Goal: Information Seeking & Learning: Understand process/instructions

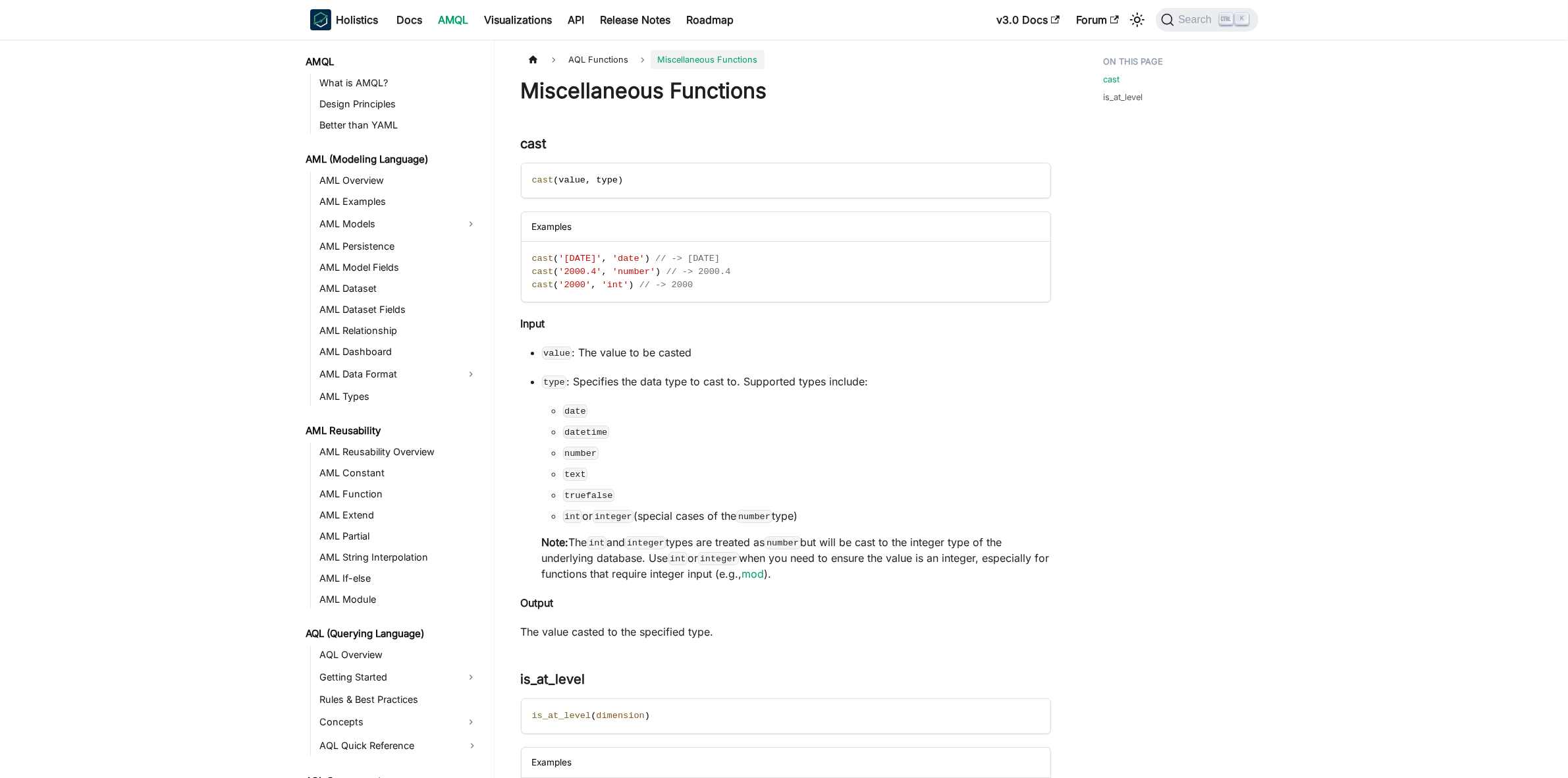
scroll to position [644, 0]
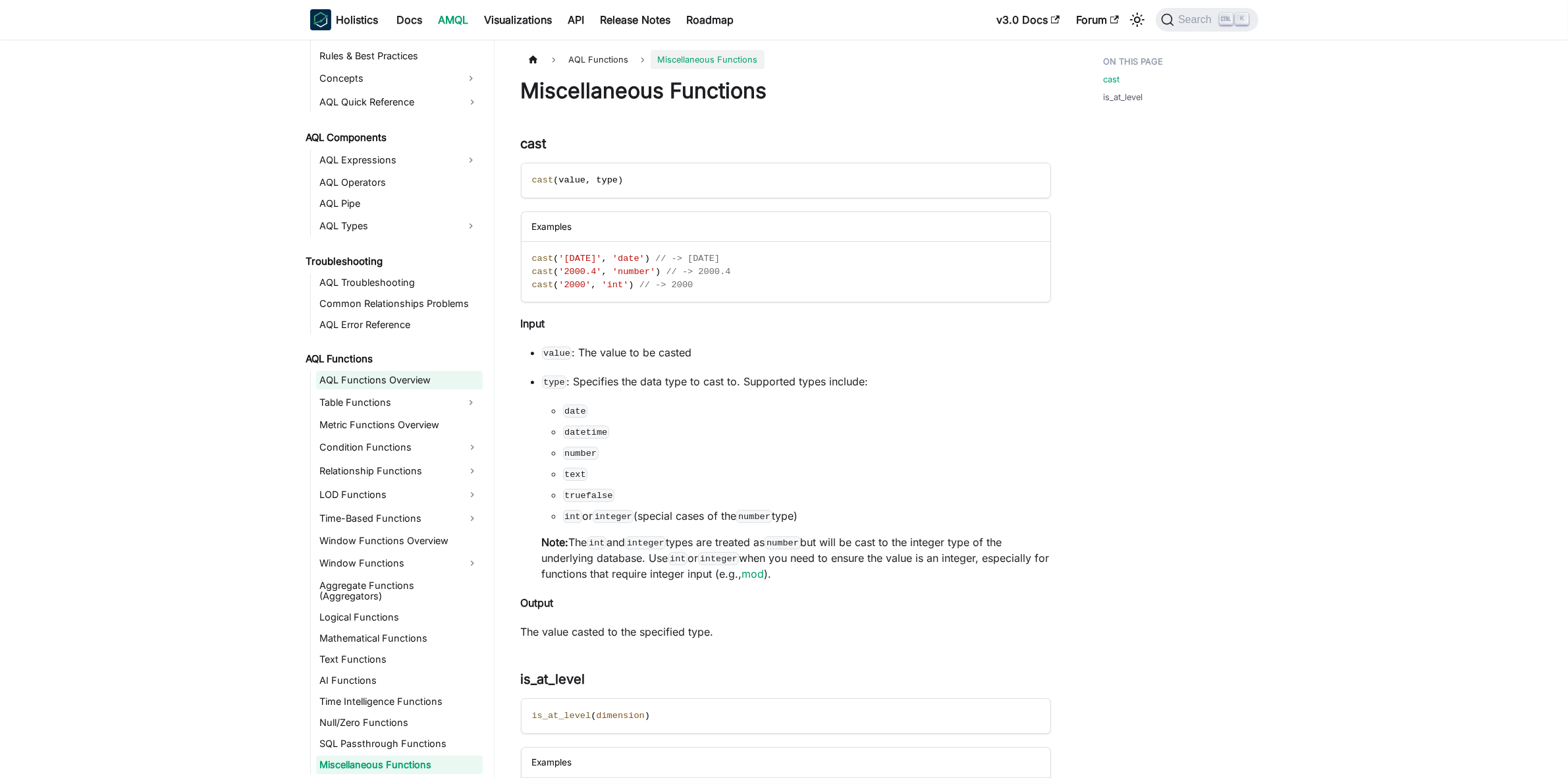
click at [395, 380] on link "AQL Functions Overview" at bounding box center [399, 380] width 167 height 18
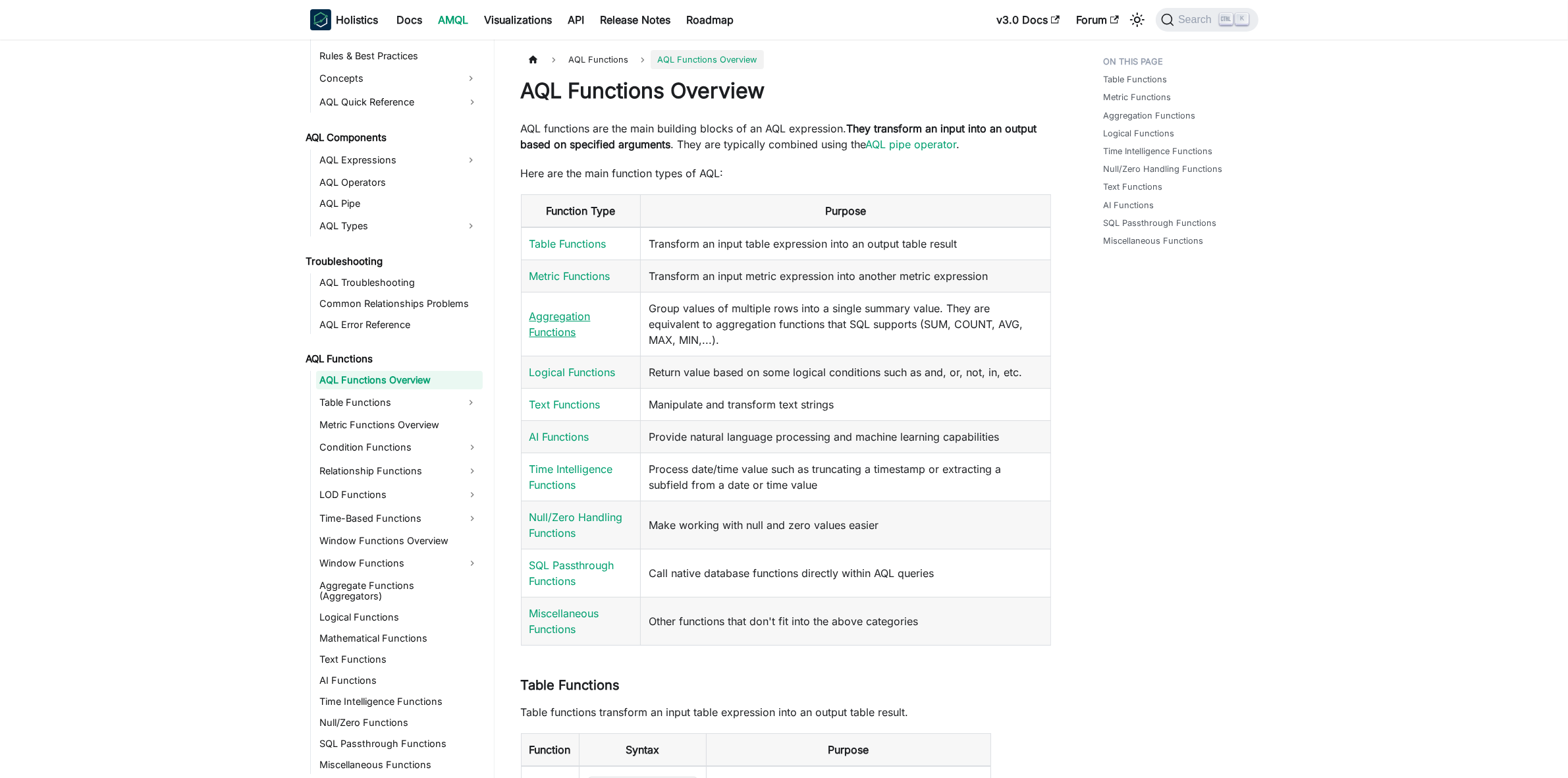
click at [552, 330] on link "Aggregation Functions" at bounding box center [560, 324] width 61 height 29
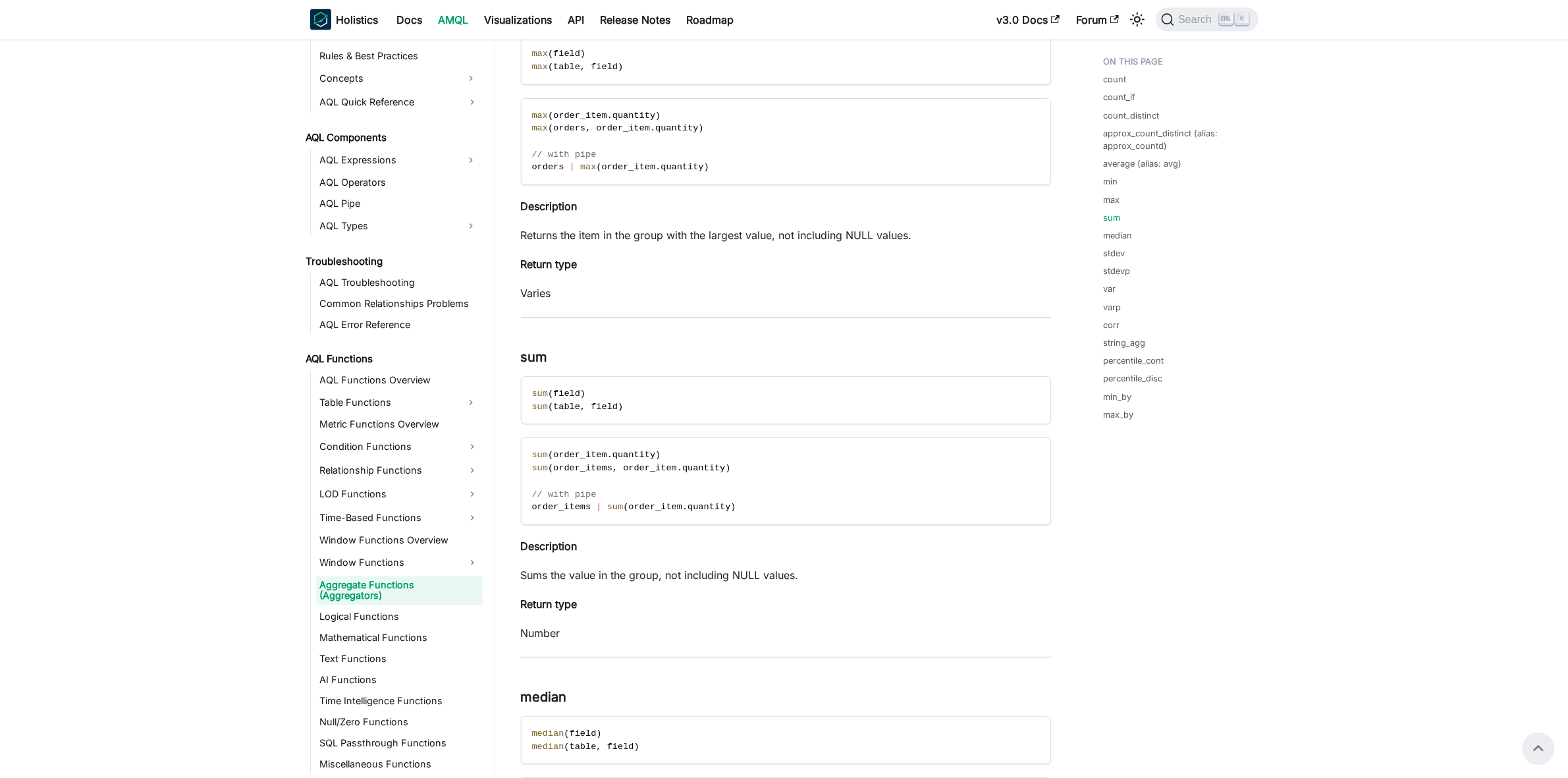
scroll to position [2635, 0]
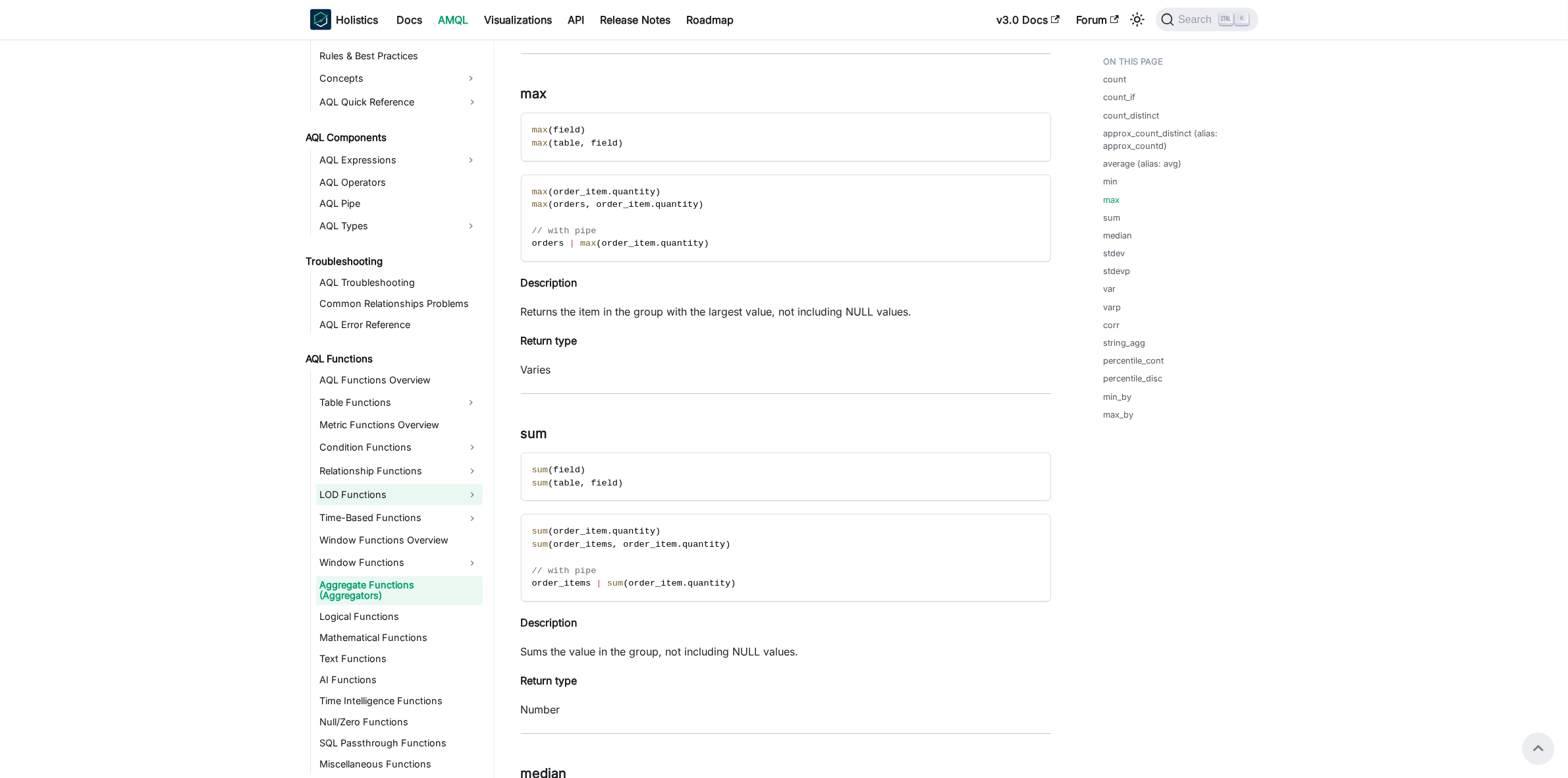
click at [381, 493] on link "LOD Functions" at bounding box center [399, 495] width 167 height 21
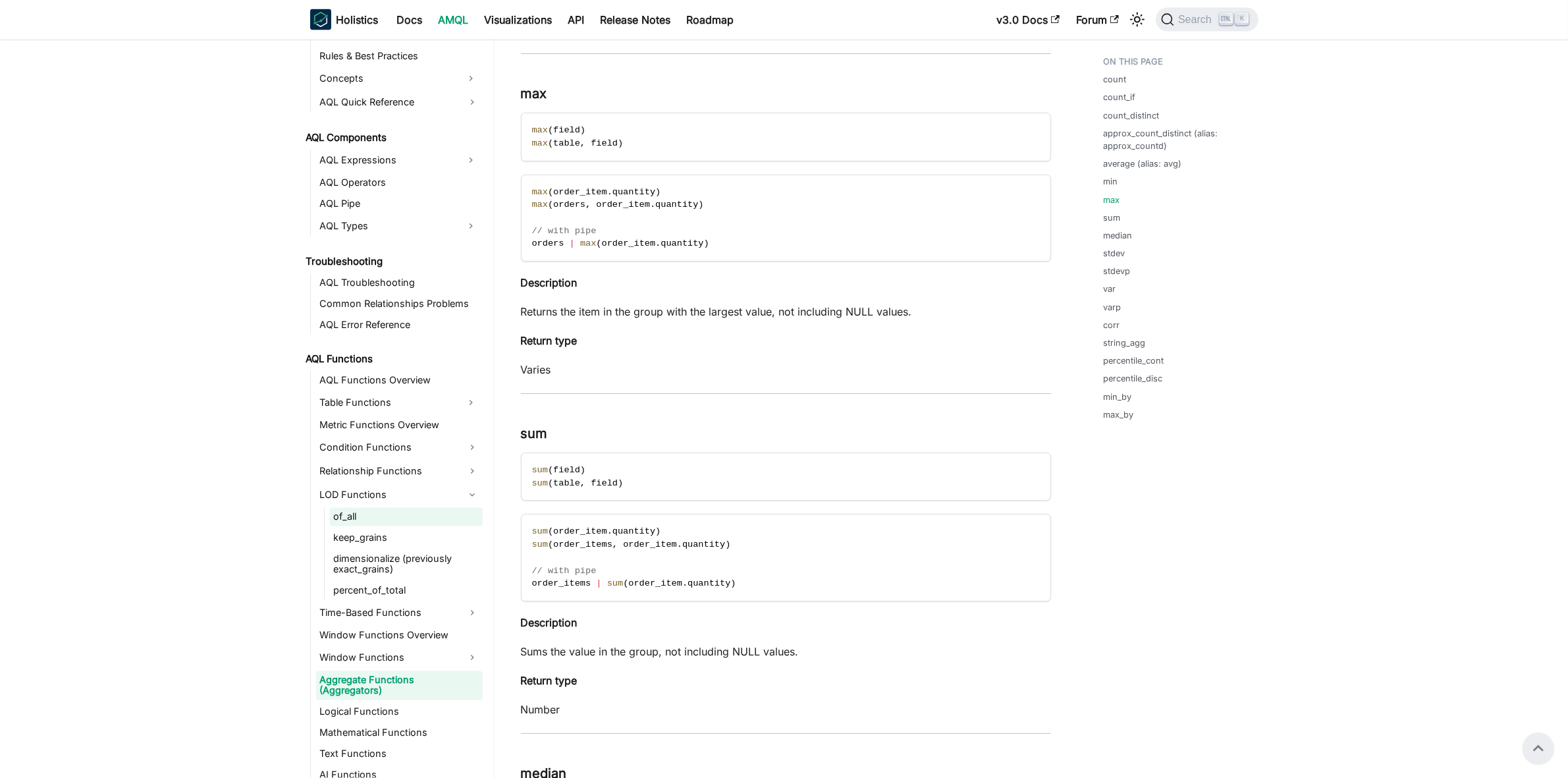
click at [357, 517] on link "of_all" at bounding box center [406, 517] width 153 height 18
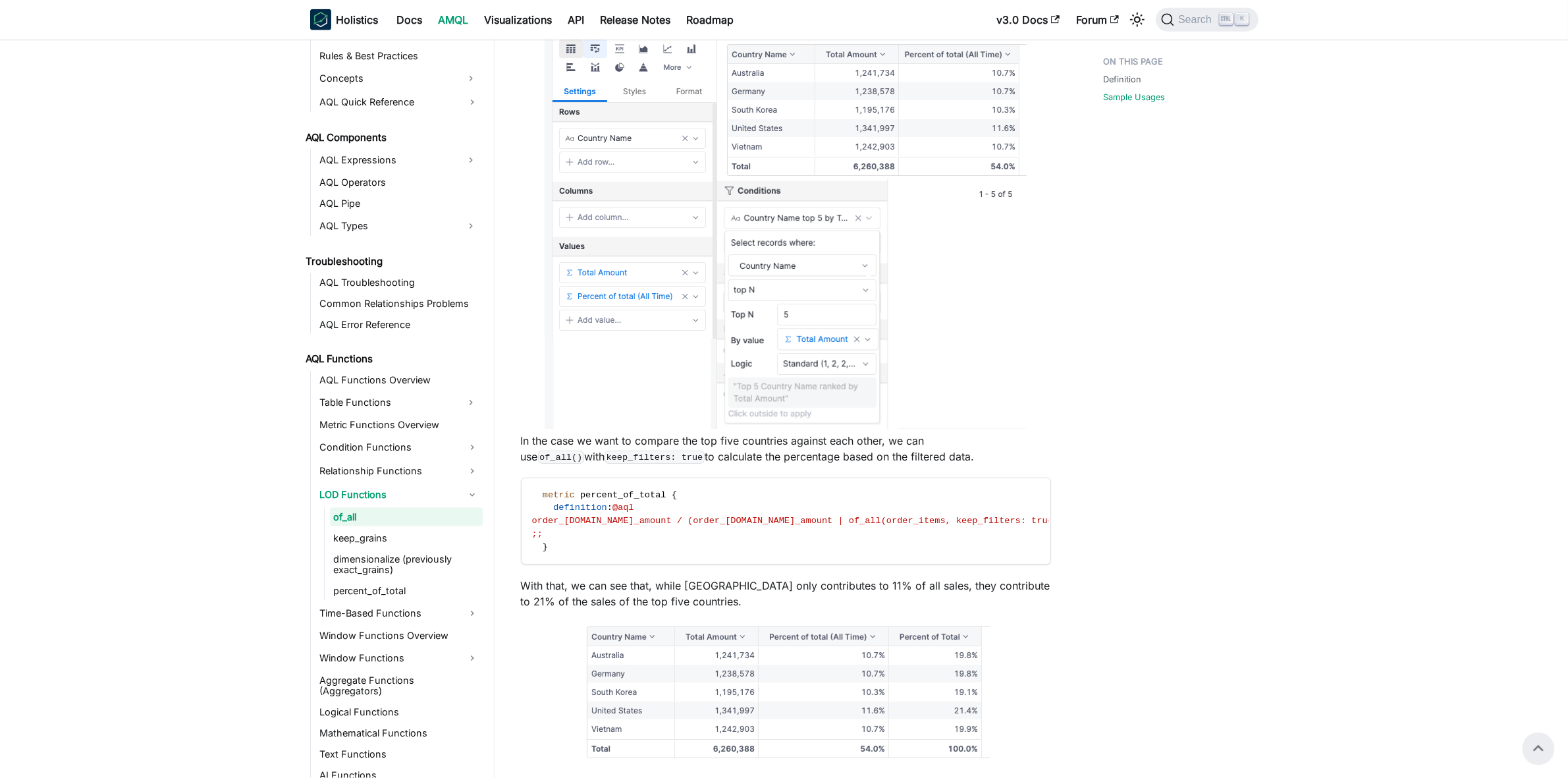
scroll to position [2023, 0]
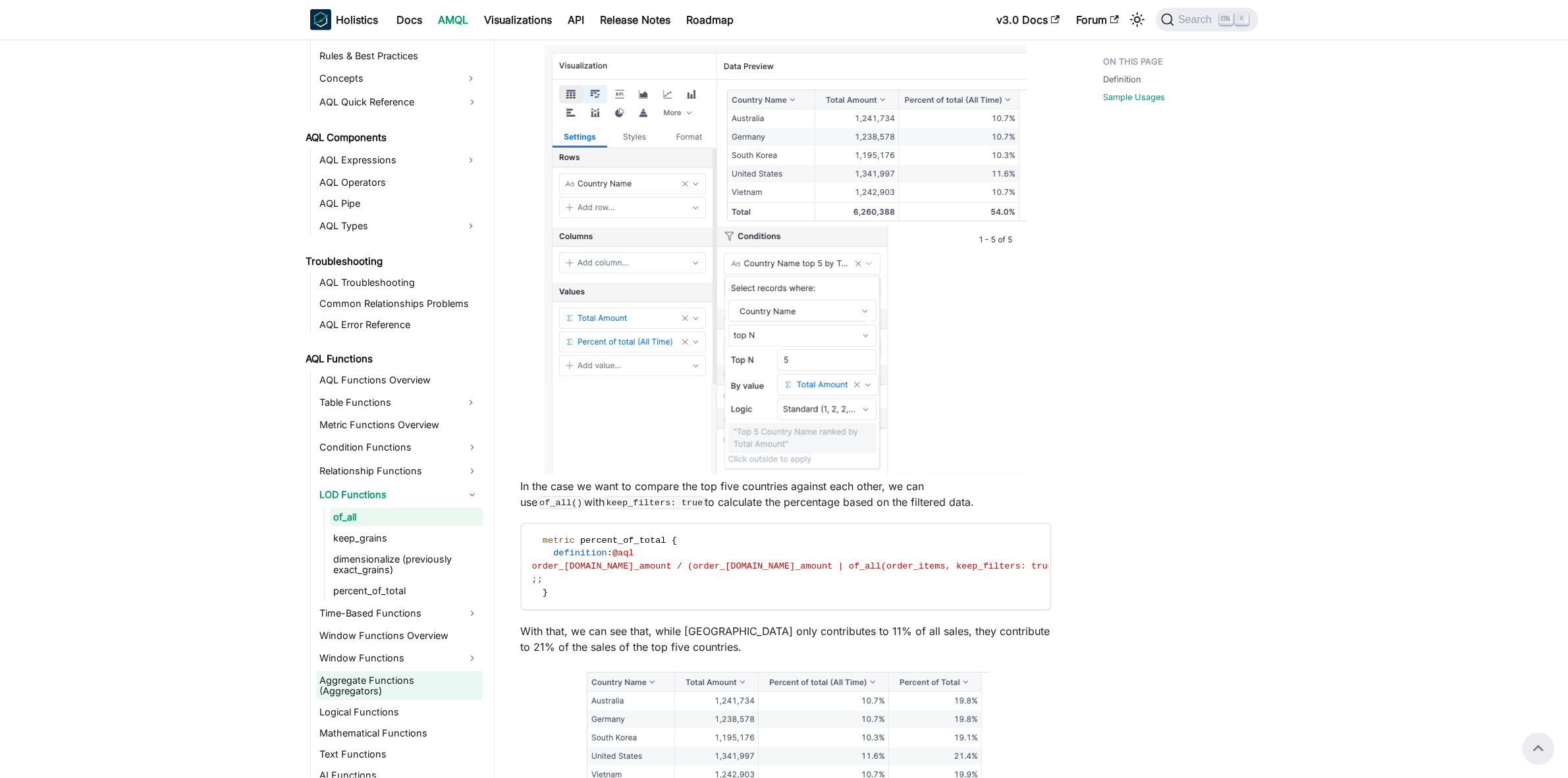
click at [362, 689] on link "Aggregate Functions (Aggregators)" at bounding box center [399, 686] width 167 height 29
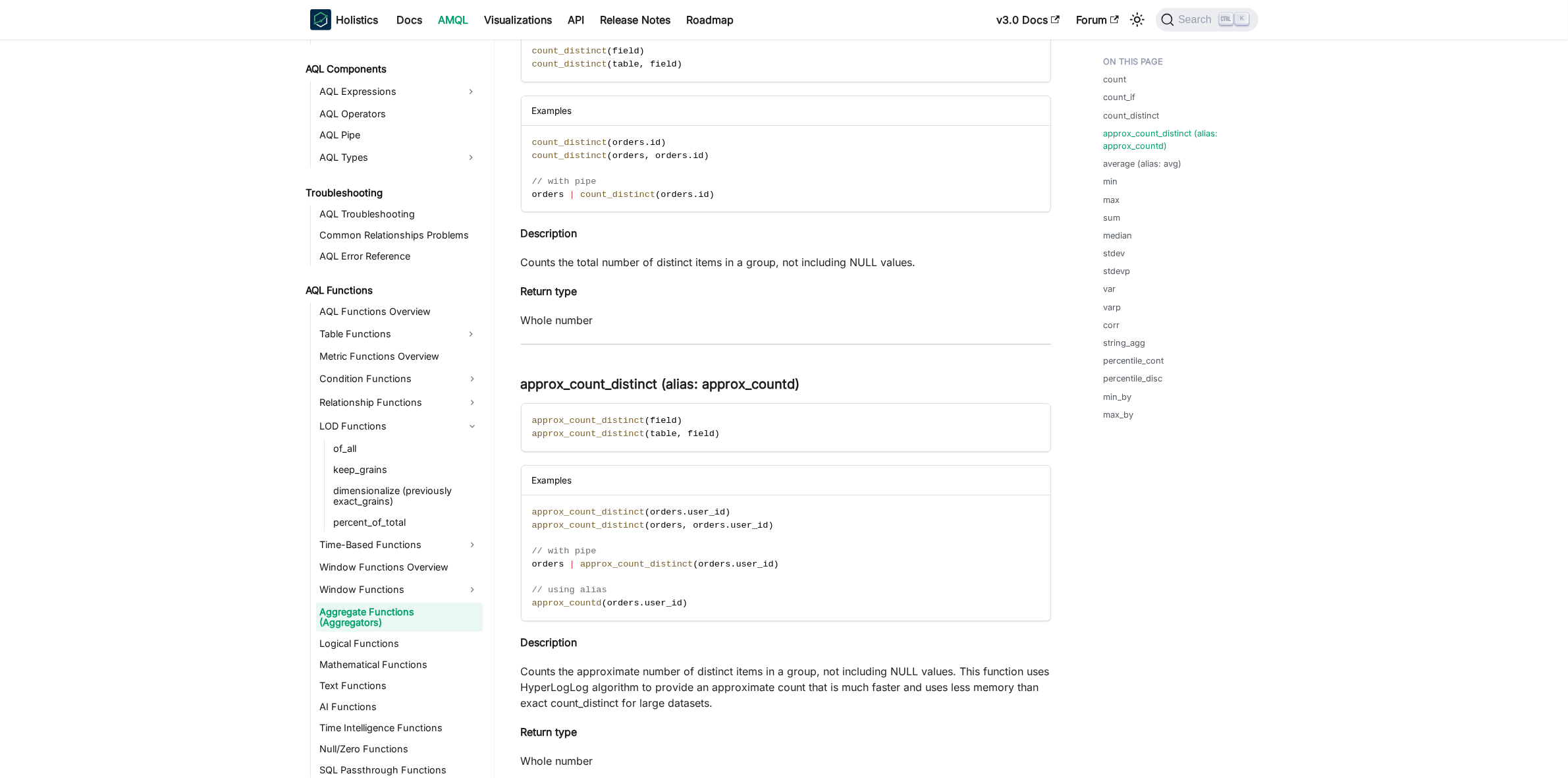
scroll to position [1153, 0]
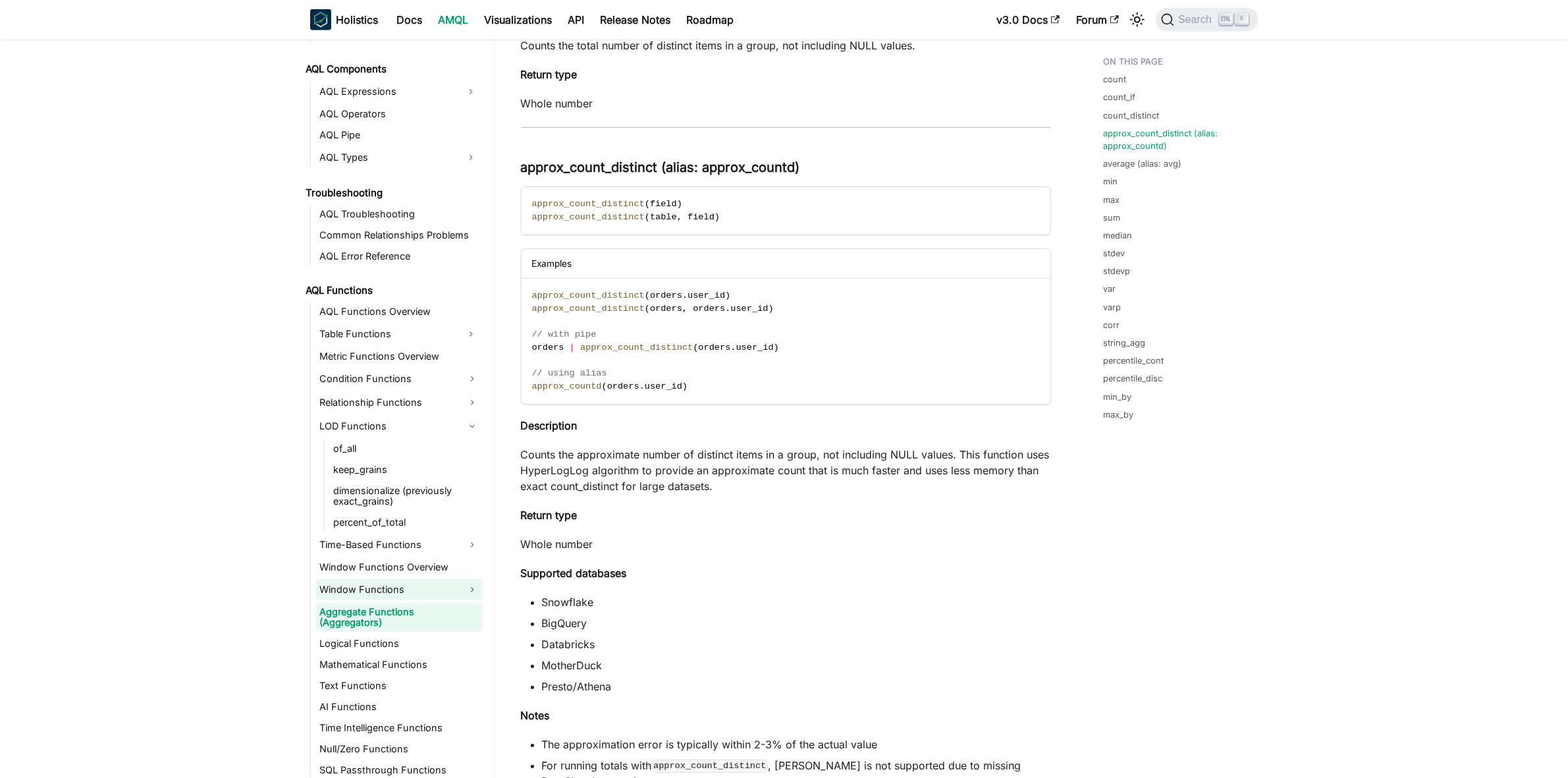
click at [389, 590] on link "Window Functions" at bounding box center [399, 590] width 167 height 21
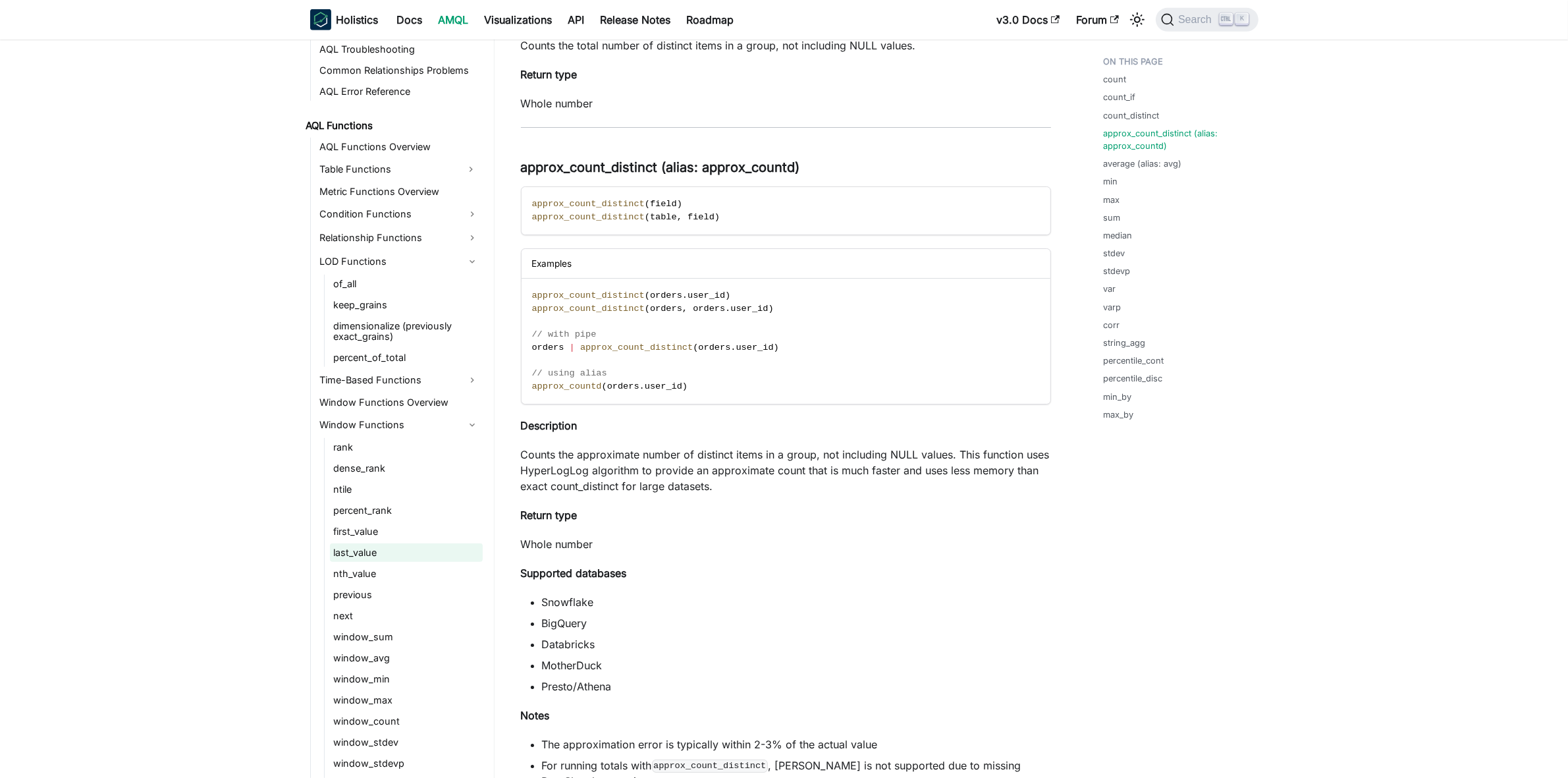
scroll to position [960, 0]
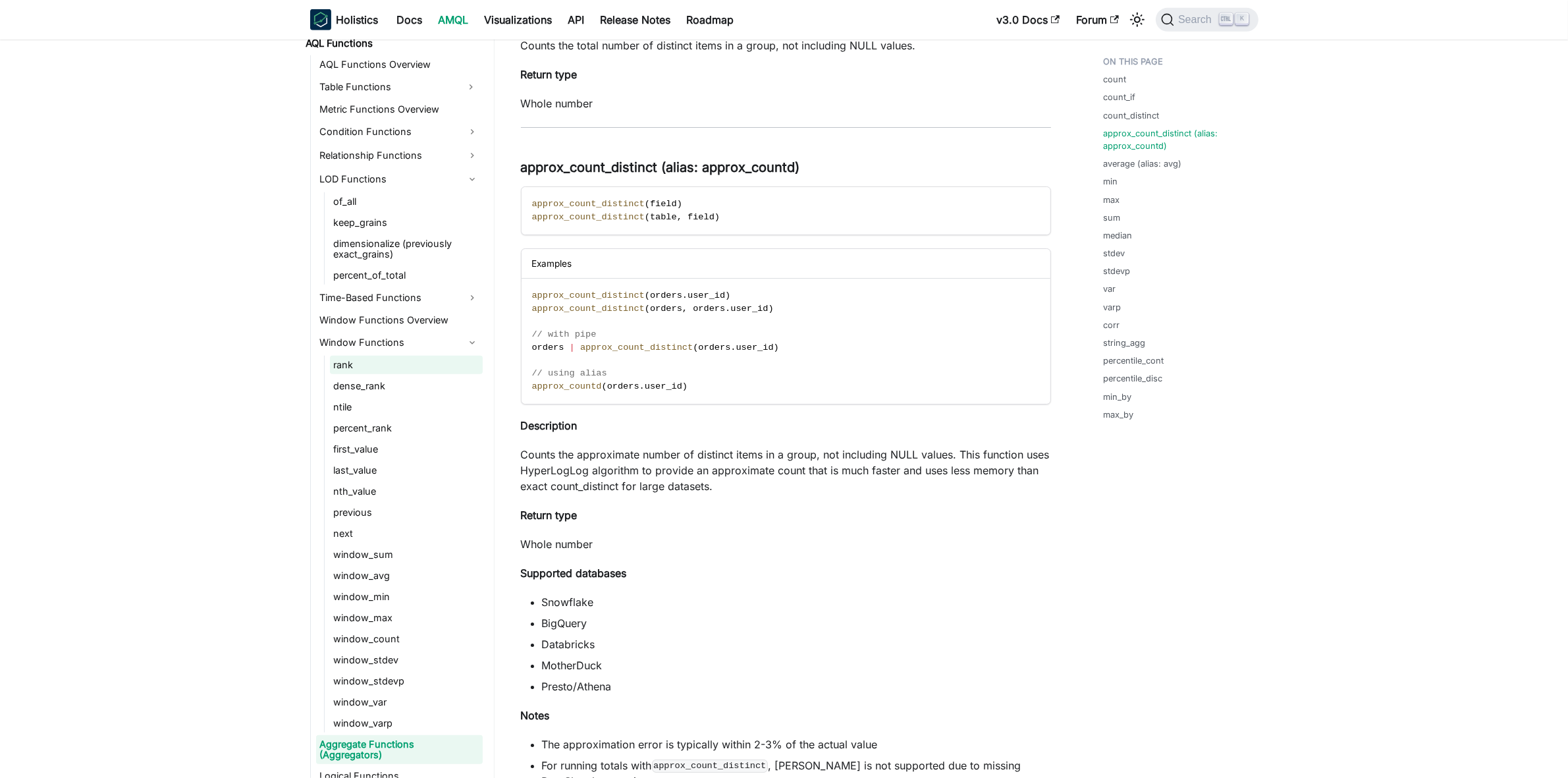
click at [350, 363] on link "rank" at bounding box center [406, 365] width 153 height 18
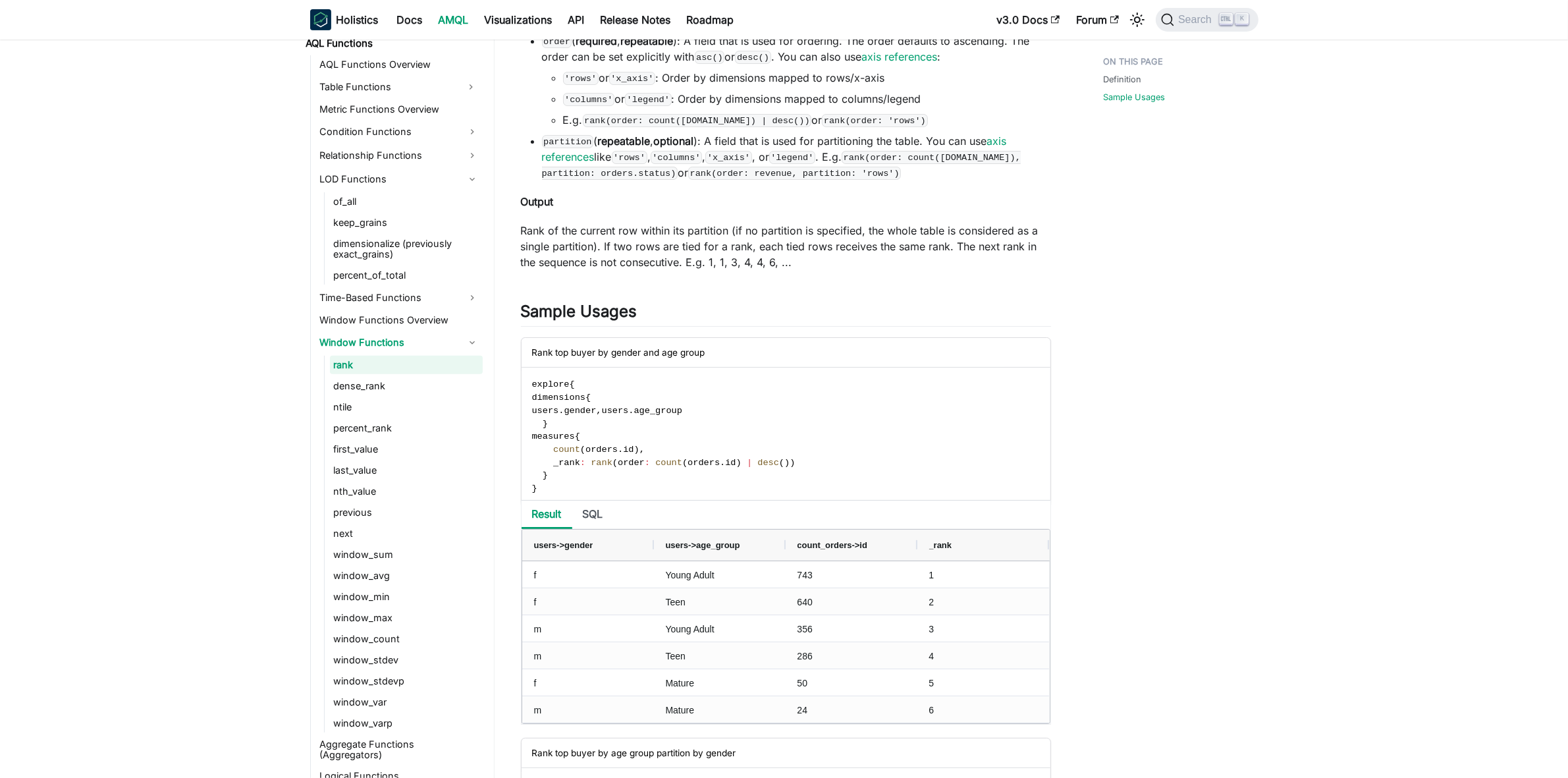
scroll to position [659, 0]
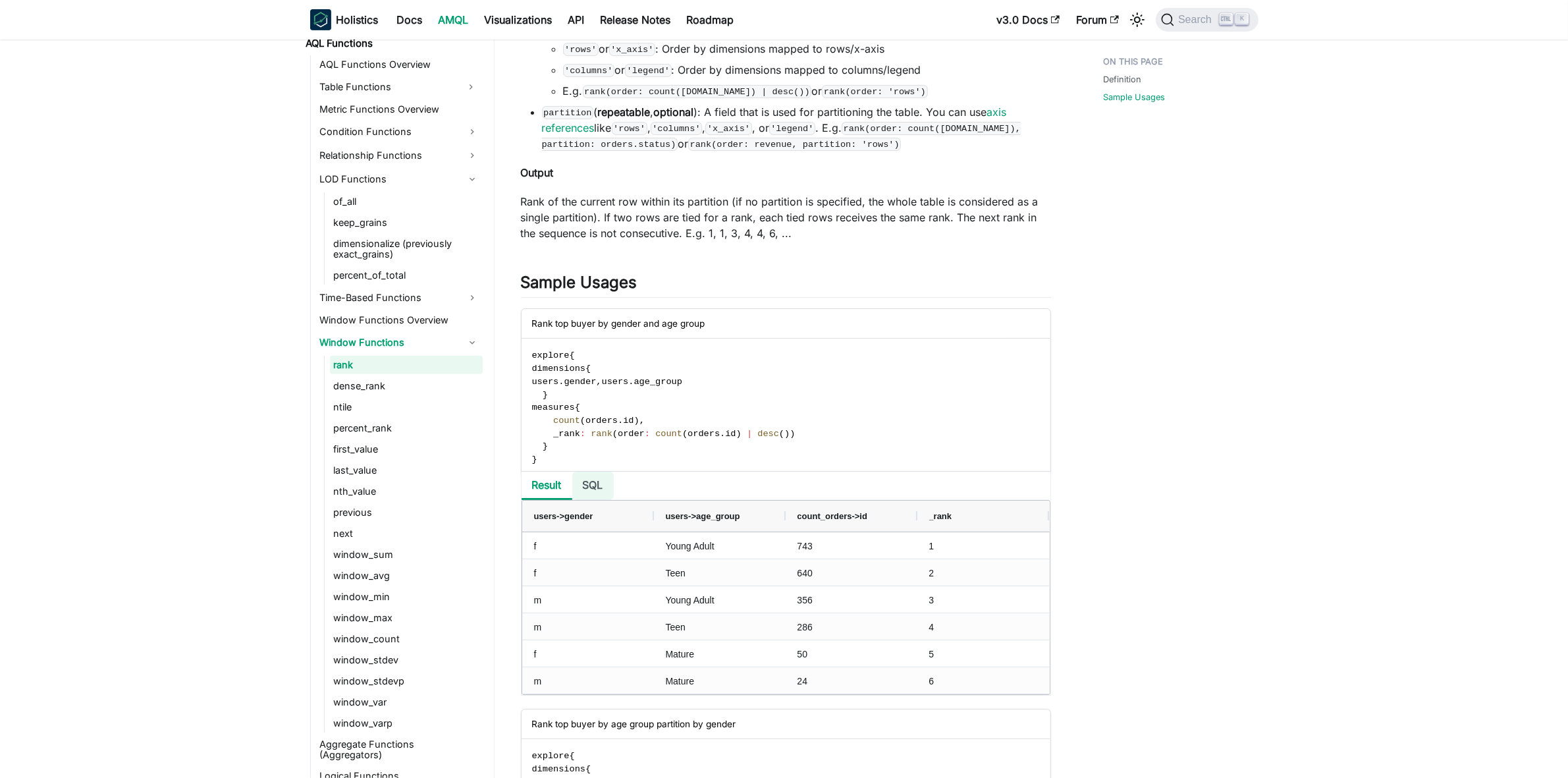
click at [580, 489] on li "SQL" at bounding box center [593, 486] width 42 height 28
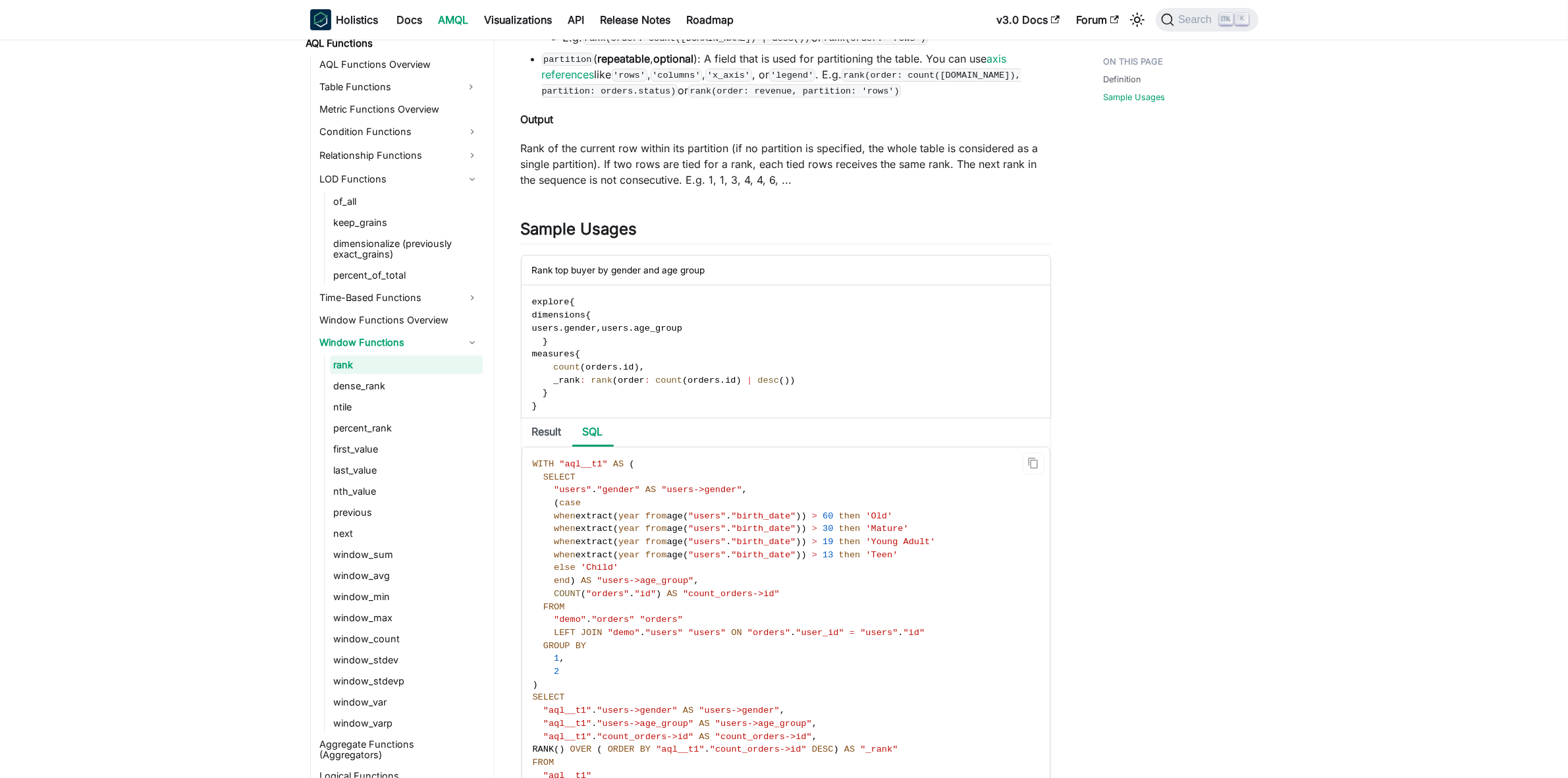
scroll to position [741, 0]
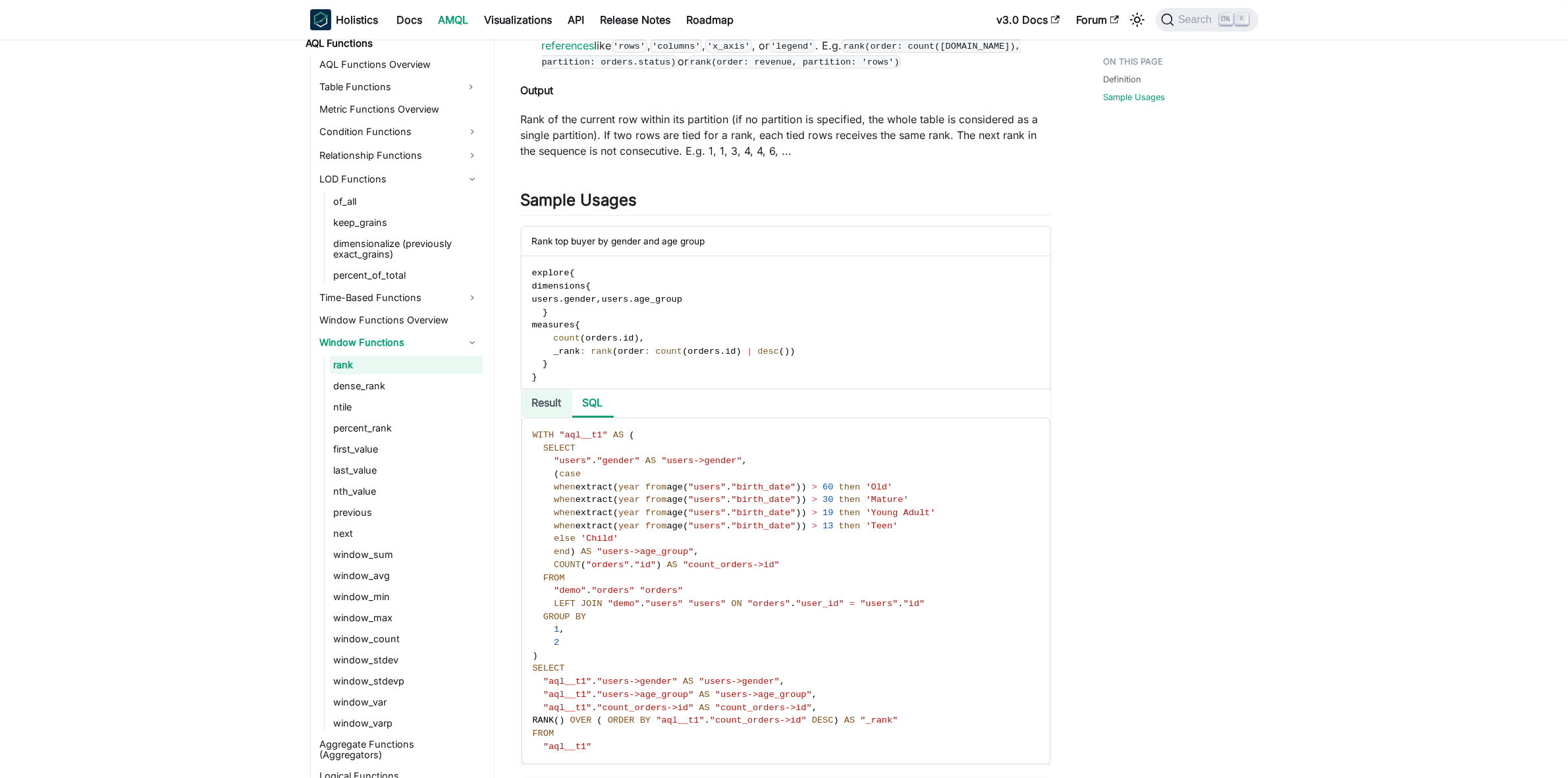
click at [547, 412] on li "Result" at bounding box center [547, 404] width 51 height 28
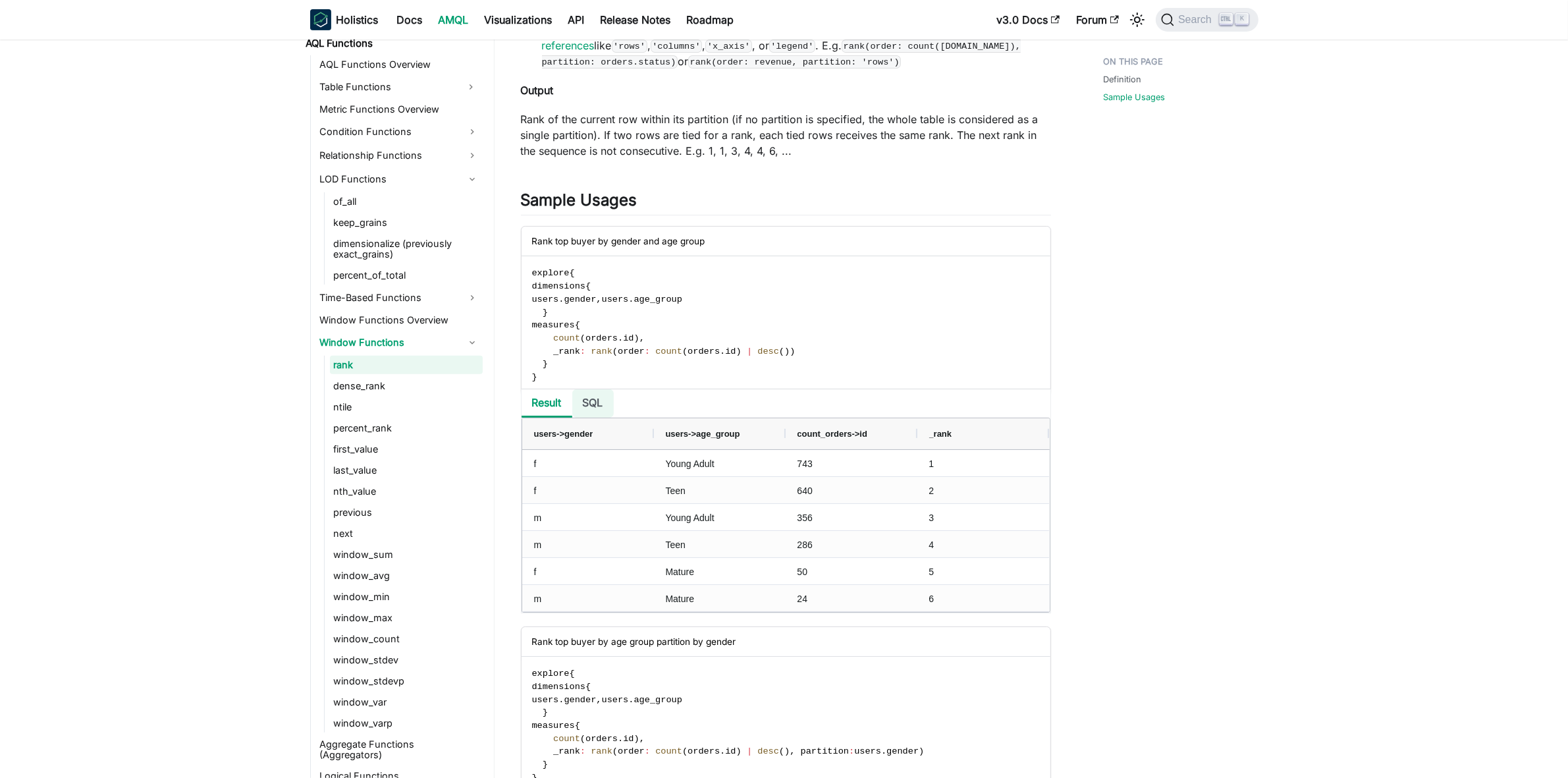
click at [593, 404] on li "SQL" at bounding box center [593, 404] width 42 height 28
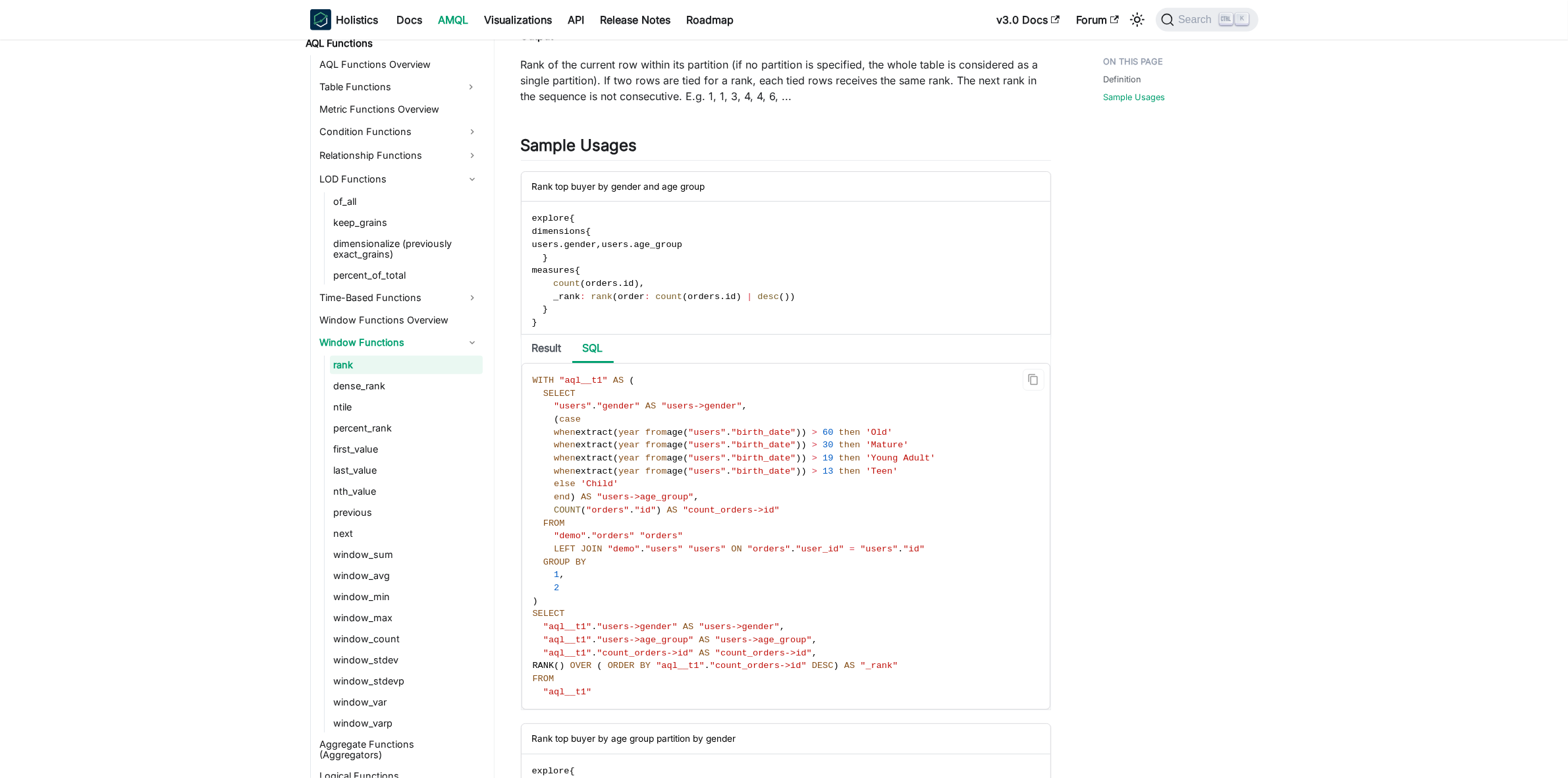
scroll to position [823, 0]
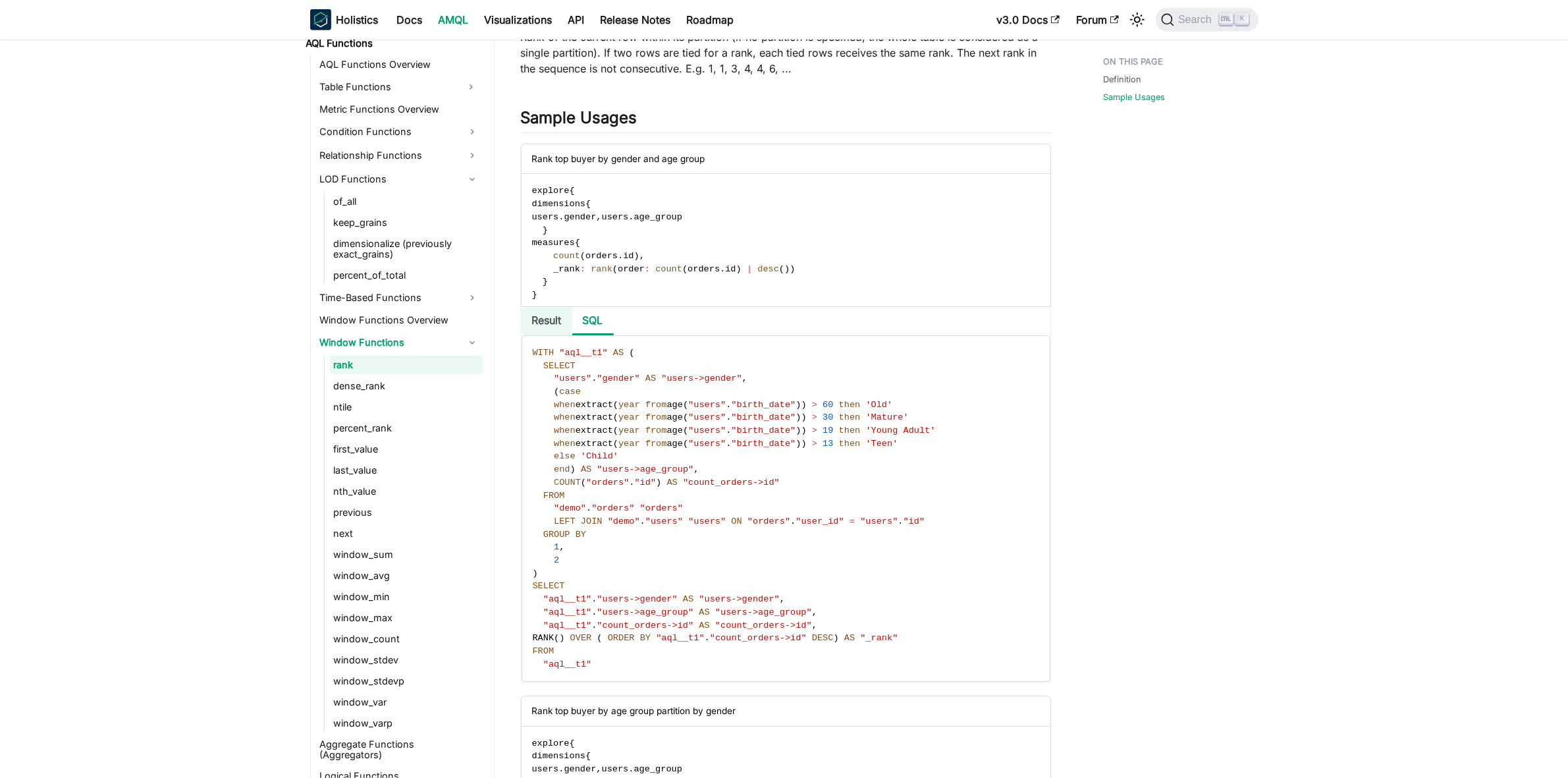
click at [542, 328] on li "Result" at bounding box center [547, 321] width 51 height 28
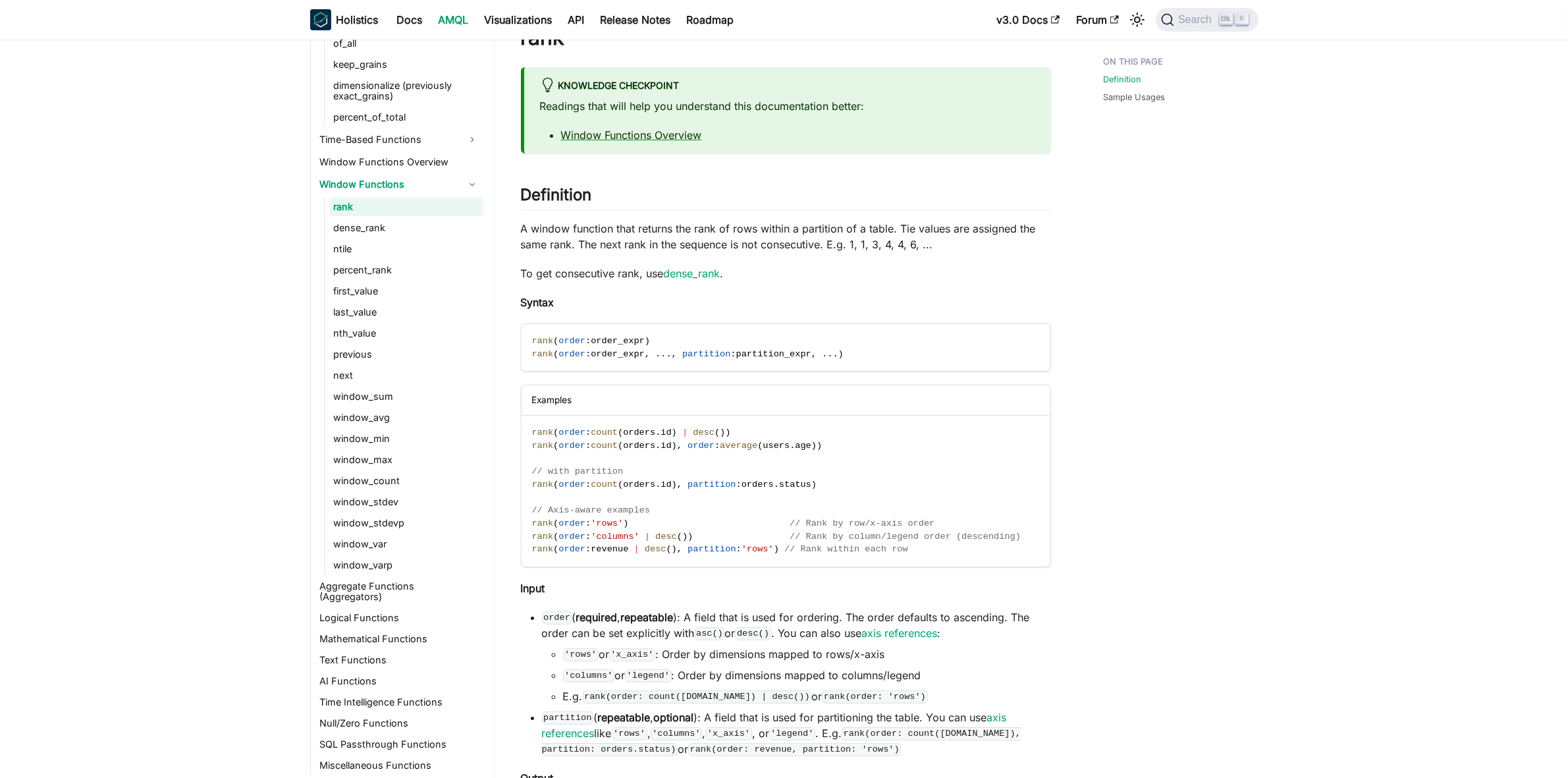
scroll to position [82, 0]
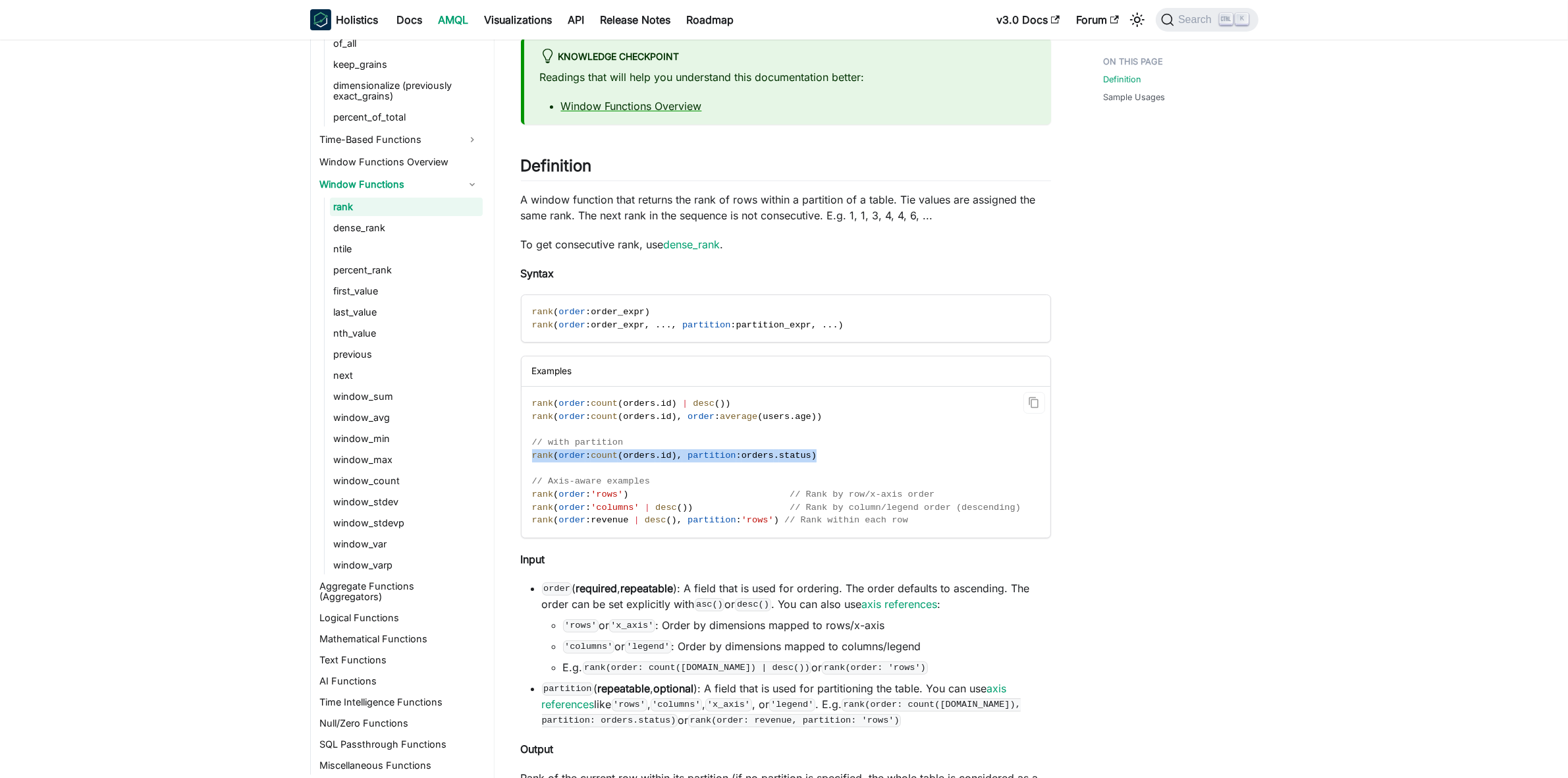
drag, startPoint x: 808, startPoint y: 453, endPoint x: 527, endPoint y: 458, distance: 281.0
click at [527, 458] on code "rank ( order : count ( orders . id ) | desc ( ) ) rank ( order : count ( orders…" at bounding box center [785, 462] width 527 height 151
copy span "rank ( order : count ( orders . id ) , partition : orders . status )"
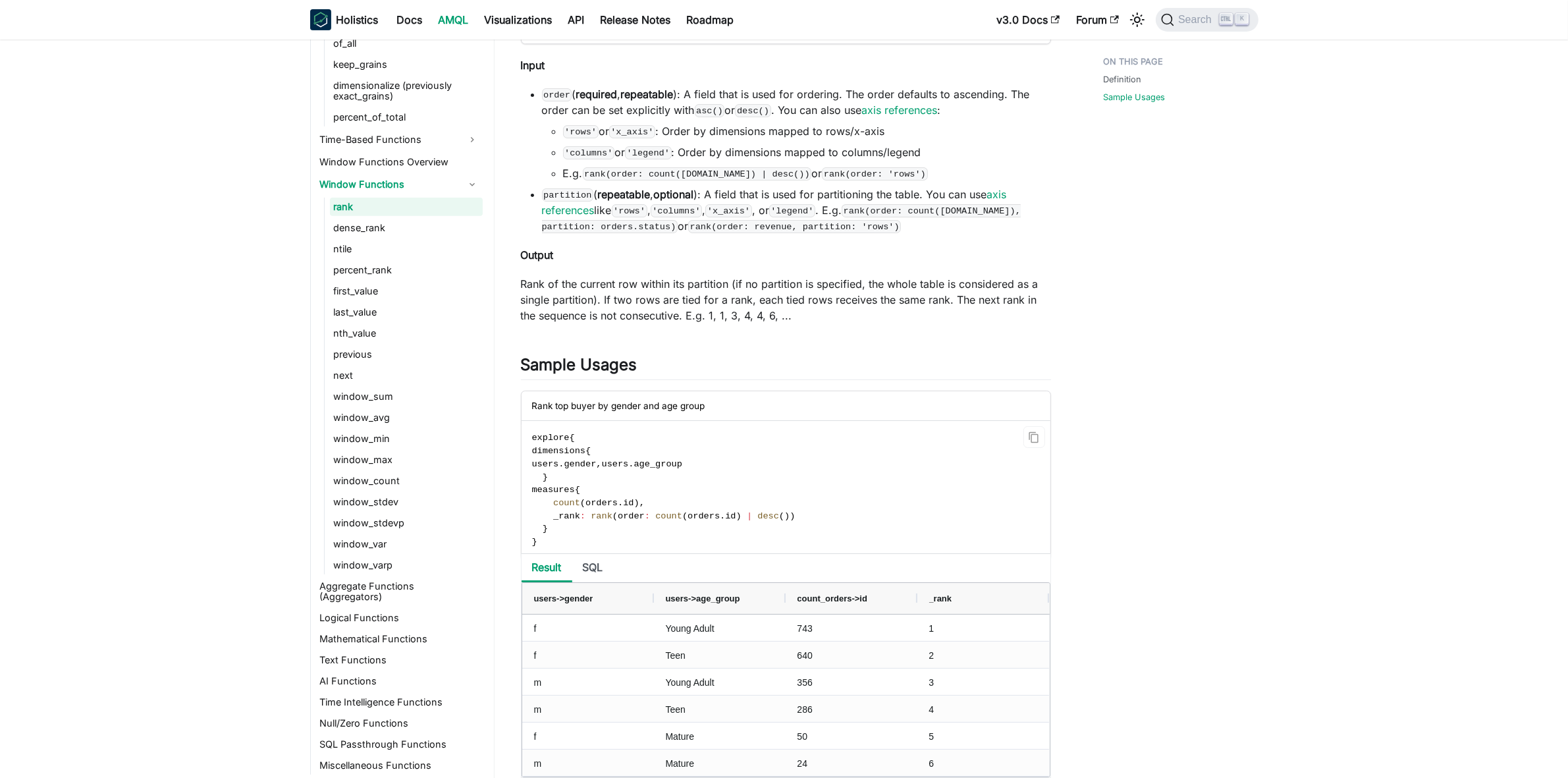
scroll to position [659, 0]
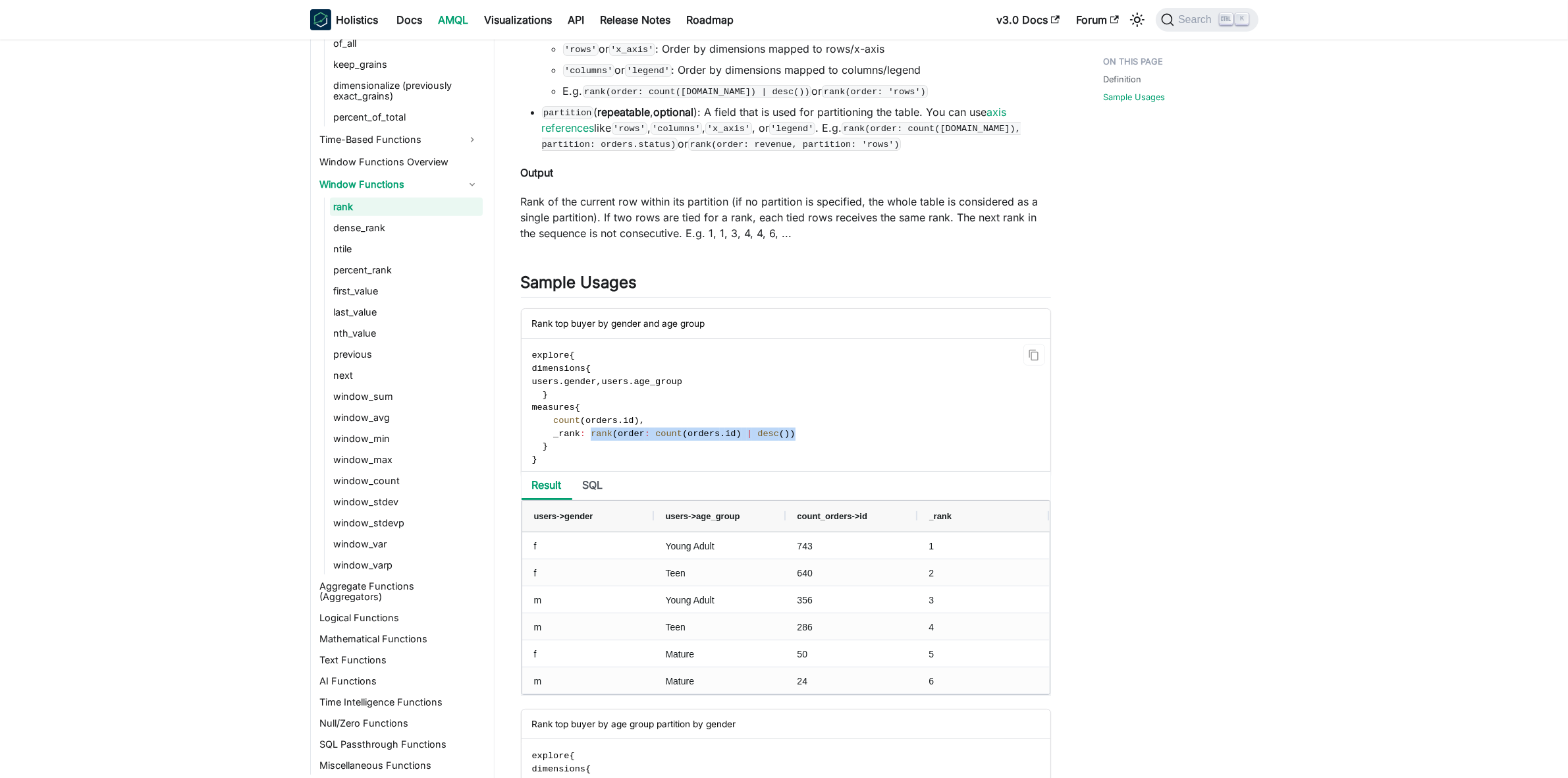
drag, startPoint x: 585, startPoint y: 431, endPoint x: 775, endPoint y: 430, distance: 190.0
click at [775, 430] on code "explore { dimensions { users . gender , users . age_group } measures { count ( …" at bounding box center [785, 408] width 527 height 138
copy span "rank ( order : count ( orders . id ) | desc ( ) )"
click at [591, 479] on li "SQL" at bounding box center [593, 486] width 42 height 28
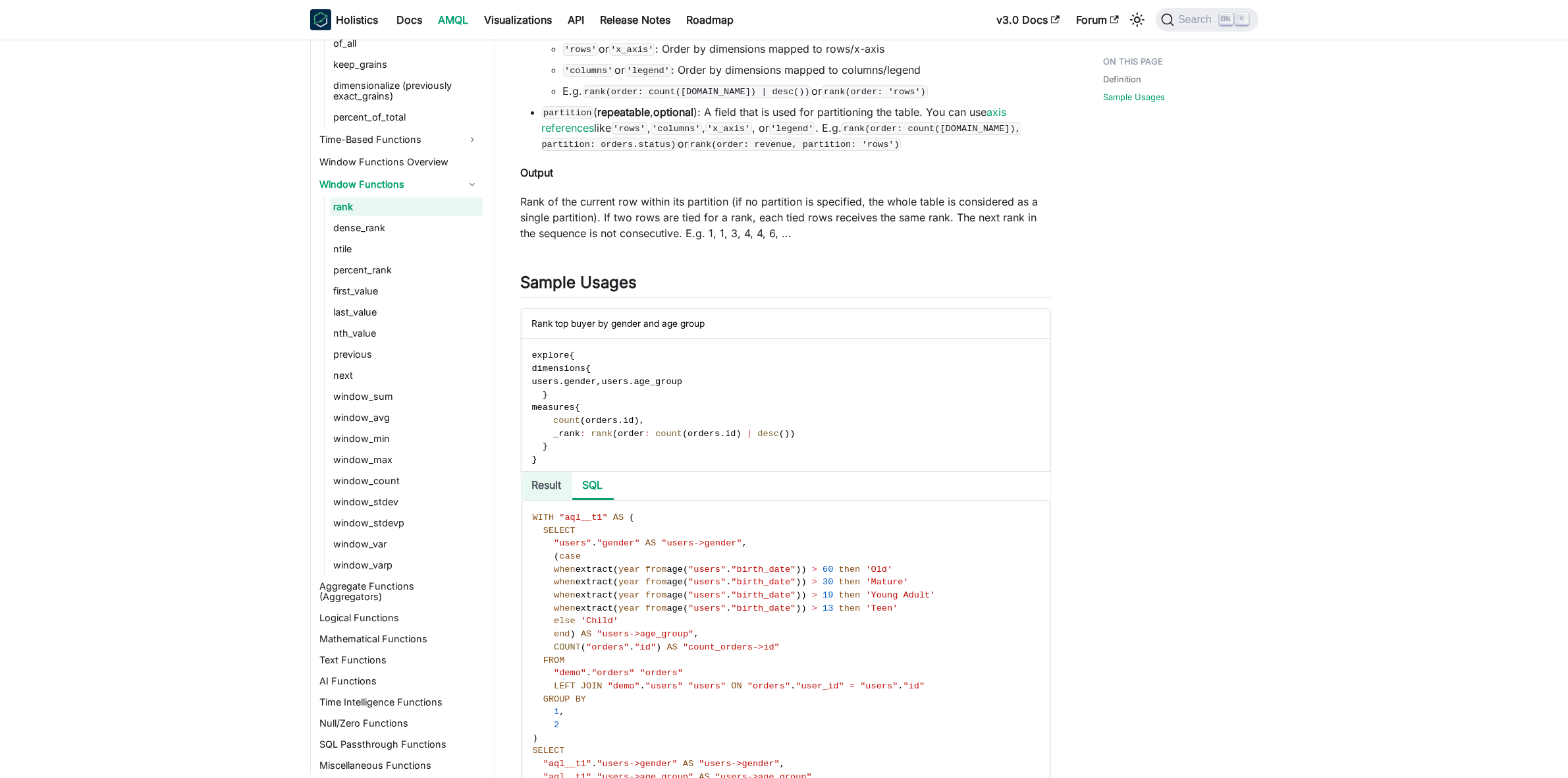
click at [547, 487] on li "Result" at bounding box center [547, 486] width 51 height 28
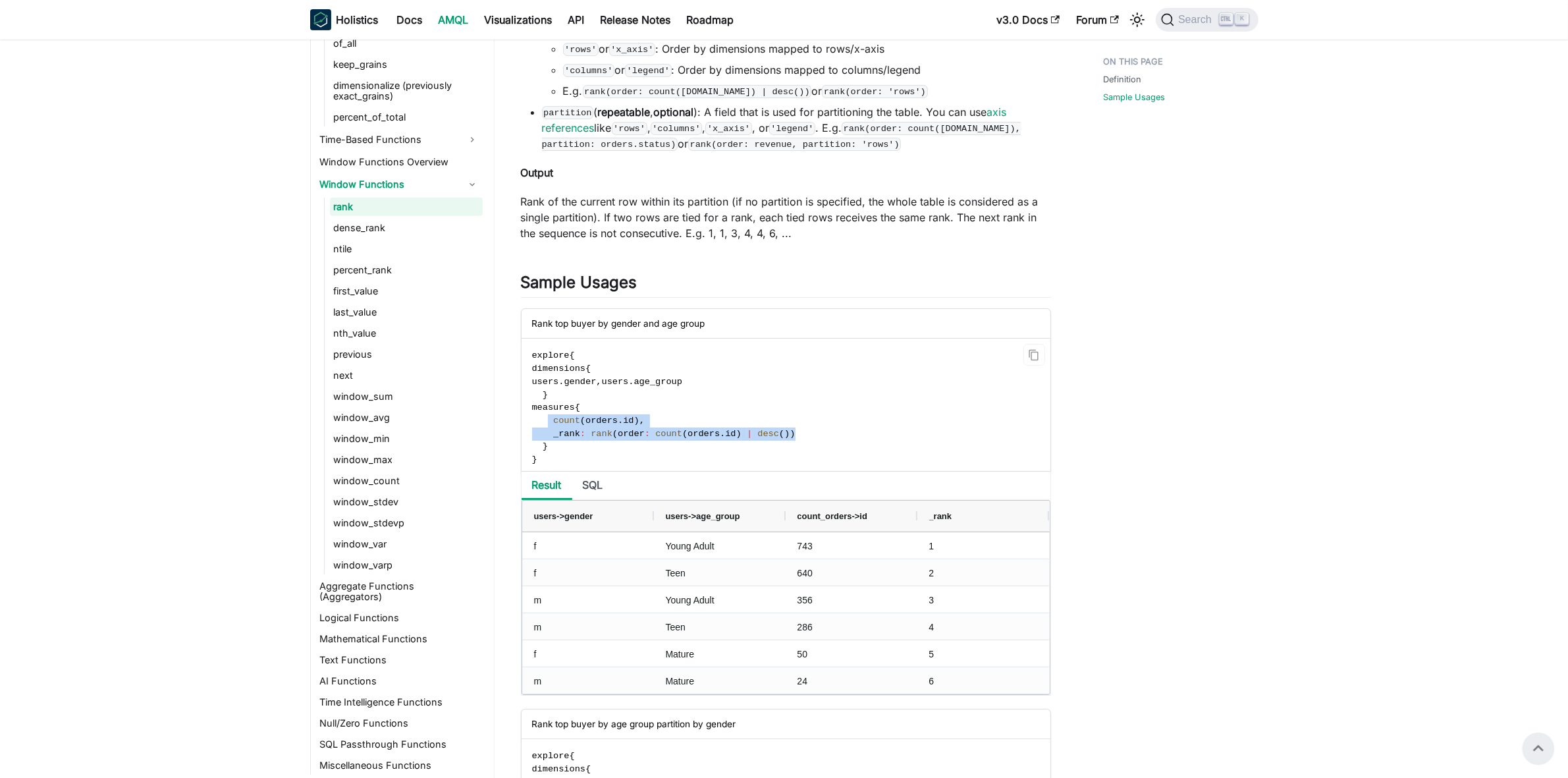
drag, startPoint x: 548, startPoint y: 418, endPoint x: 788, endPoint y: 432, distance: 240.4
click at [788, 432] on code "explore { dimensions { users . gender , users . age_group } measures { count ( …" at bounding box center [785, 408] width 527 height 138
copy code "count ( orders . id ) , _rank : rank ( order : count ( orders . id ) | desc ( )…"
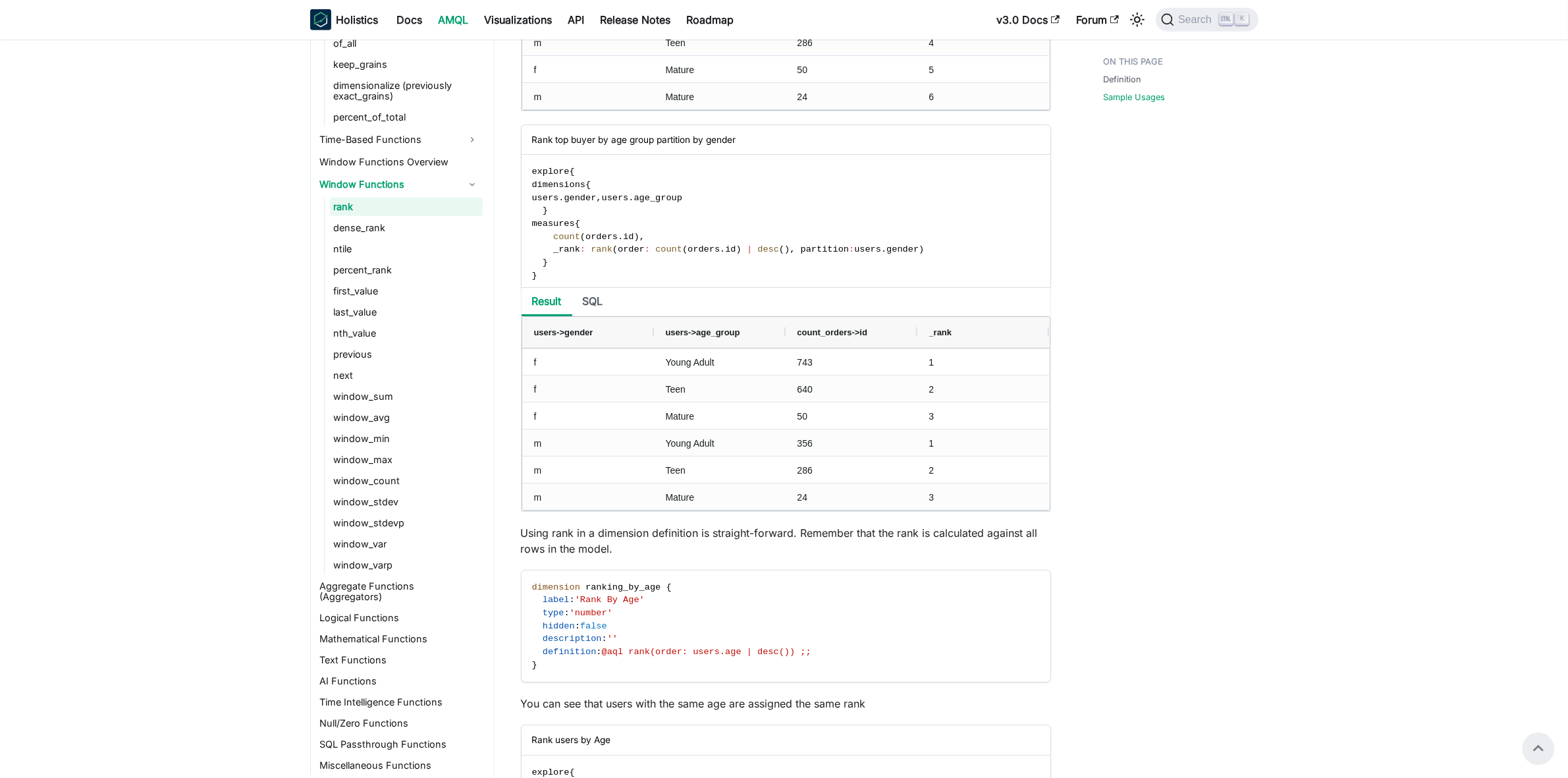
scroll to position [1071, 0]
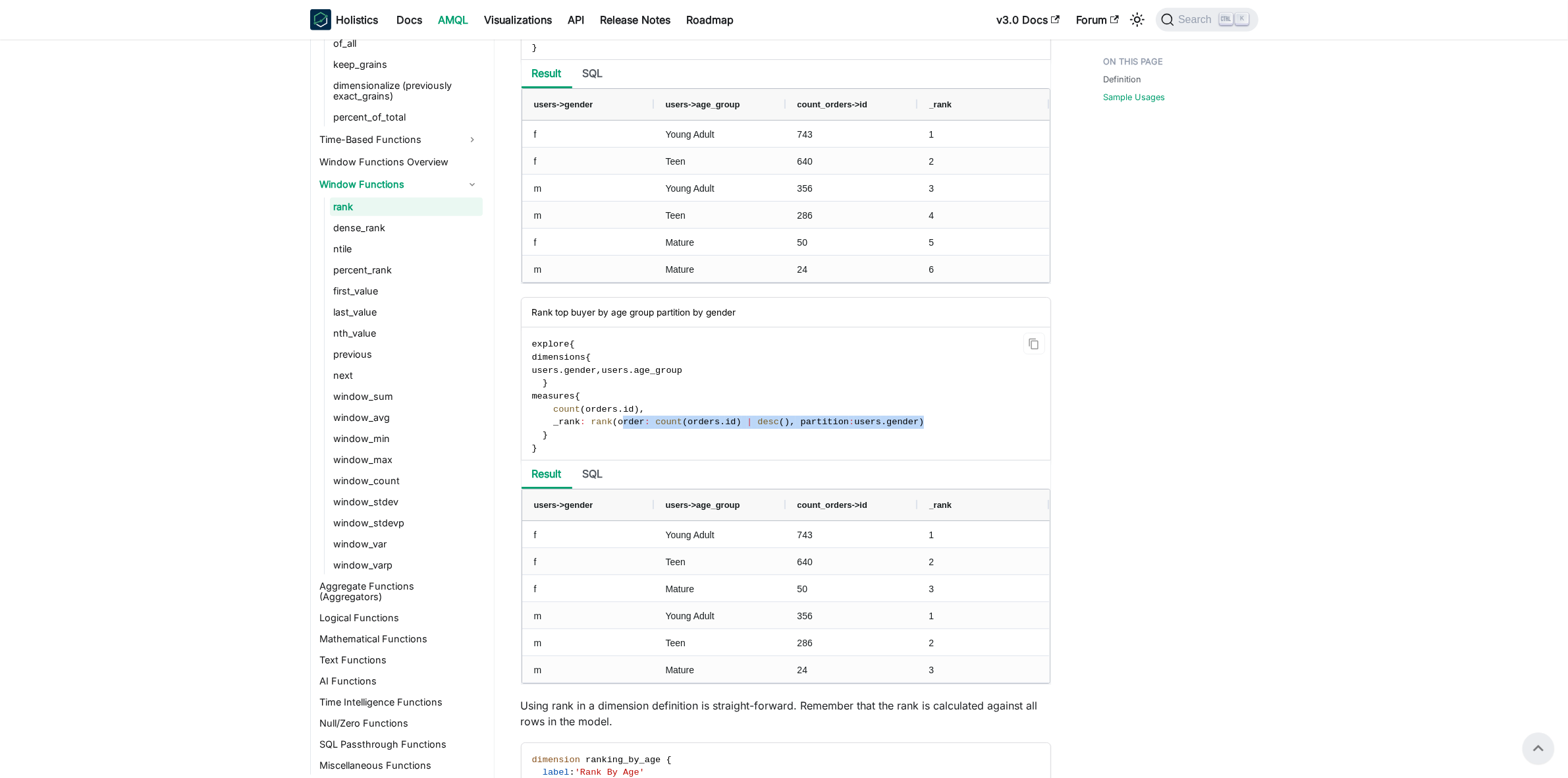
drag, startPoint x: 897, startPoint y: 426, endPoint x: 617, endPoint y: 429, distance: 280.0
click at [617, 429] on code "explore { dimensions { users . gender , users . age_group } measures { count ( …" at bounding box center [785, 396] width 527 height 138
click at [759, 445] on code "explore { dimensions { users . gender , users . age_group } measures { count ( …" at bounding box center [785, 396] width 527 height 138
drag, startPoint x: 779, startPoint y: 422, endPoint x: 890, endPoint y: 423, distance: 111.0
click at [890, 423] on span "_rank : rank ( order : count ( orders . id ) | desc ( ) , partition : users . g…" at bounding box center [729, 422] width 393 height 10
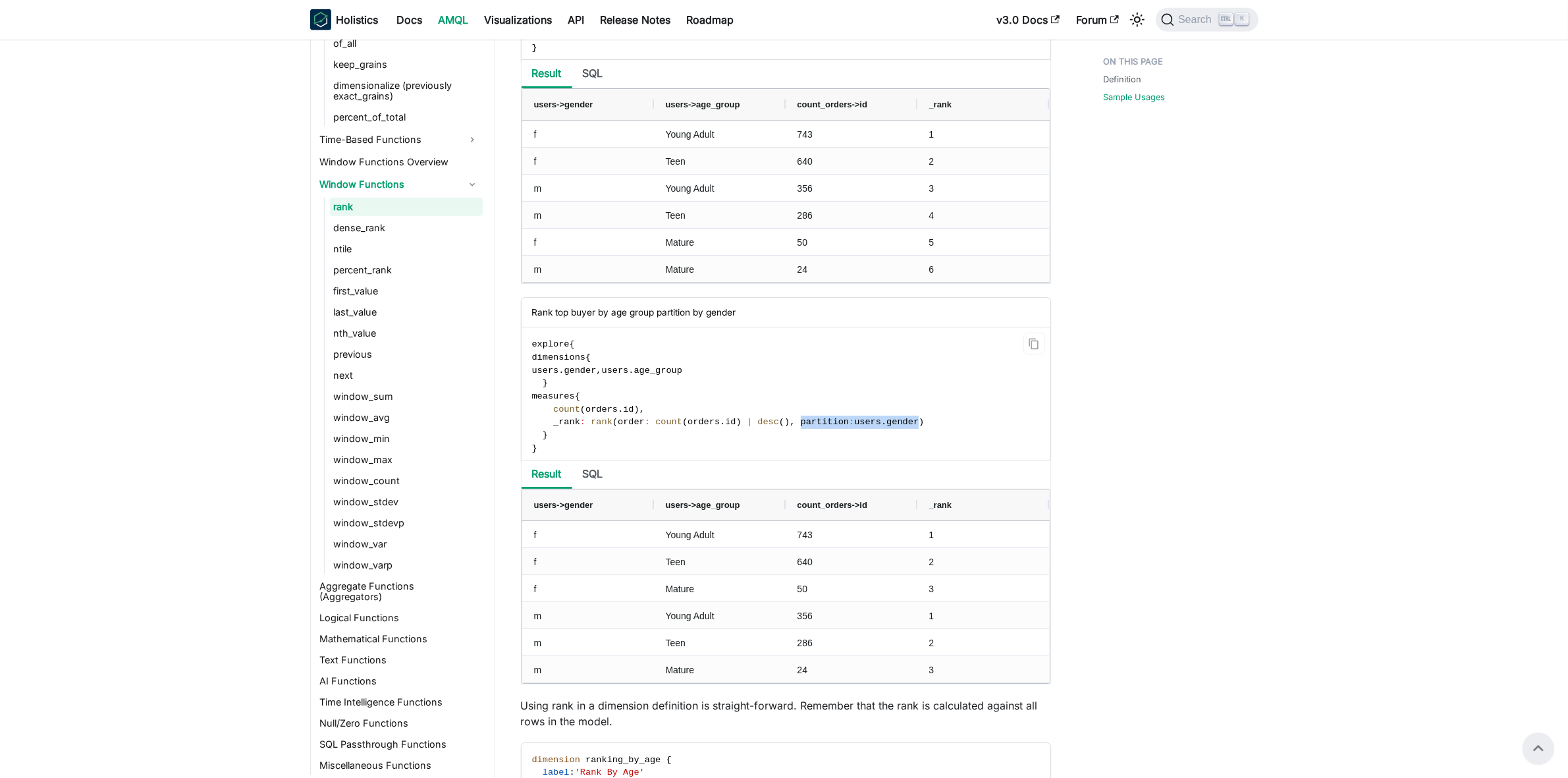
copy span "partition : users . gender"
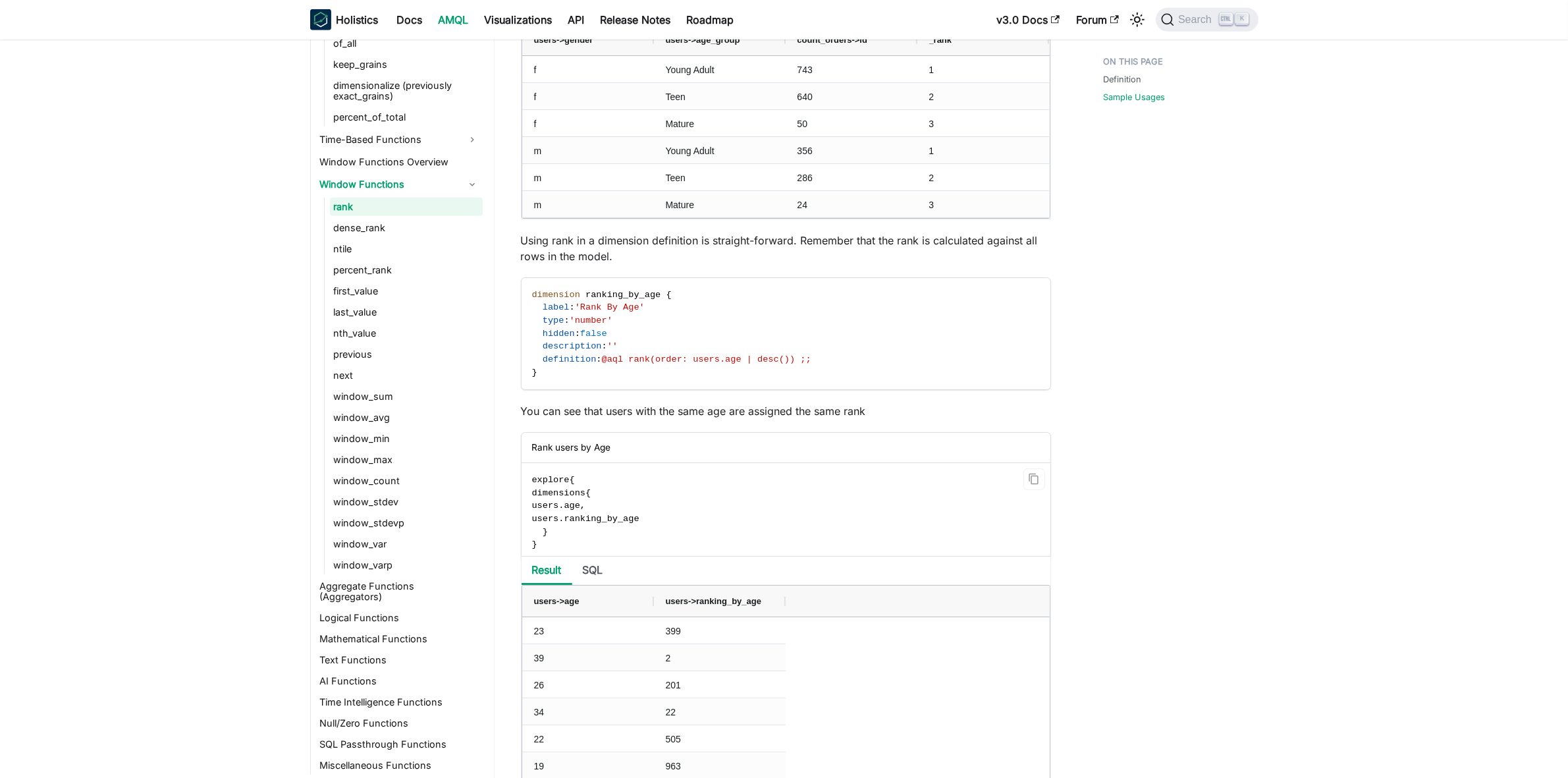
scroll to position [1565, 0]
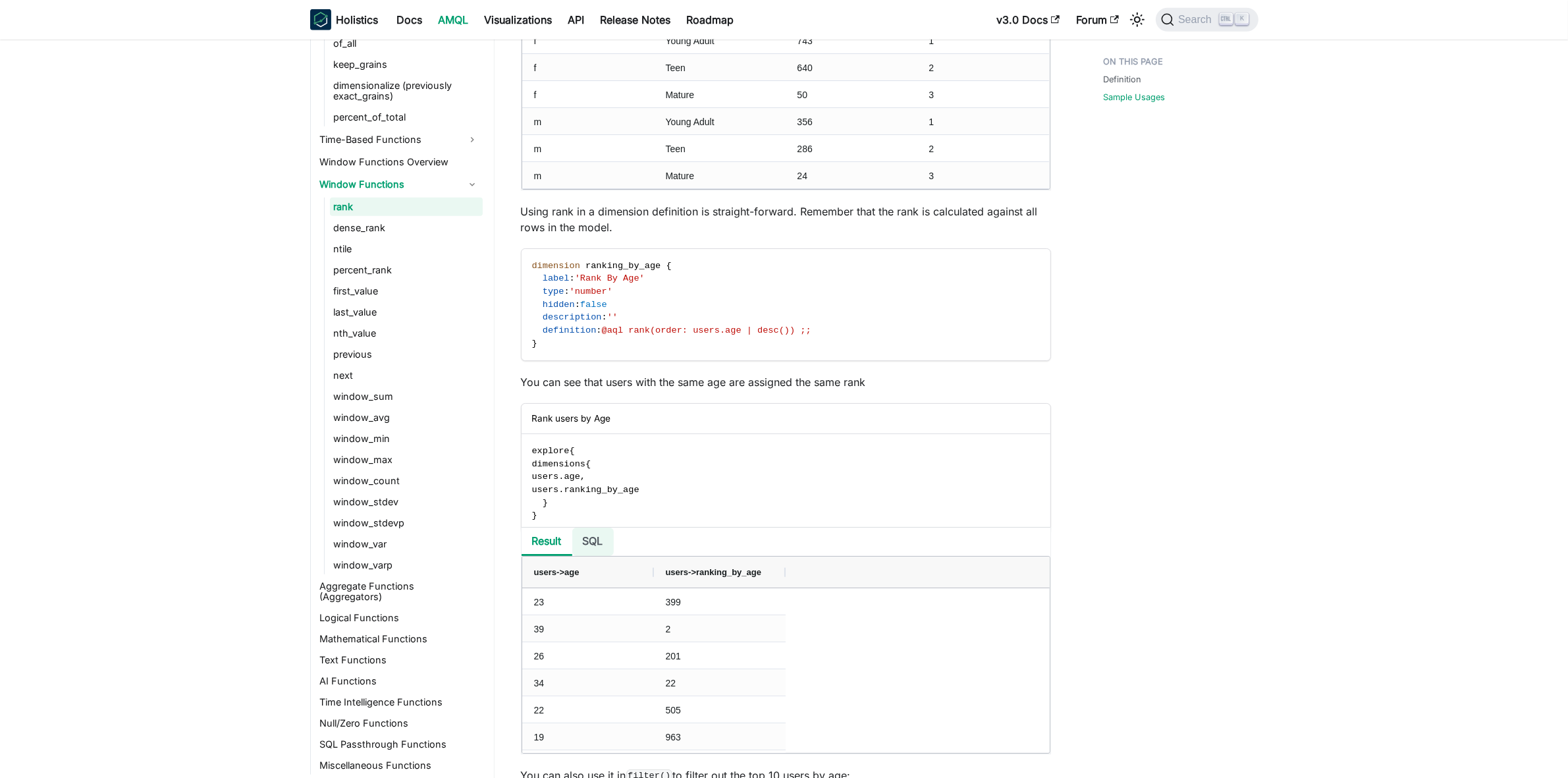
click at [595, 545] on li "SQL" at bounding box center [593, 542] width 42 height 28
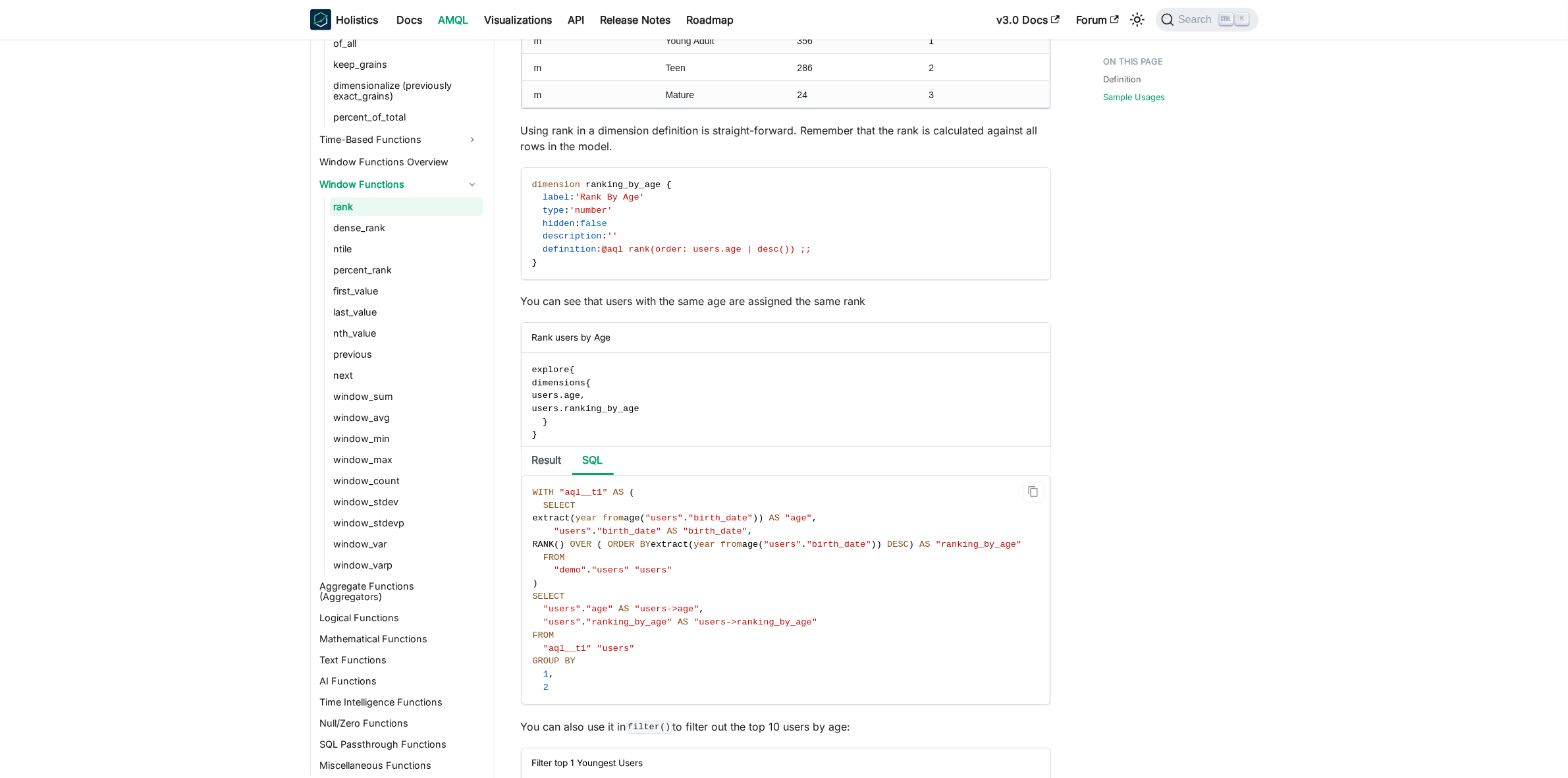
scroll to position [1647, 0]
click at [529, 465] on li "Result" at bounding box center [547, 460] width 51 height 28
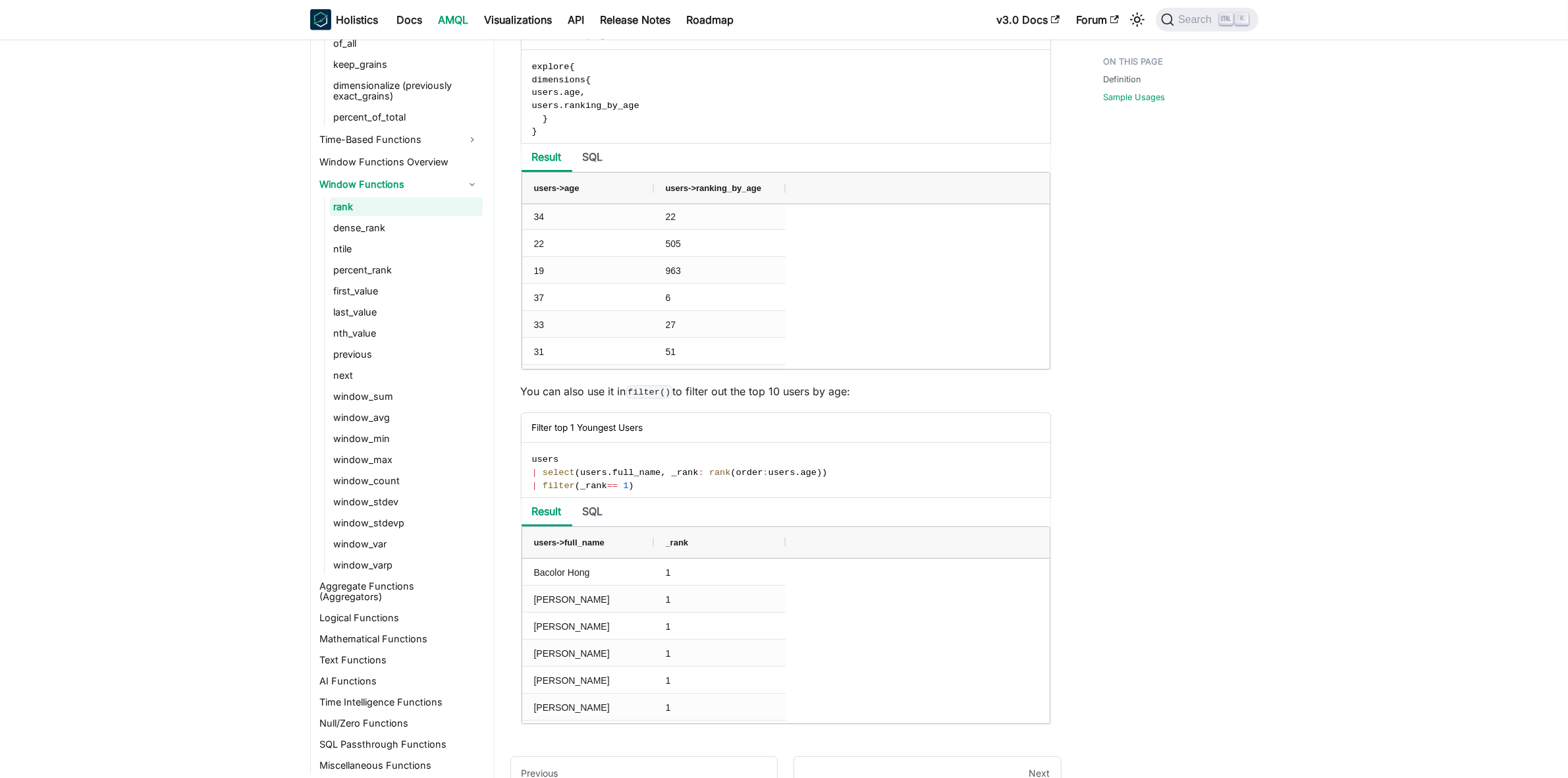
scroll to position [1977, 0]
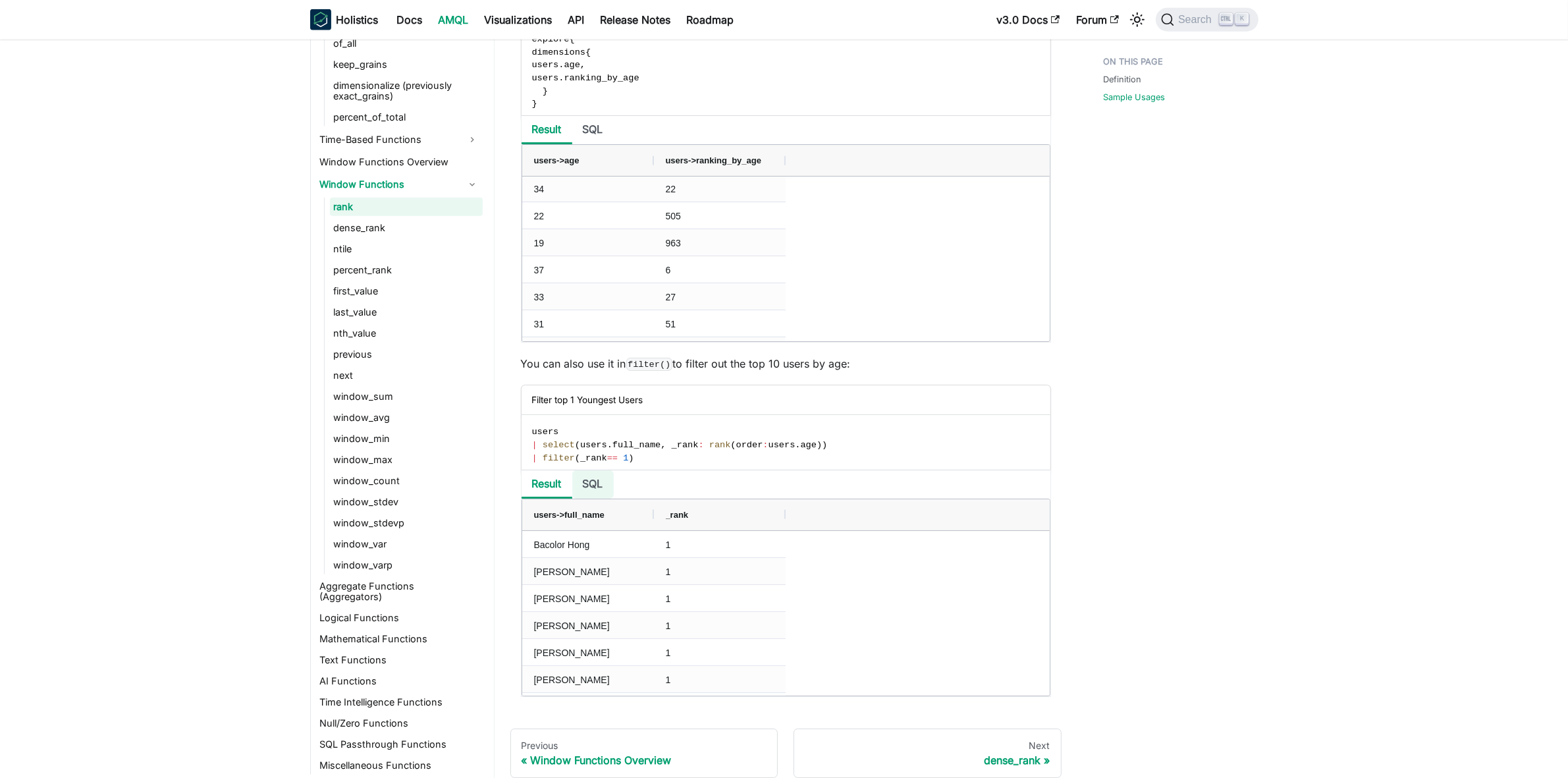
click at [600, 487] on li "SQL" at bounding box center [593, 484] width 42 height 28
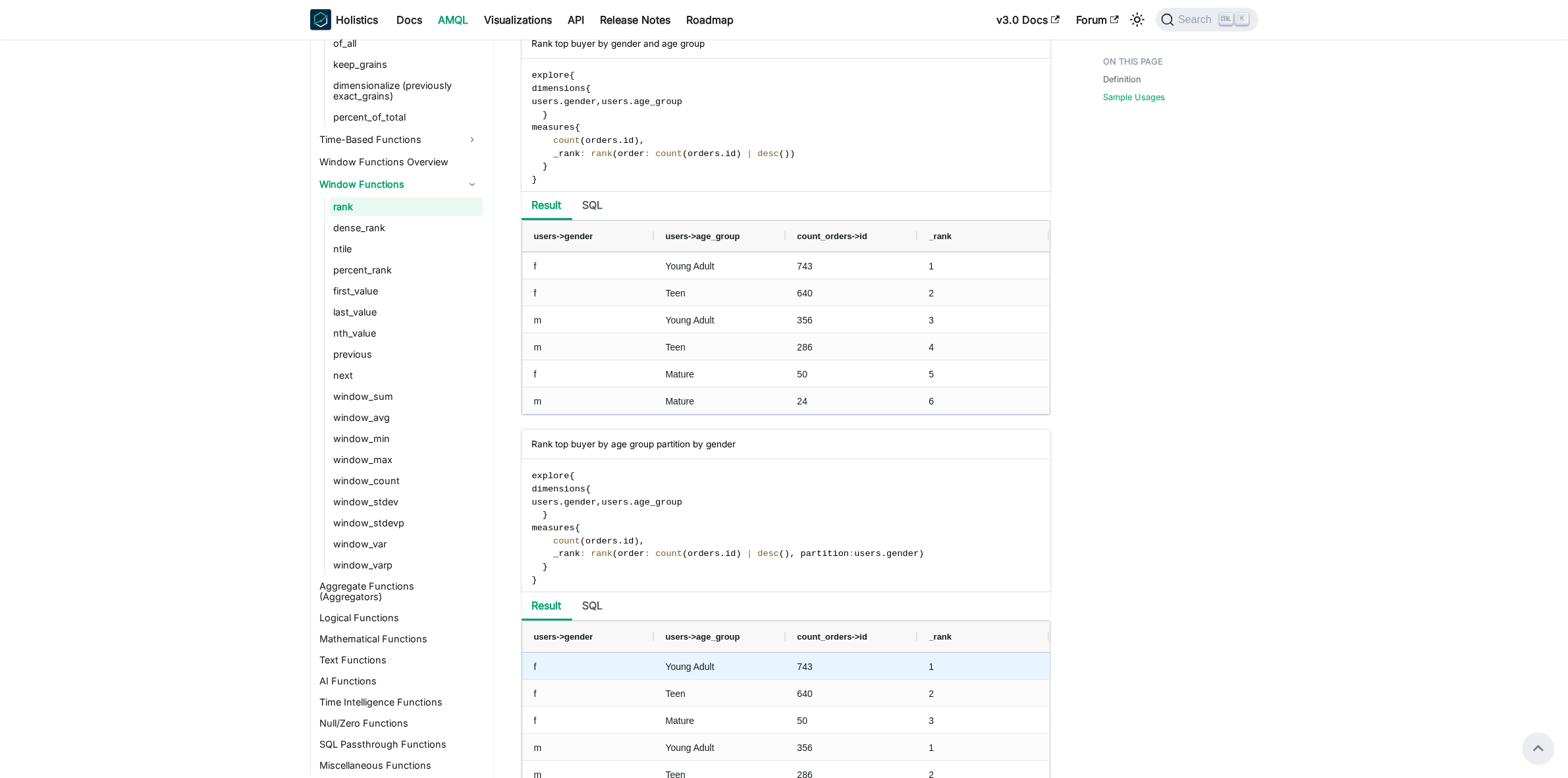
scroll to position [868, 0]
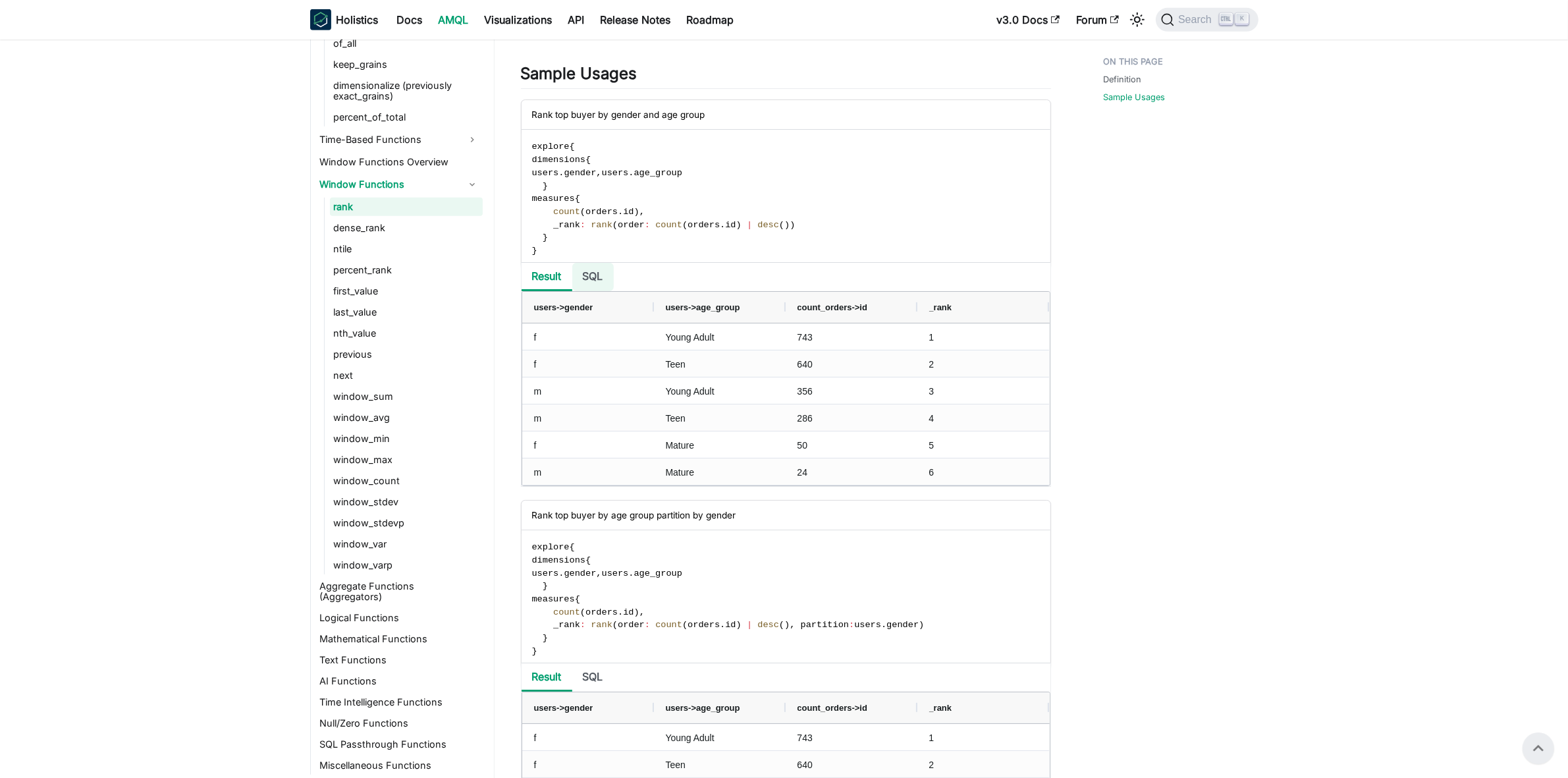
click at [595, 279] on li "SQL" at bounding box center [593, 277] width 42 height 28
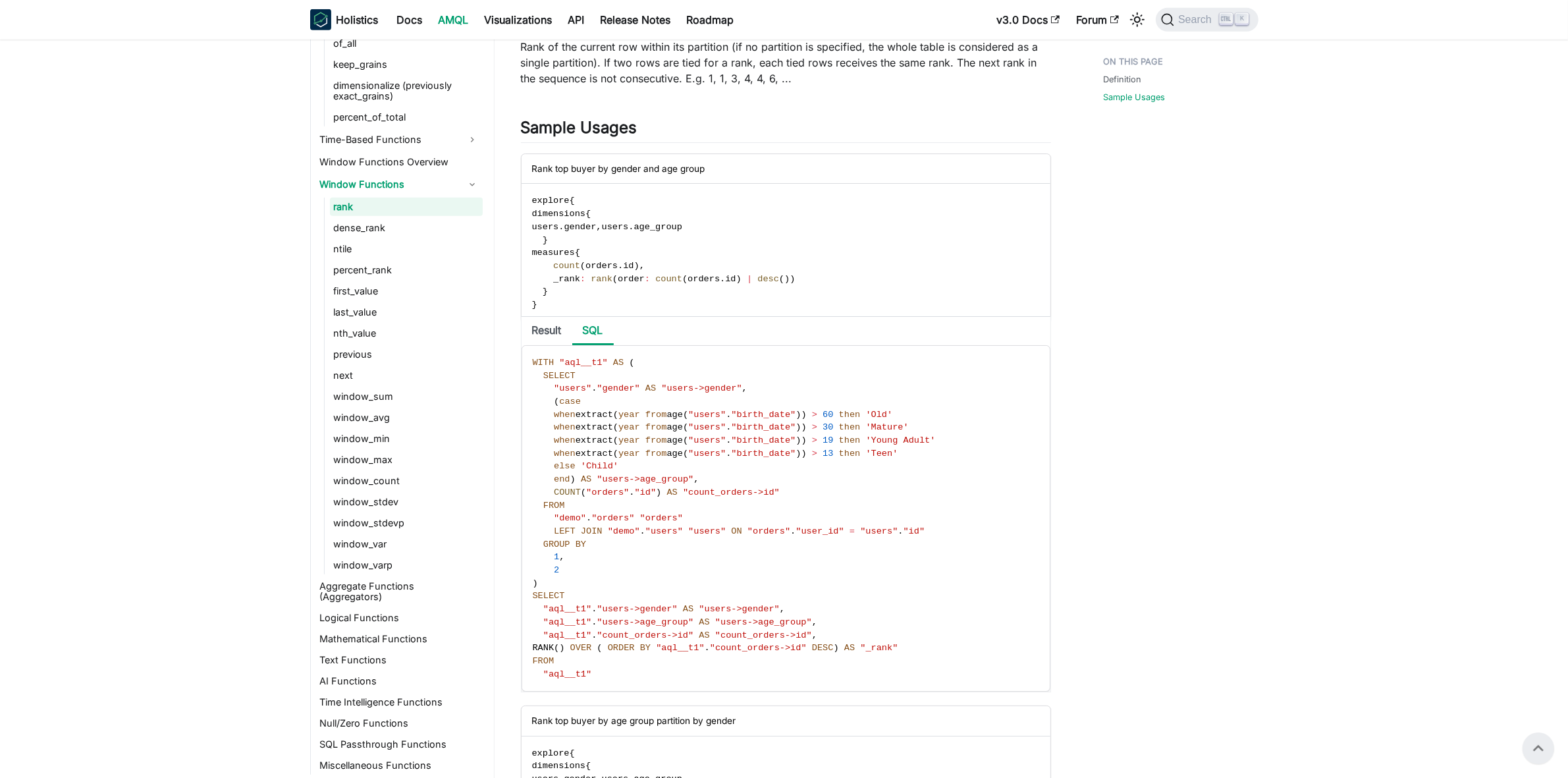
scroll to position [785, 0]
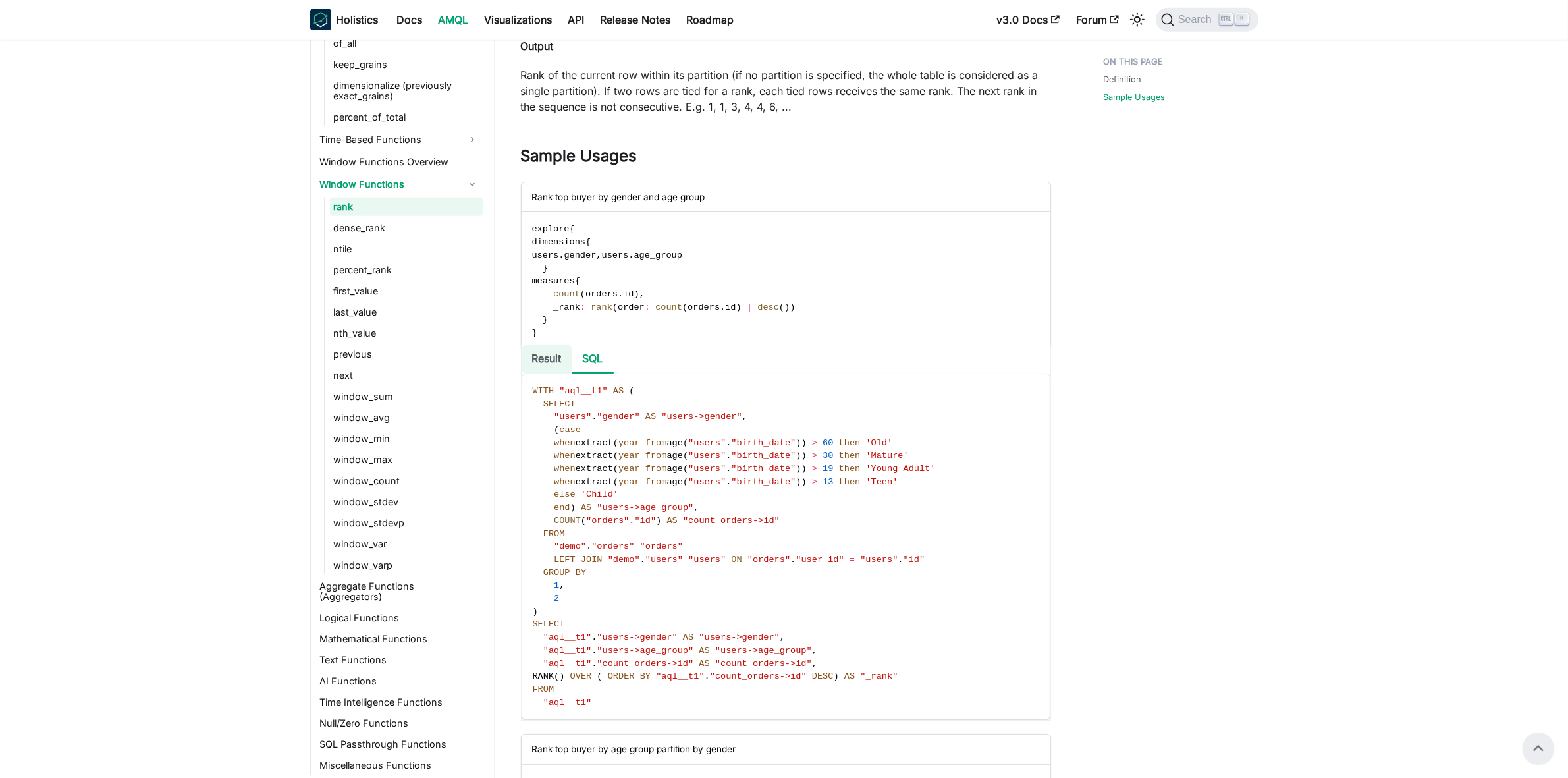
click at [544, 360] on li "Result" at bounding box center [547, 360] width 51 height 28
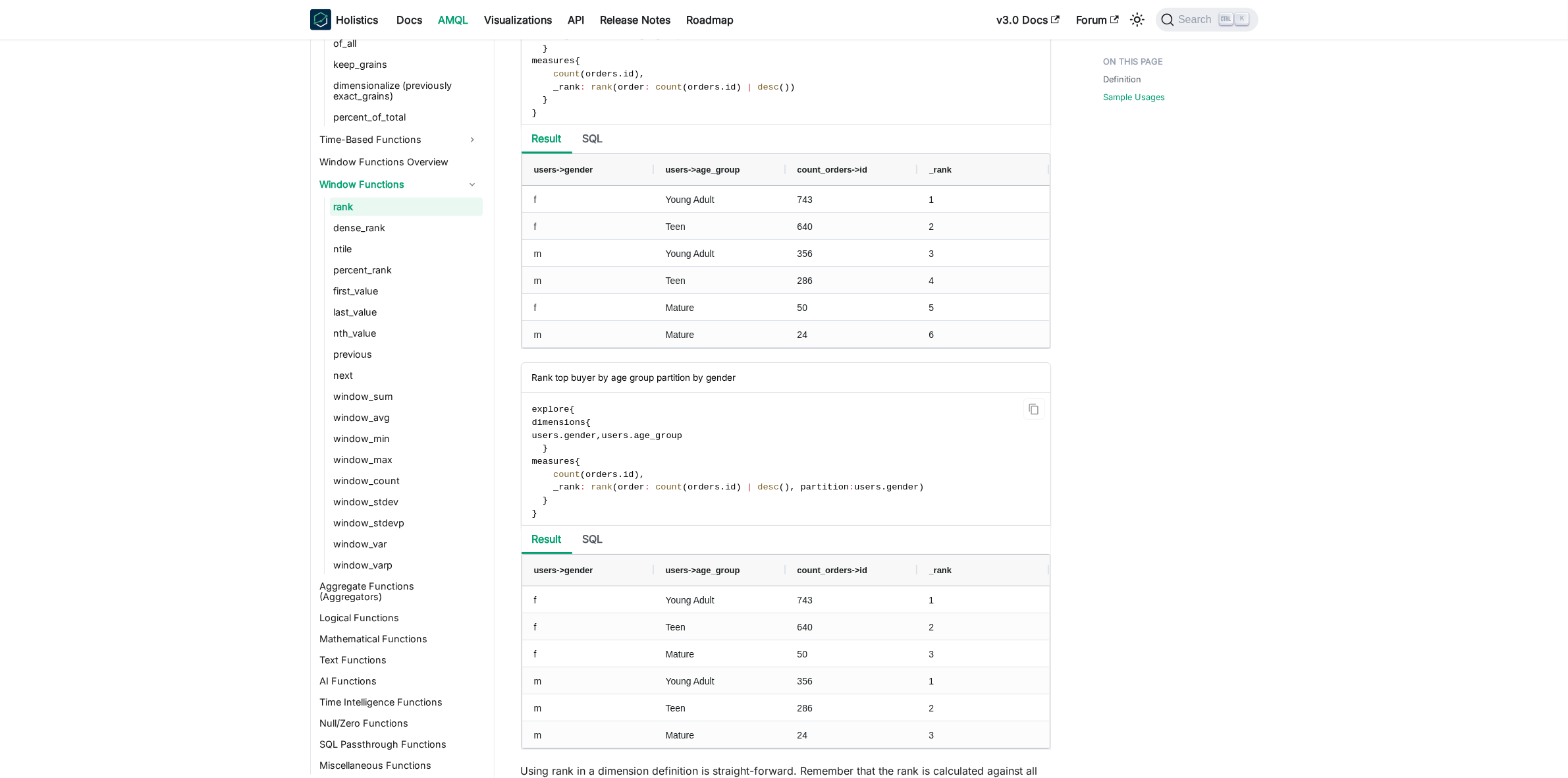
scroll to position [1033, 0]
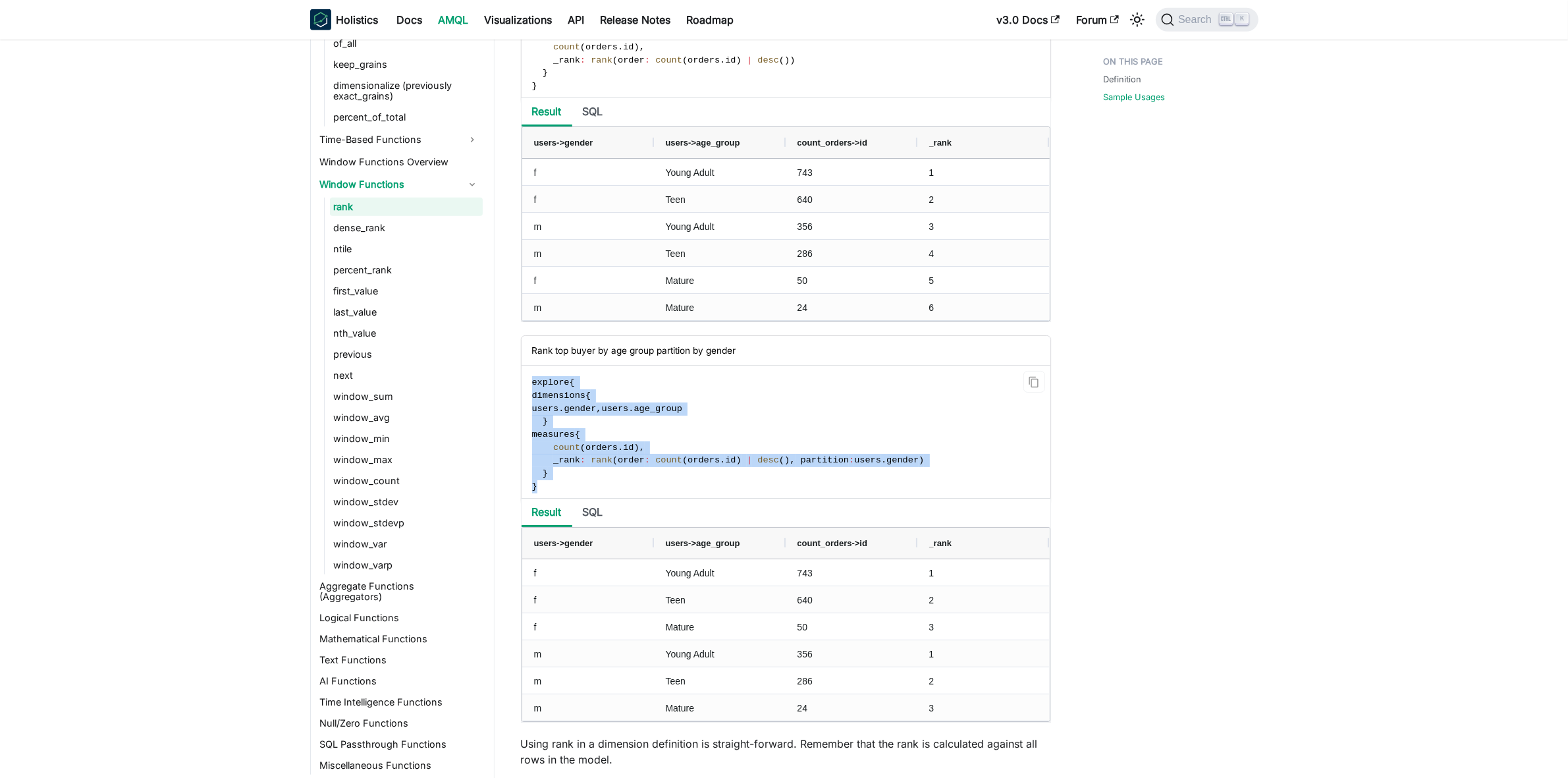
drag, startPoint x: 543, startPoint y: 485, endPoint x: 532, endPoint y: 389, distance: 96.6
click at [532, 389] on code "explore { dimensions { users . gender , users . age_group } measures { count ( …" at bounding box center [785, 435] width 527 height 138
copy code "explore { dimensions { users . gender , users . age_group } measures { count ( …"
click at [743, 420] on code "explore { dimensions { users . gender , users . age_group } measures { count ( …" at bounding box center [785, 435] width 527 height 138
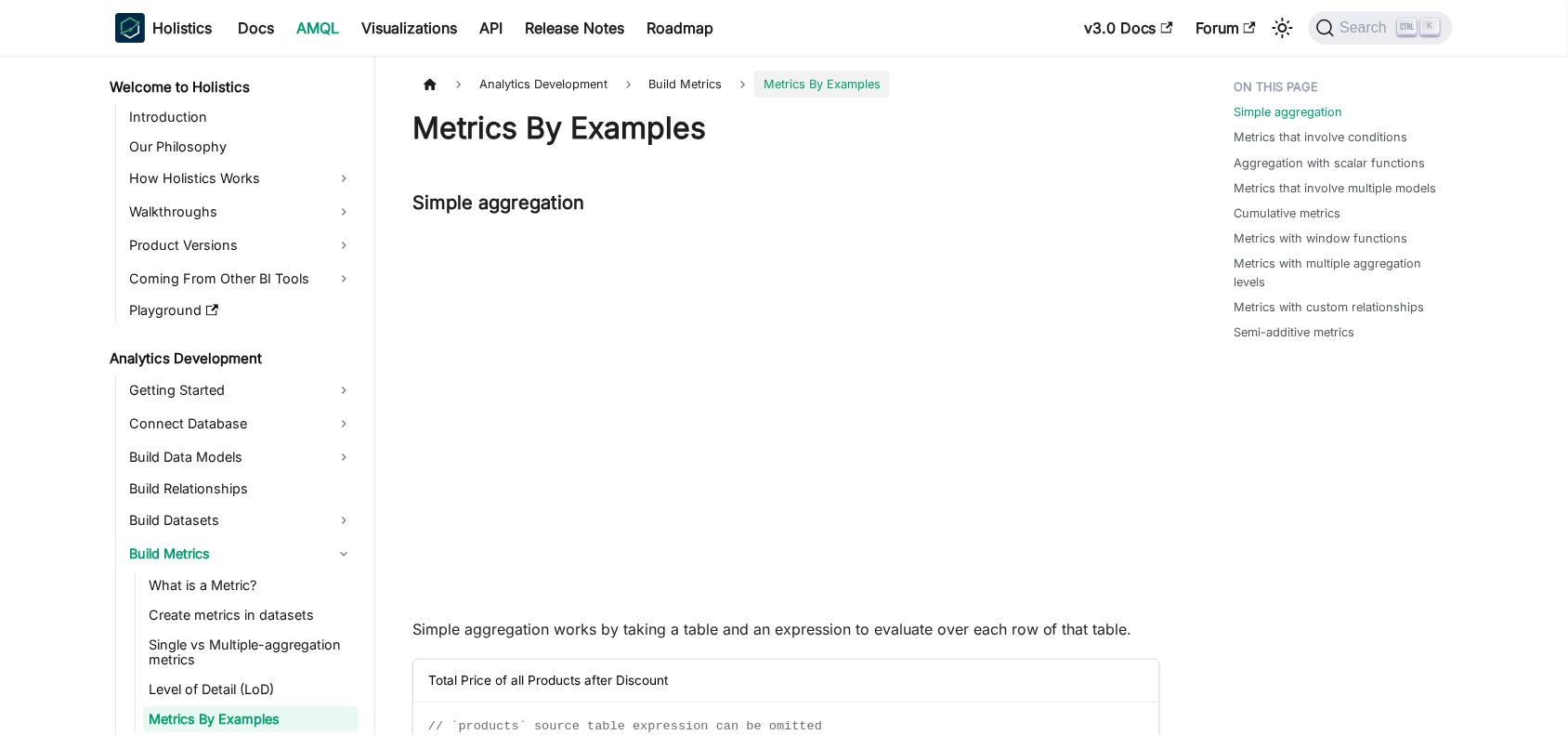
scroll to position [132, 0]
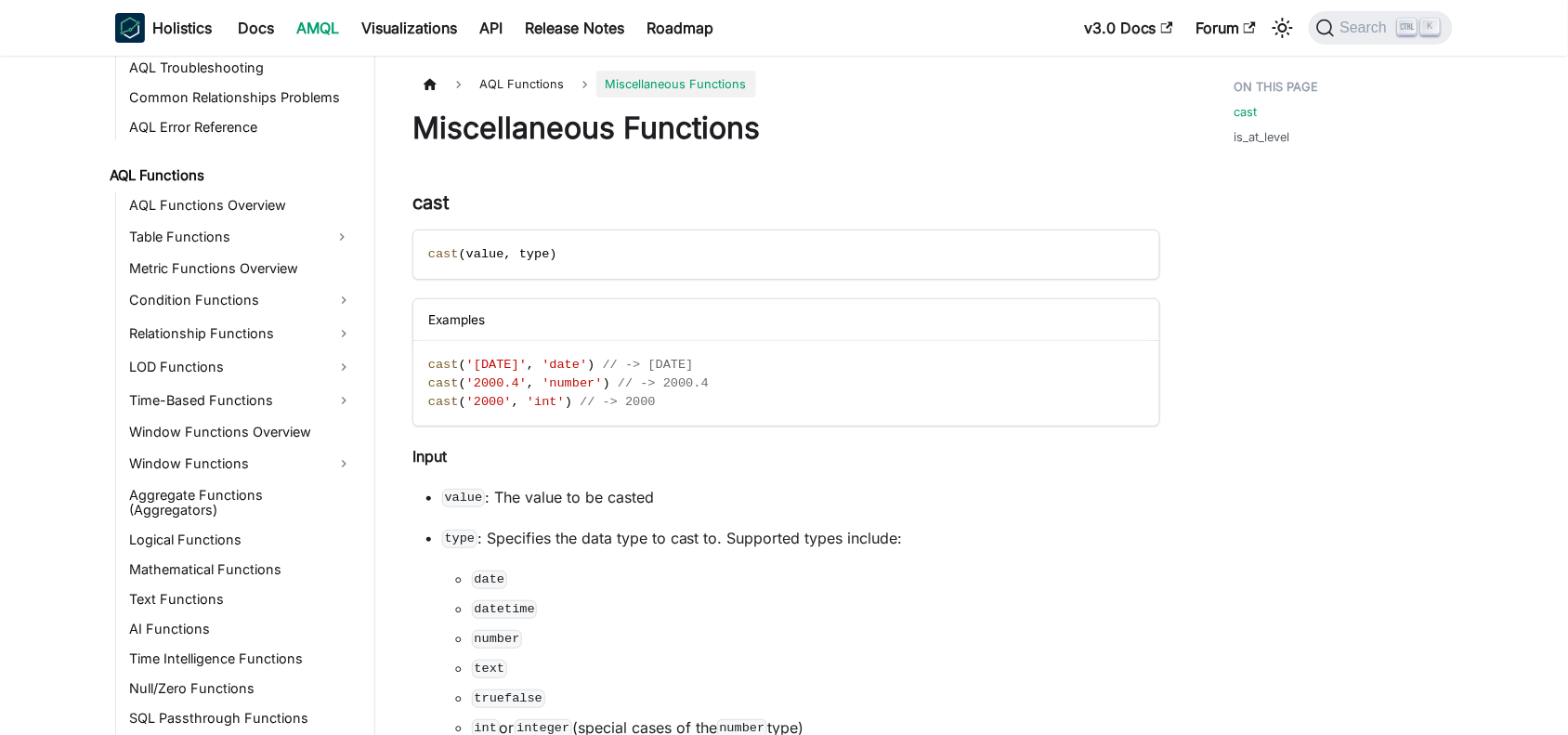
scroll to position [1270, 0]
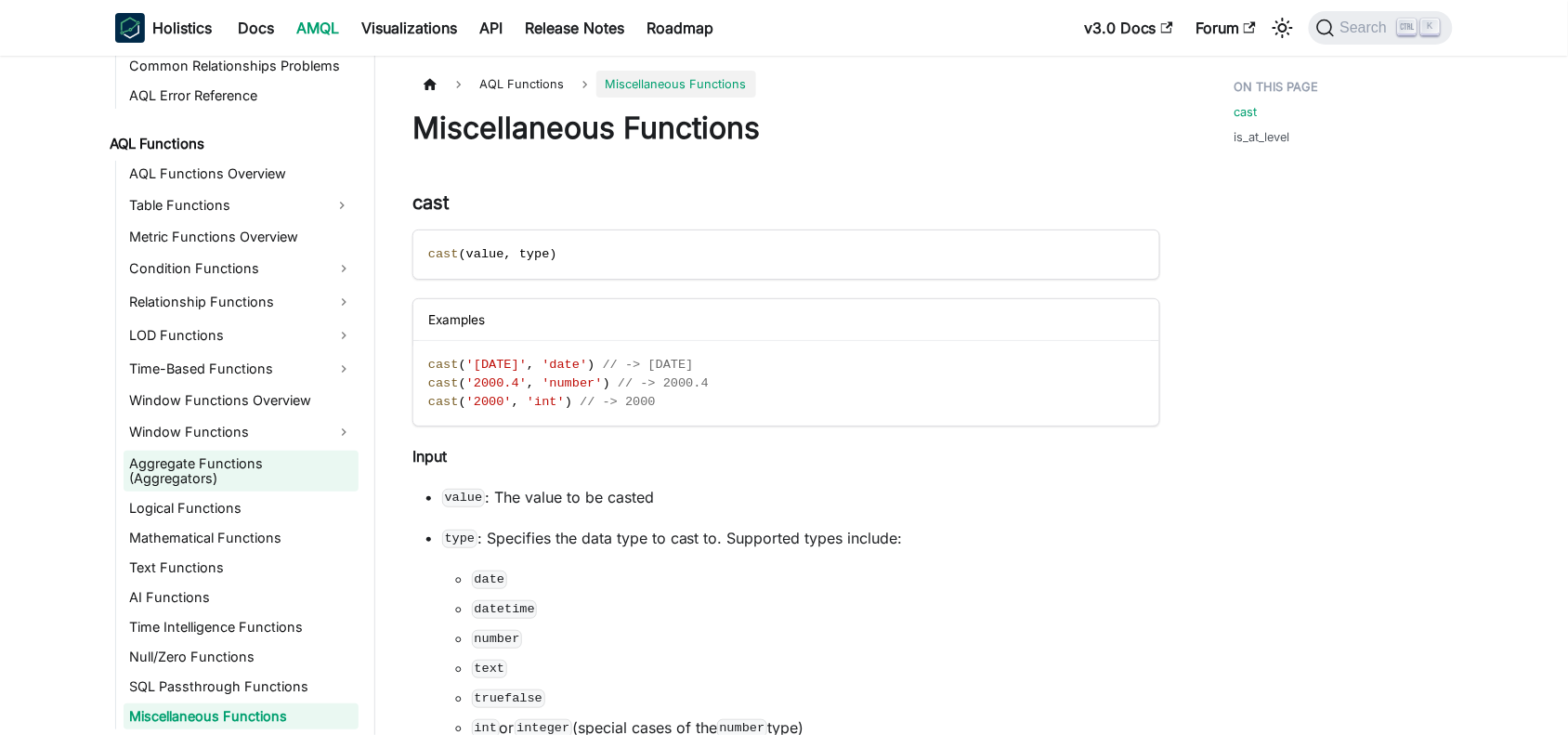
click at [178, 466] on link "Aggregate Functions (Aggregators)" at bounding box center [241, 471] width 235 height 41
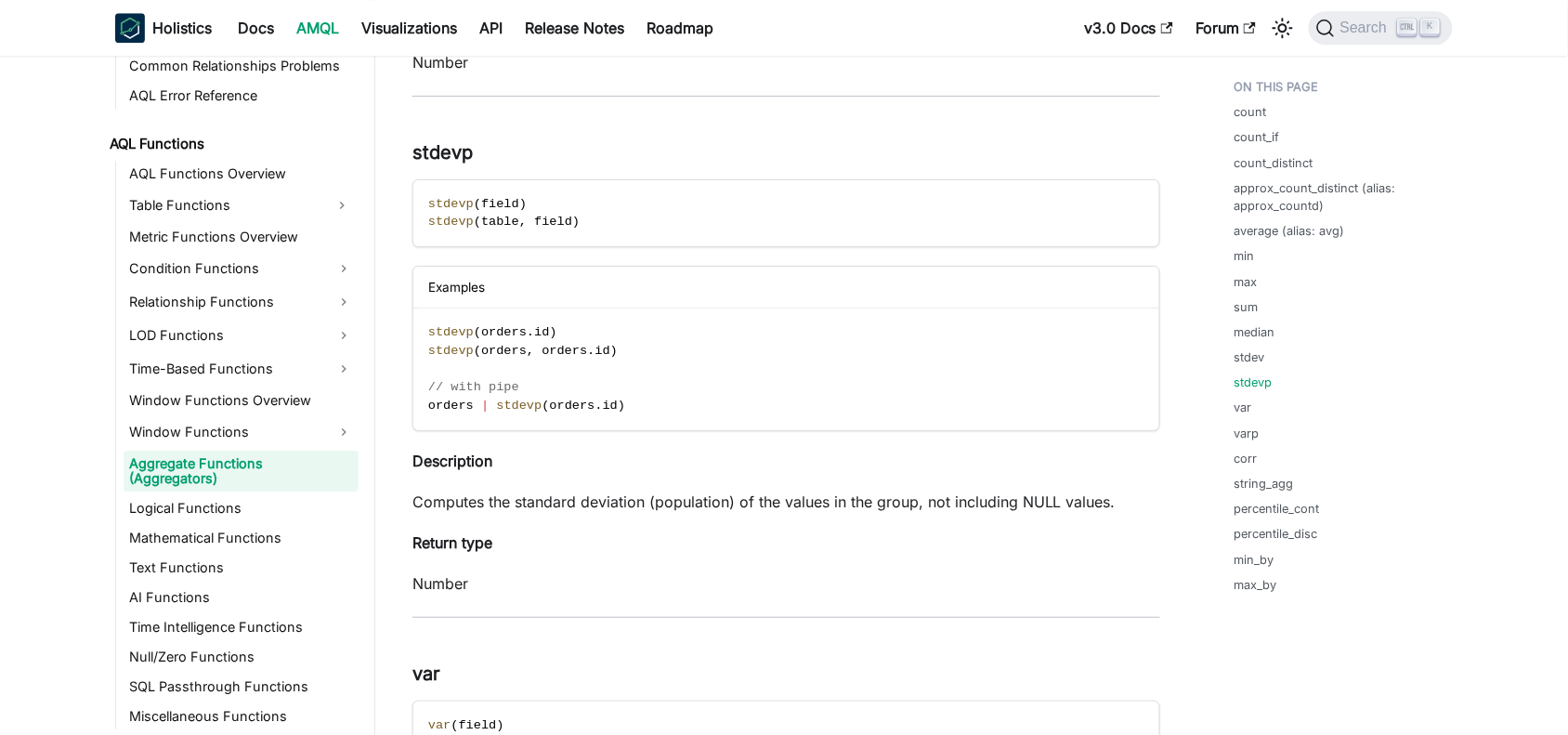
scroll to position [5719, 0]
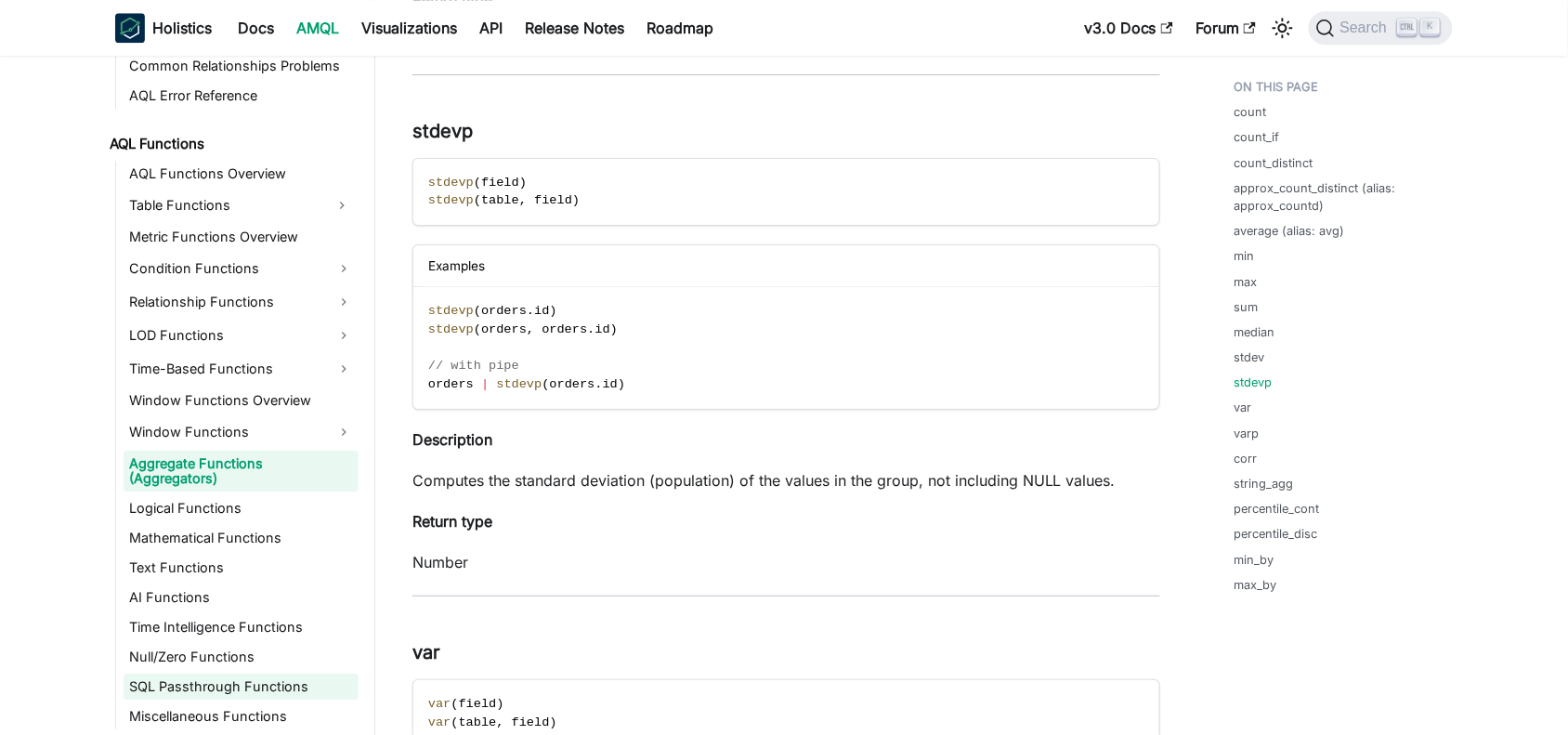
click at [232, 680] on link "SQL Passthrough Functions" at bounding box center [241, 687] width 235 height 26
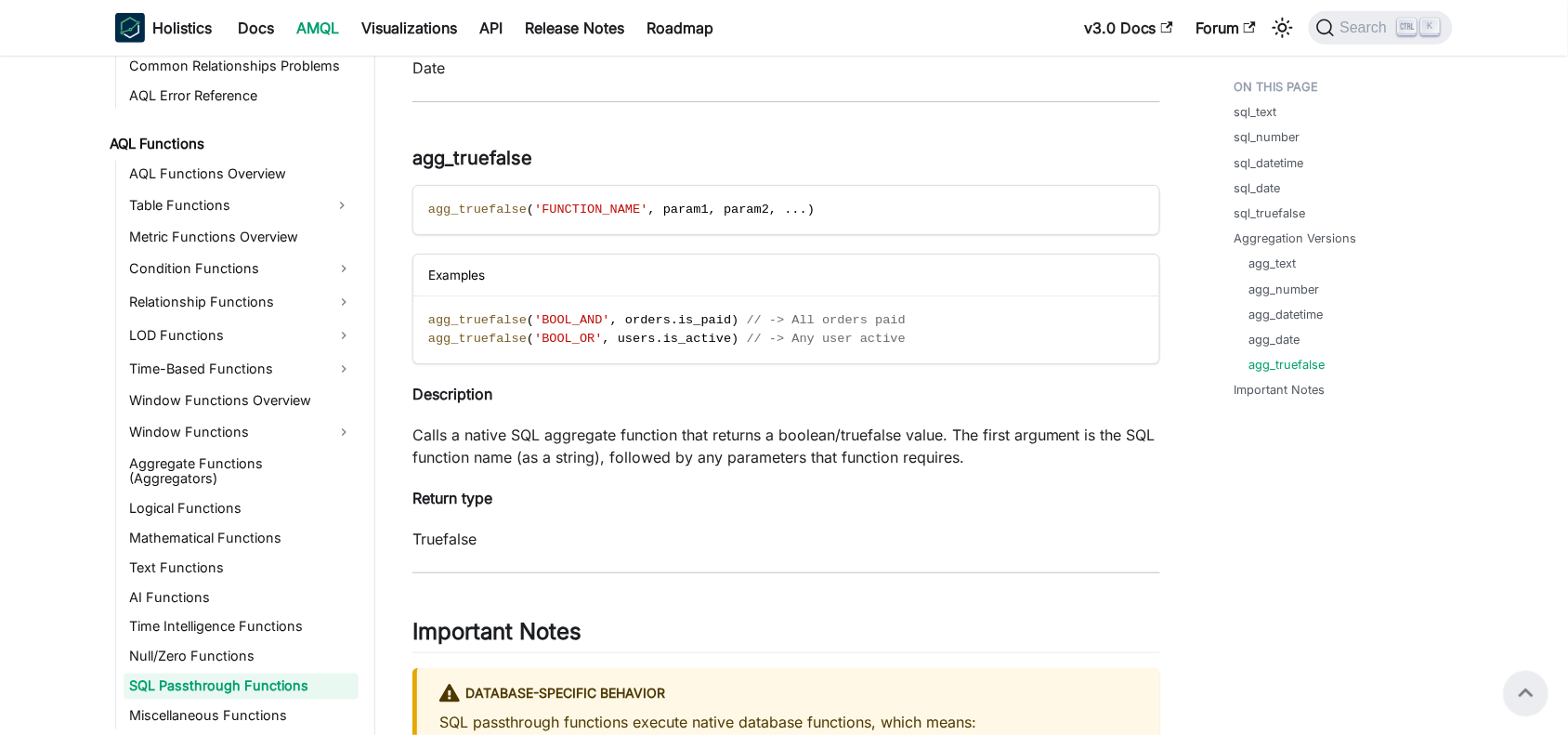
scroll to position [4610, 0]
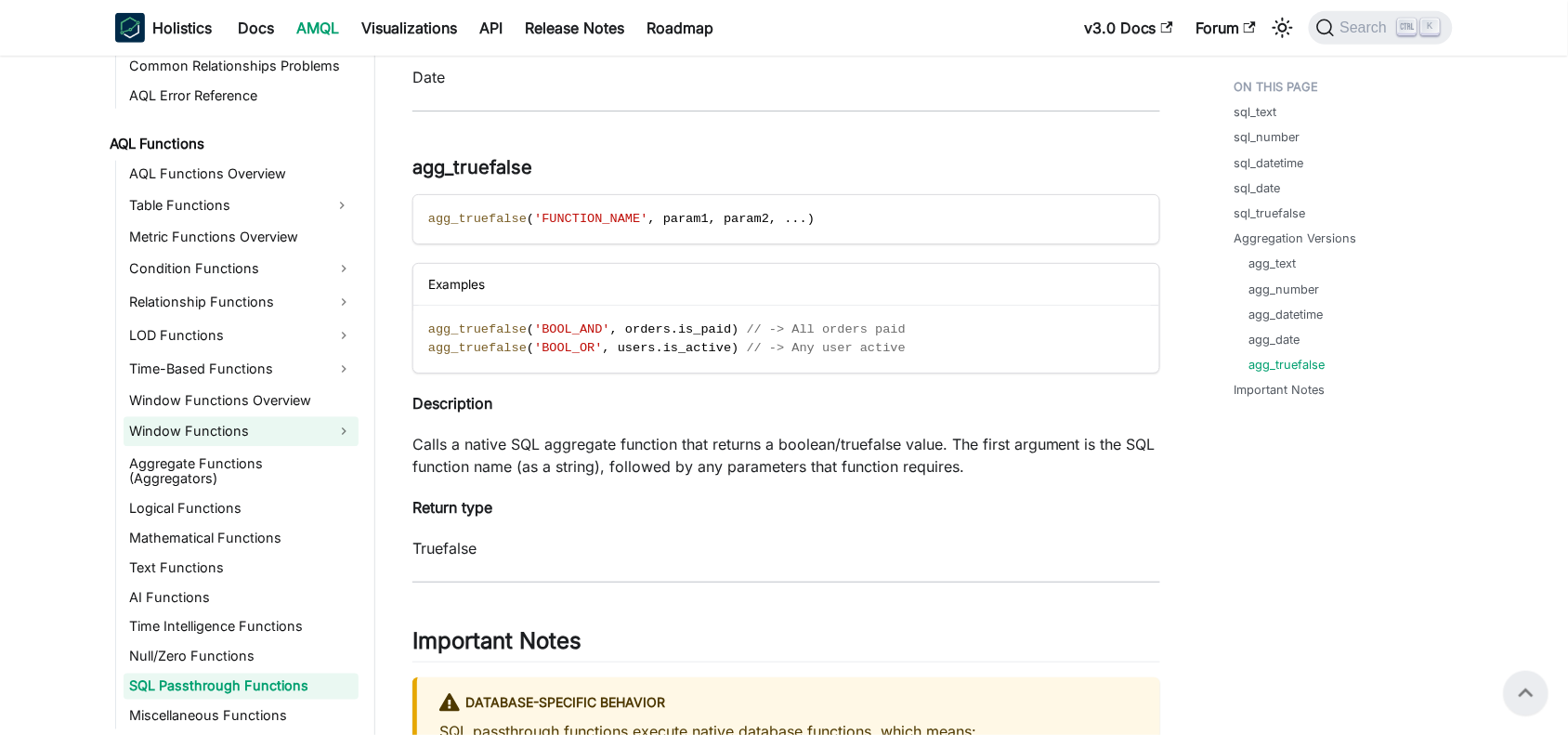
click at [242, 425] on link "Window Functions" at bounding box center [241, 432] width 235 height 30
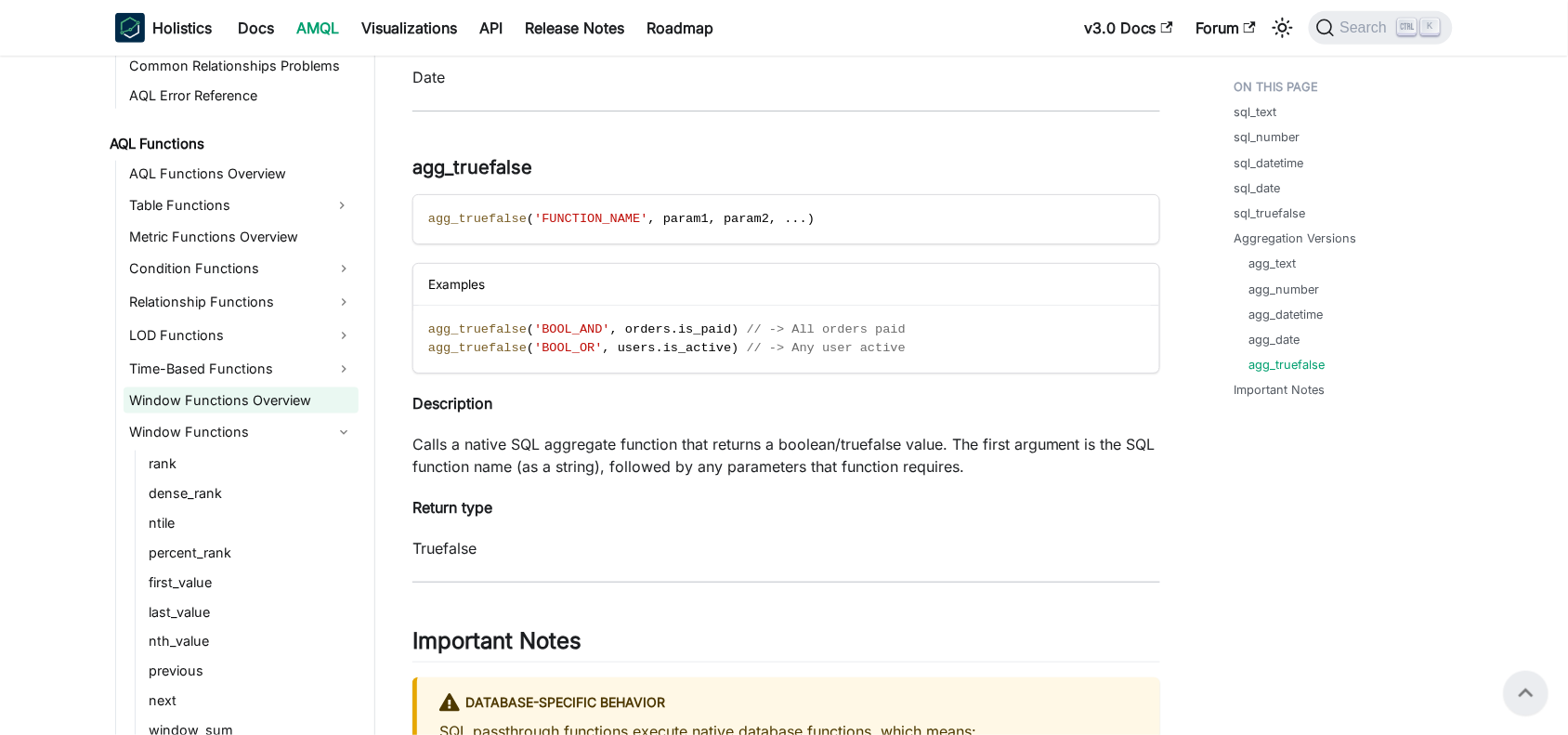
click at [216, 396] on link "Window Functions Overview" at bounding box center [241, 400] width 235 height 26
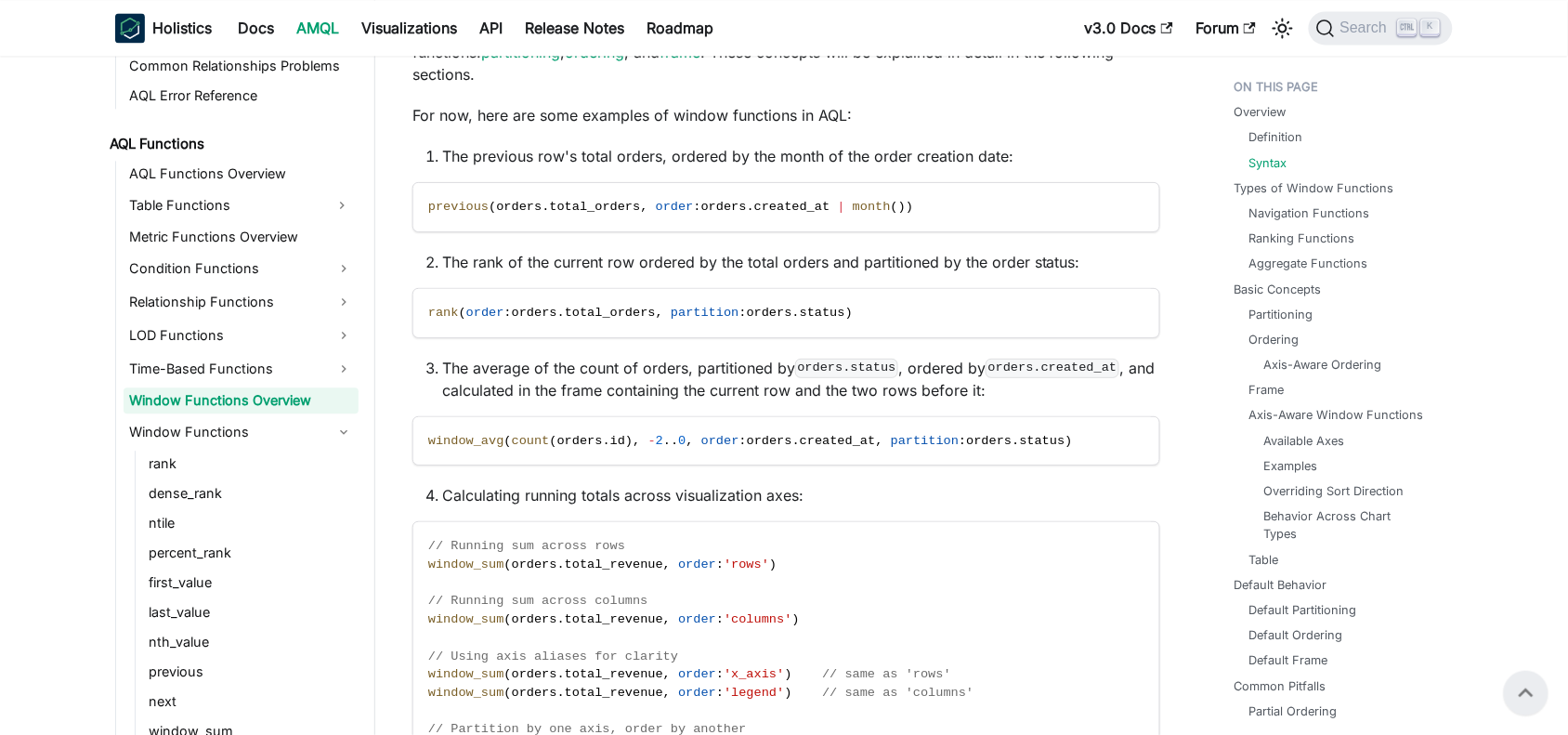
scroll to position [1141, 0]
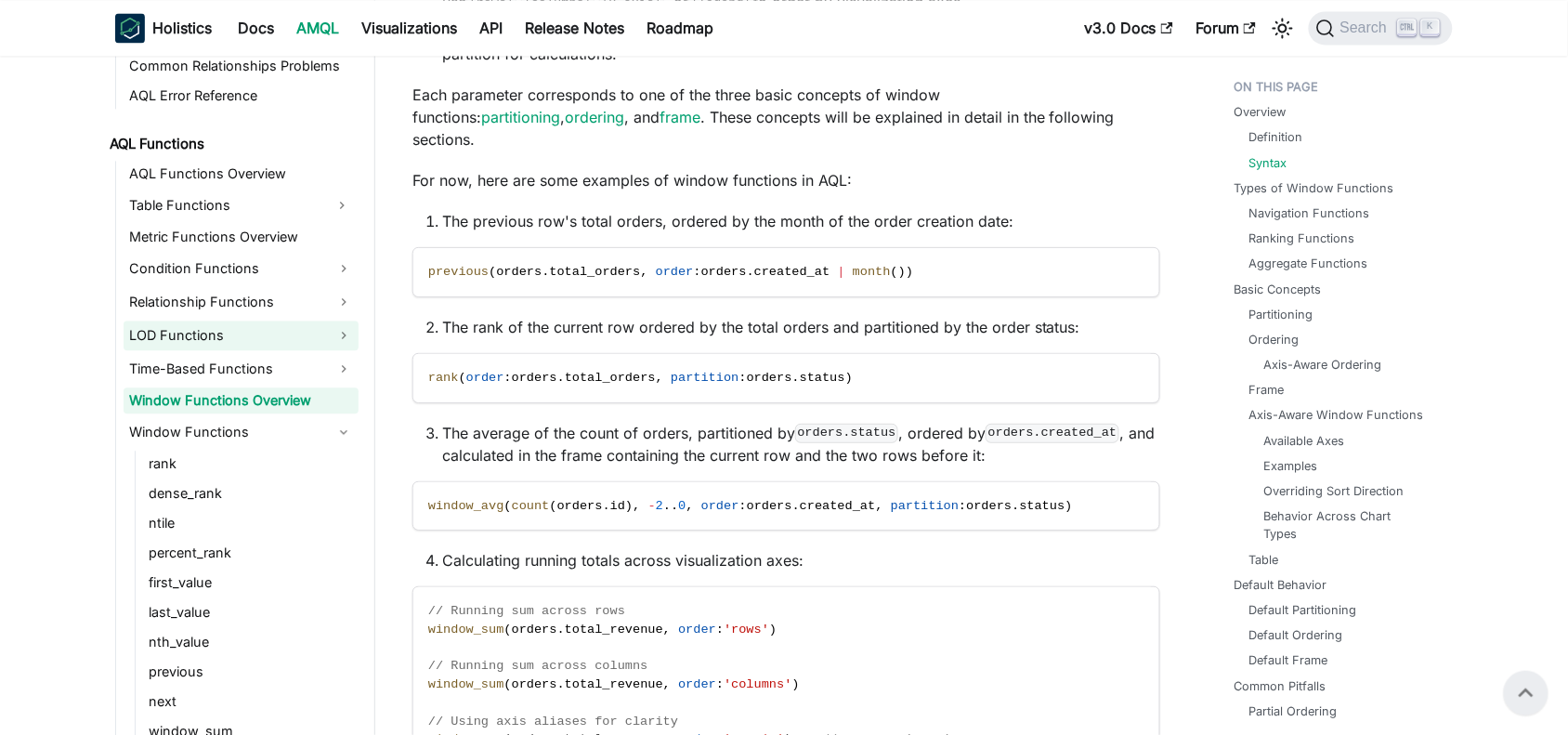
click at [216, 327] on link "LOD Functions" at bounding box center [241, 336] width 235 height 30
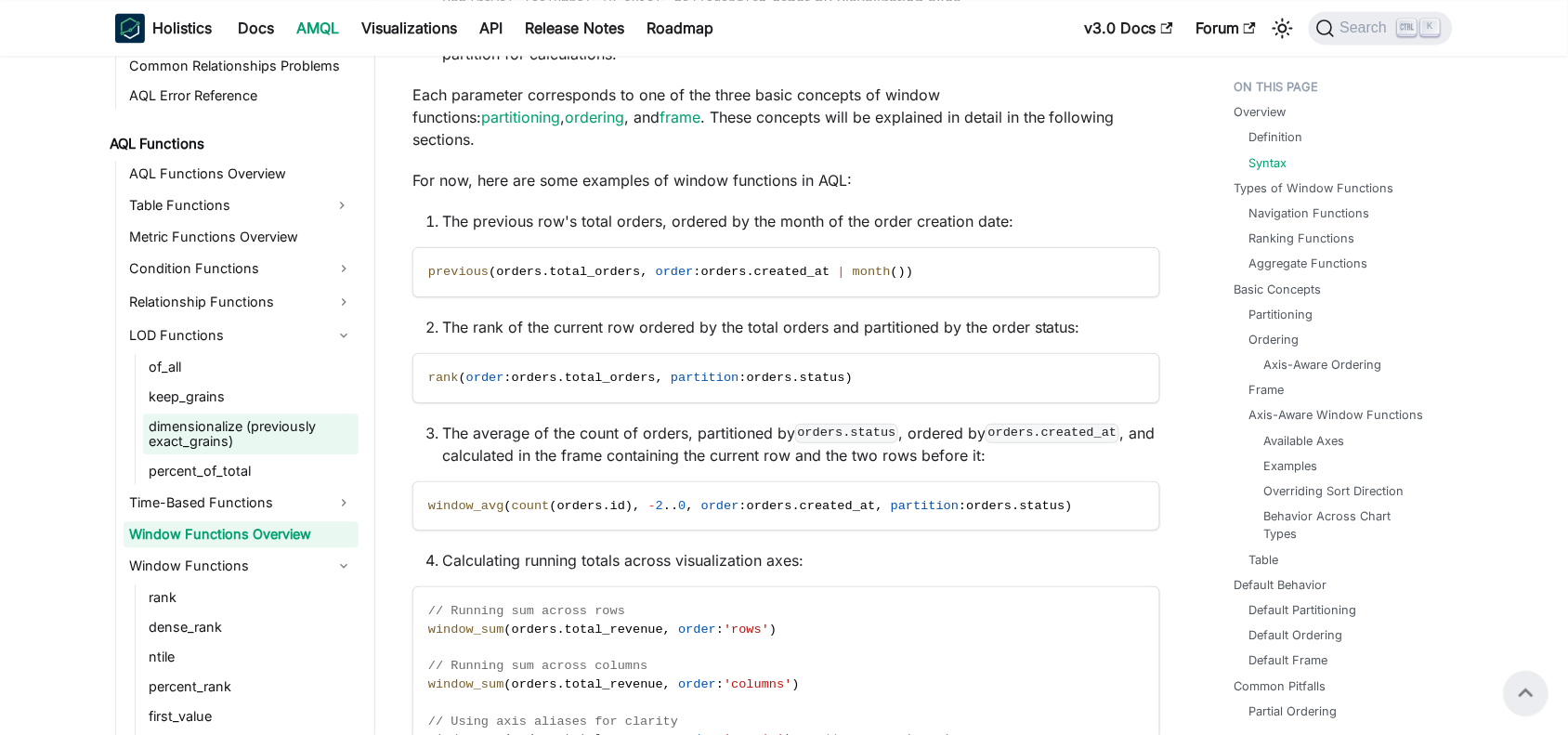
click at [184, 432] on link "dimensionalize (previously exact_grains)" at bounding box center [251, 433] width 216 height 41
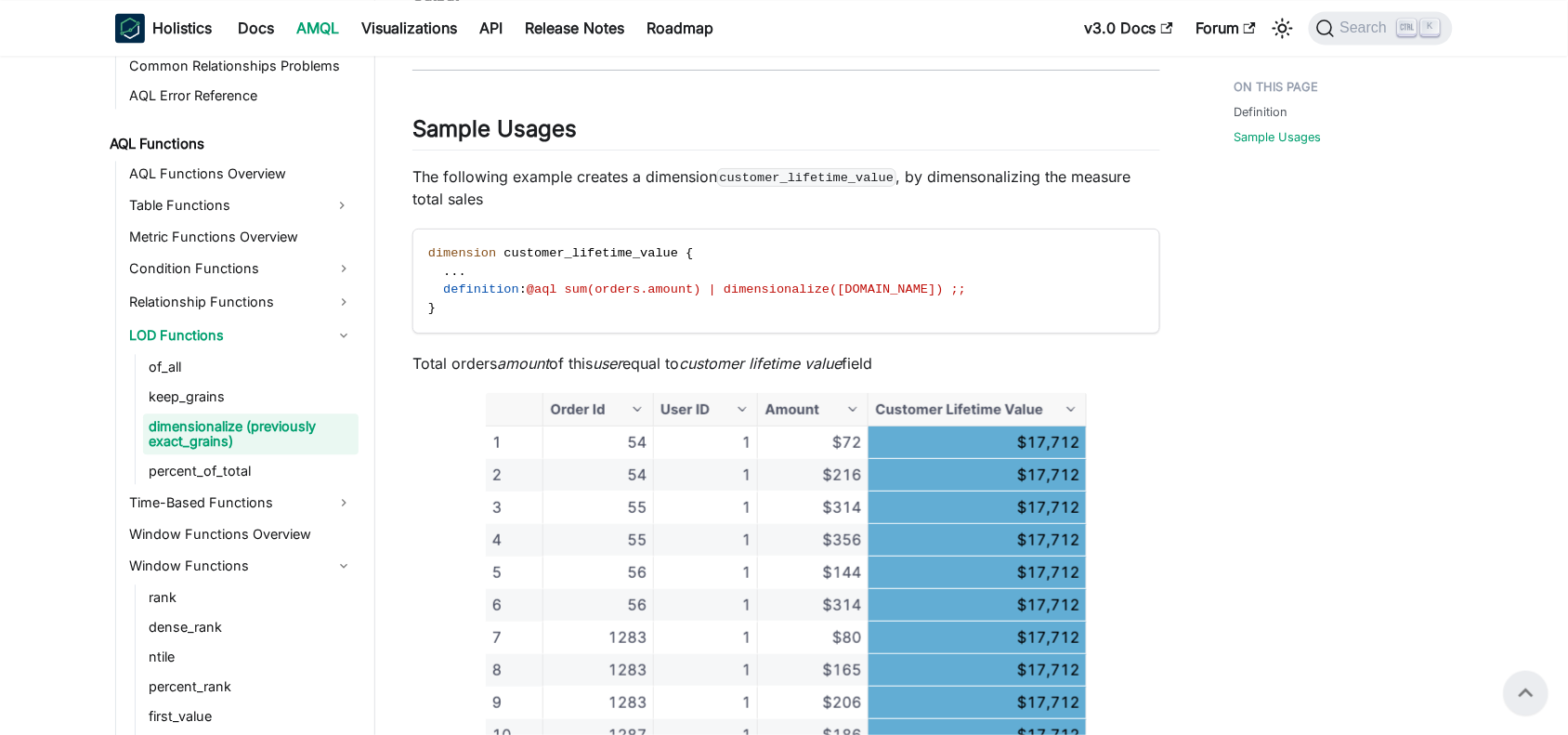
scroll to position [1056, 0]
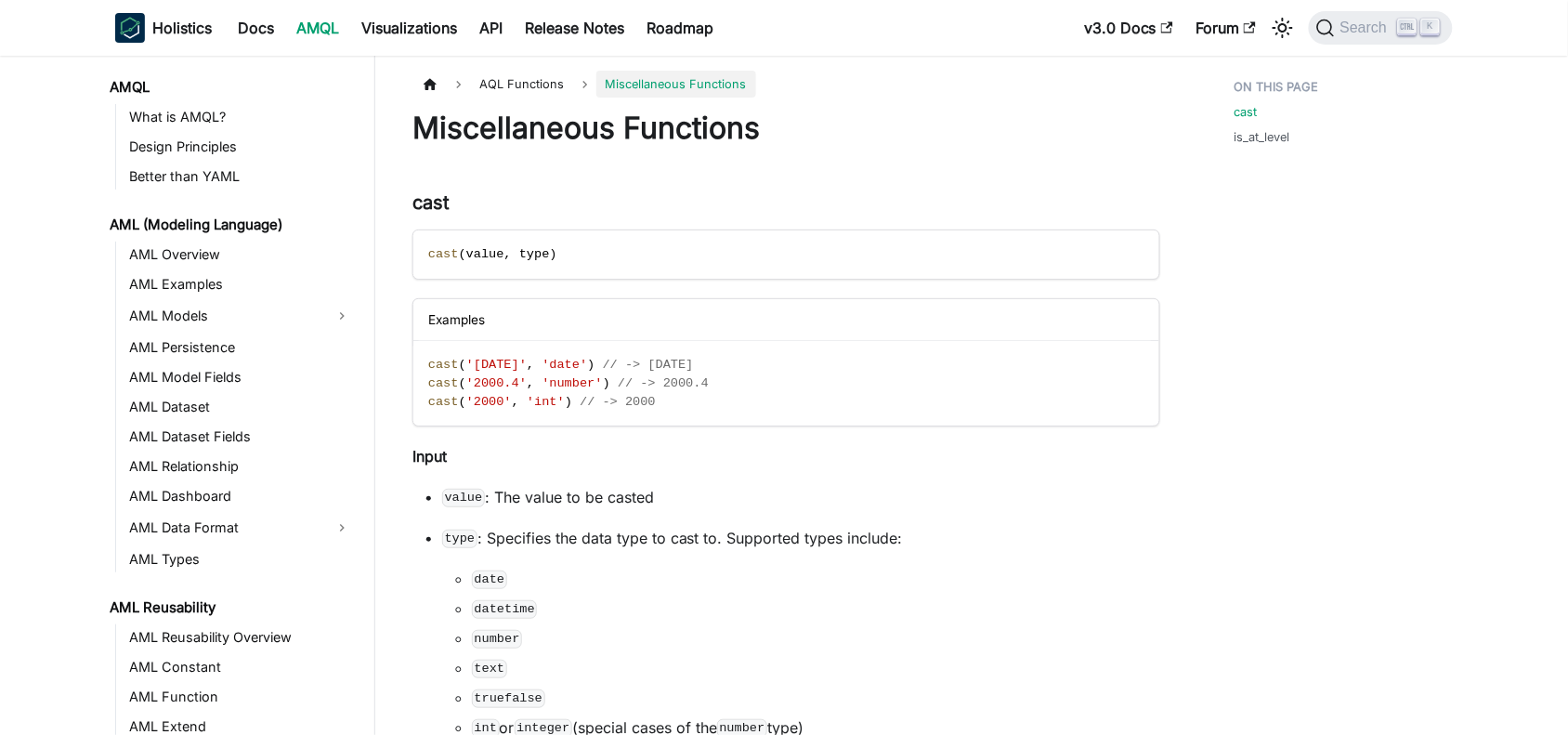
scroll to position [1270, 0]
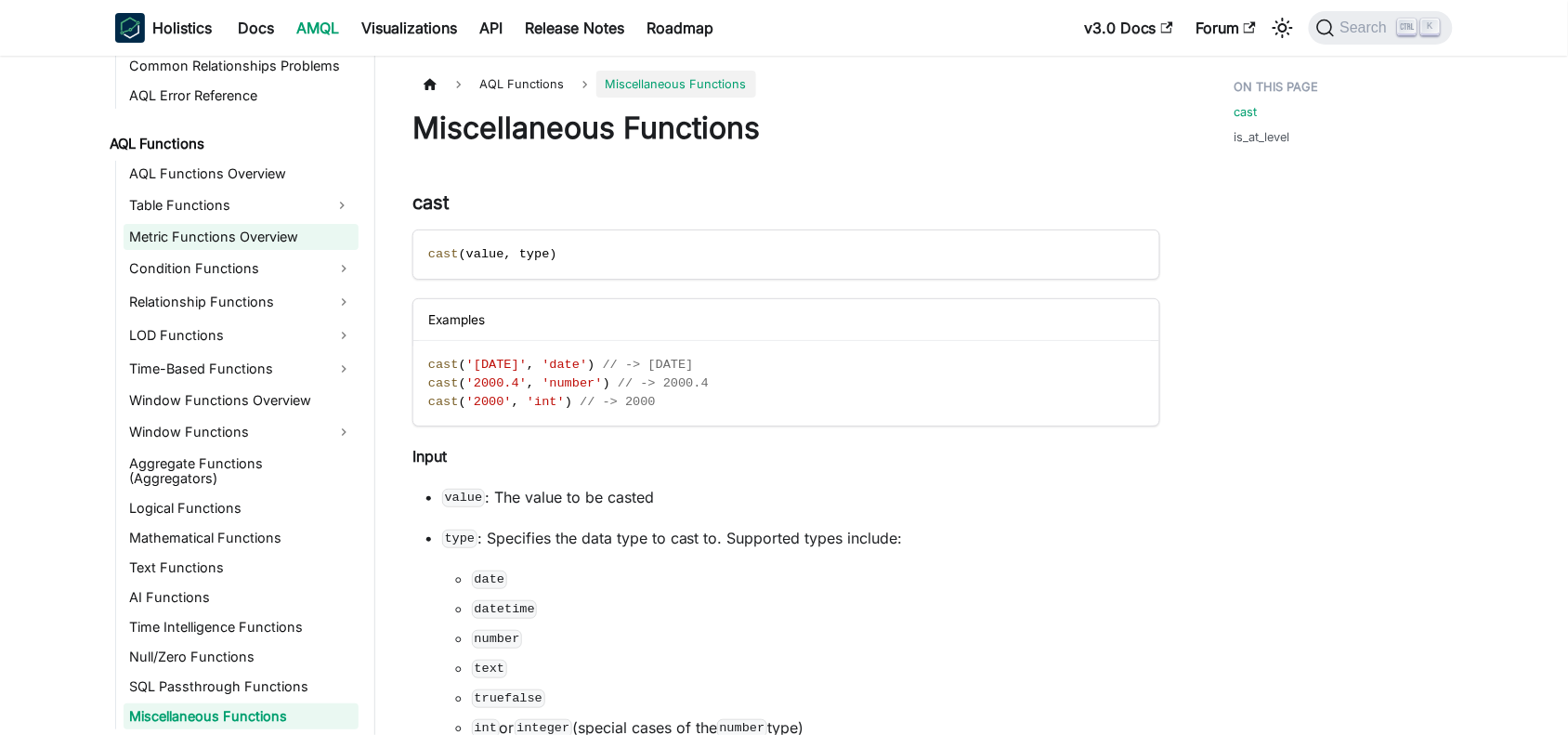
click at [192, 234] on link "Metric Functions Overview" at bounding box center [241, 237] width 235 height 26
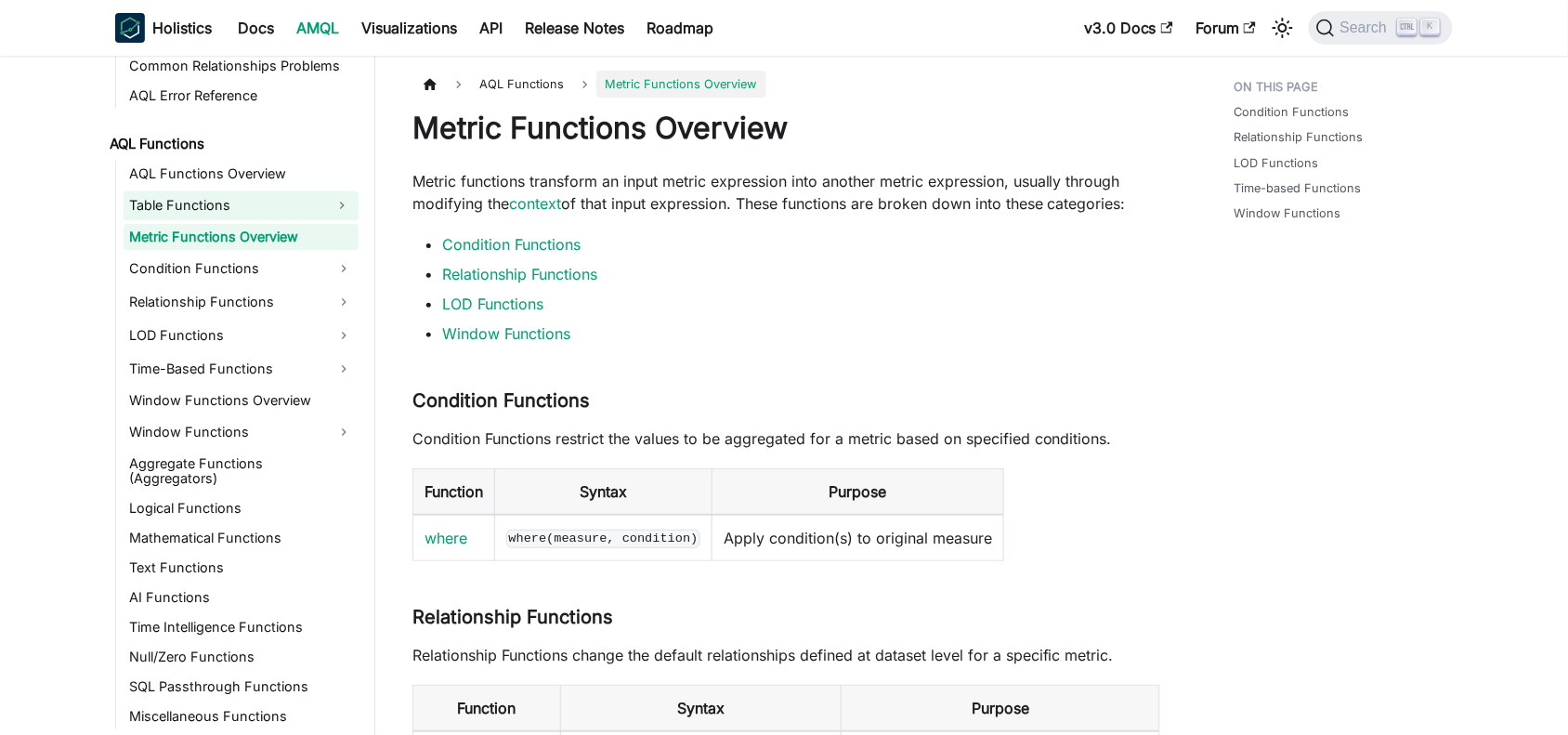
click at [172, 203] on link "Table Functions" at bounding box center [225, 205] width 202 height 30
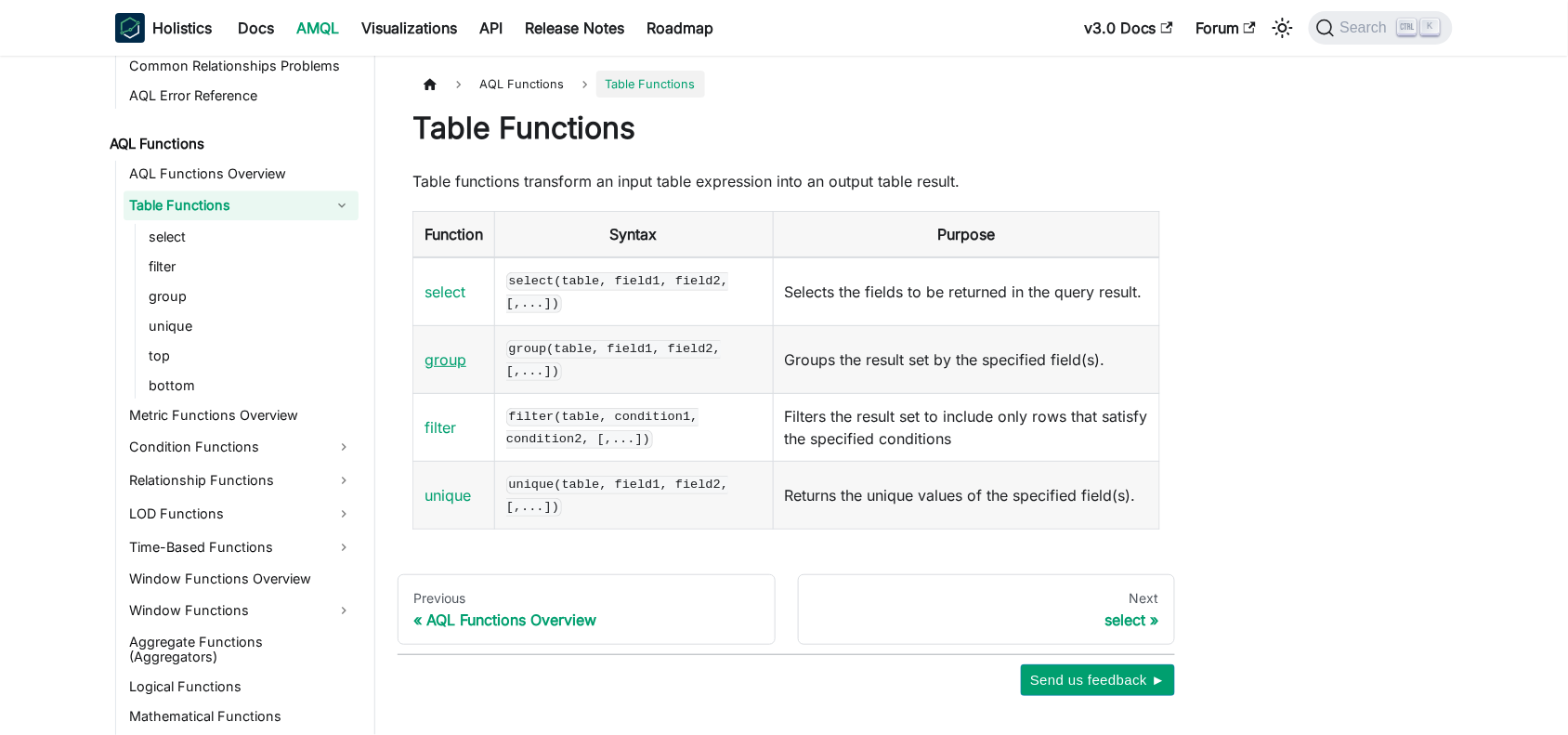
click at [446, 356] on link "group" at bounding box center [446, 359] width 42 height 19
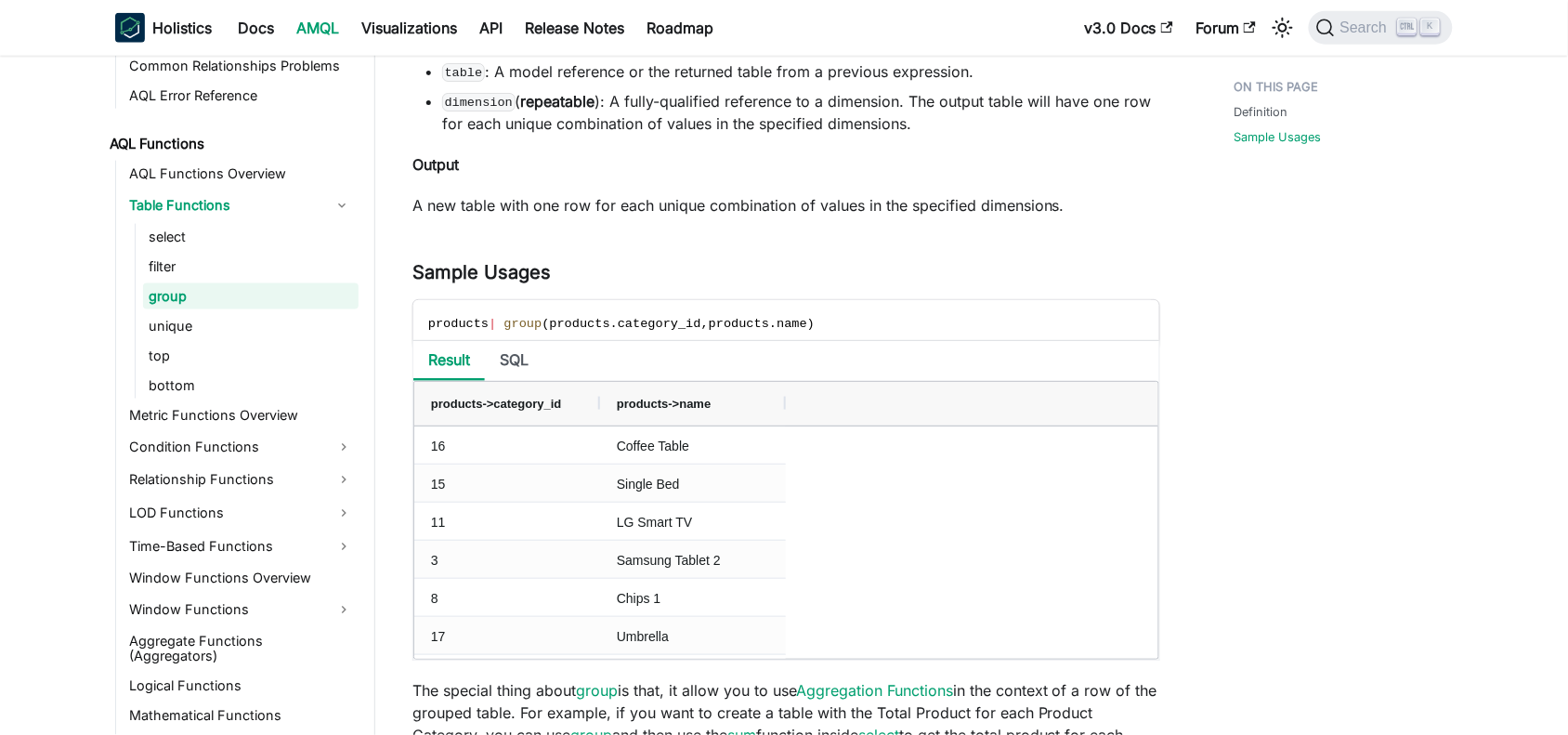
scroll to position [597, 0]
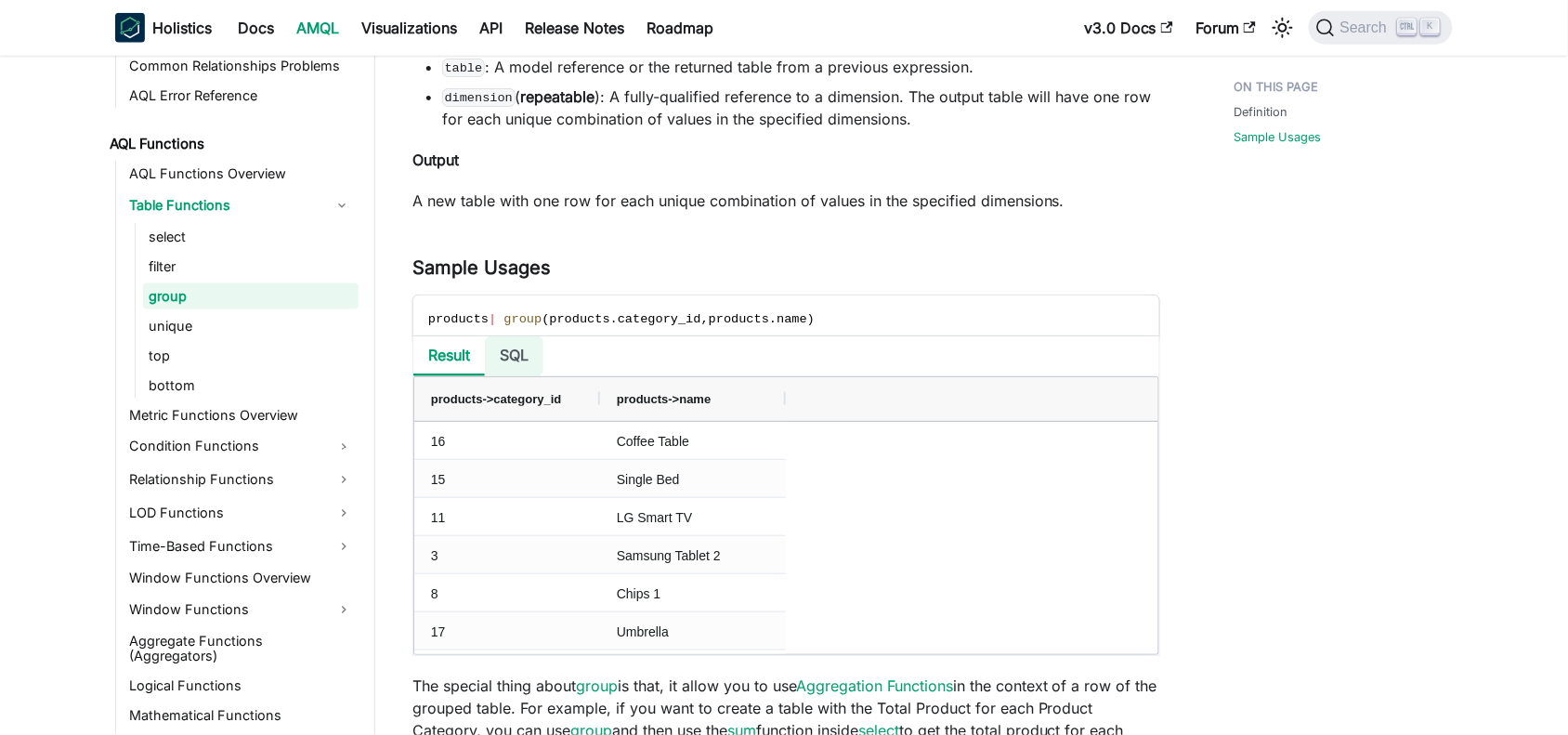
click at [509, 356] on li "SQL" at bounding box center [514, 356] width 59 height 40
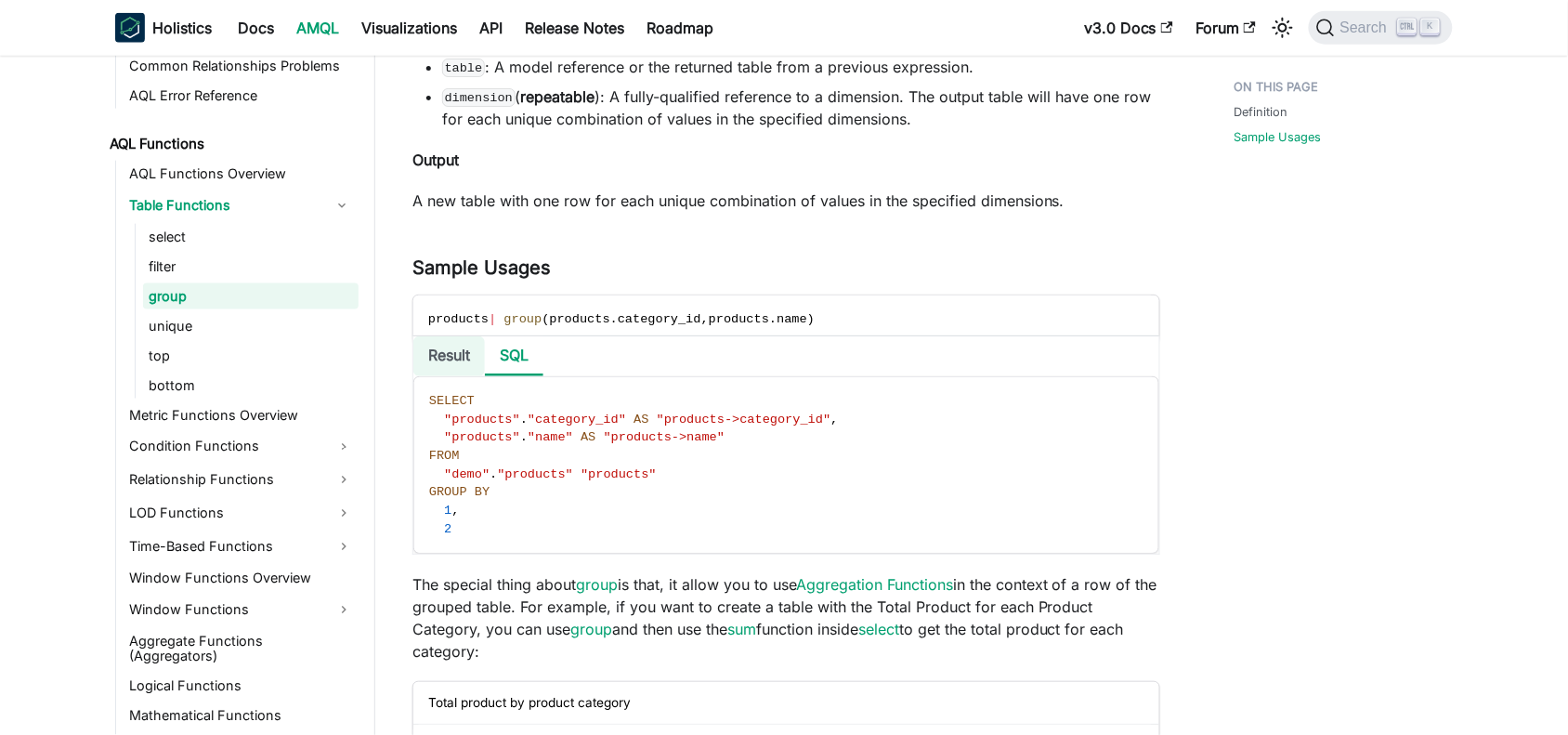
click at [435, 355] on li "Result" at bounding box center [449, 356] width 72 height 40
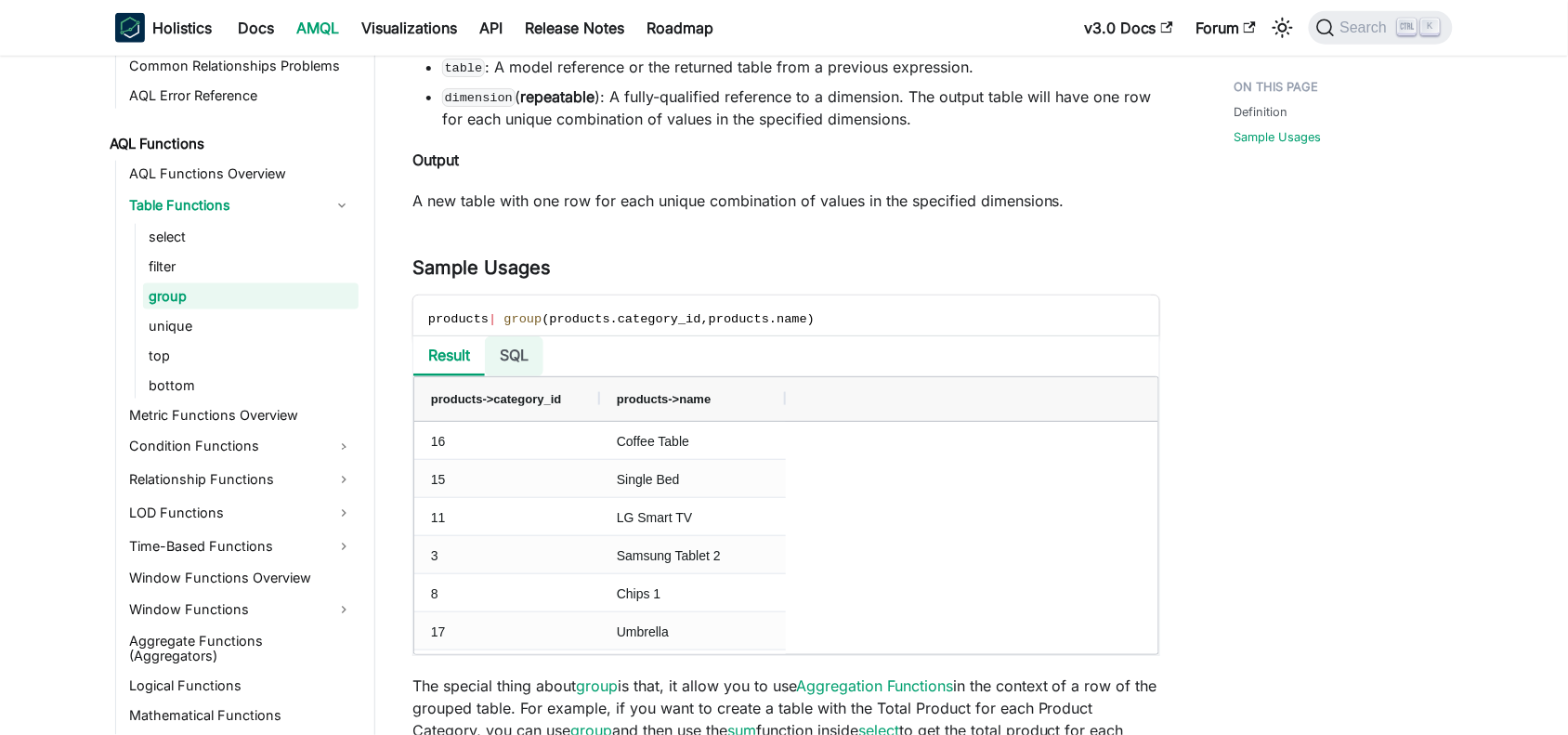
click at [534, 354] on li "SQL" at bounding box center [514, 356] width 59 height 40
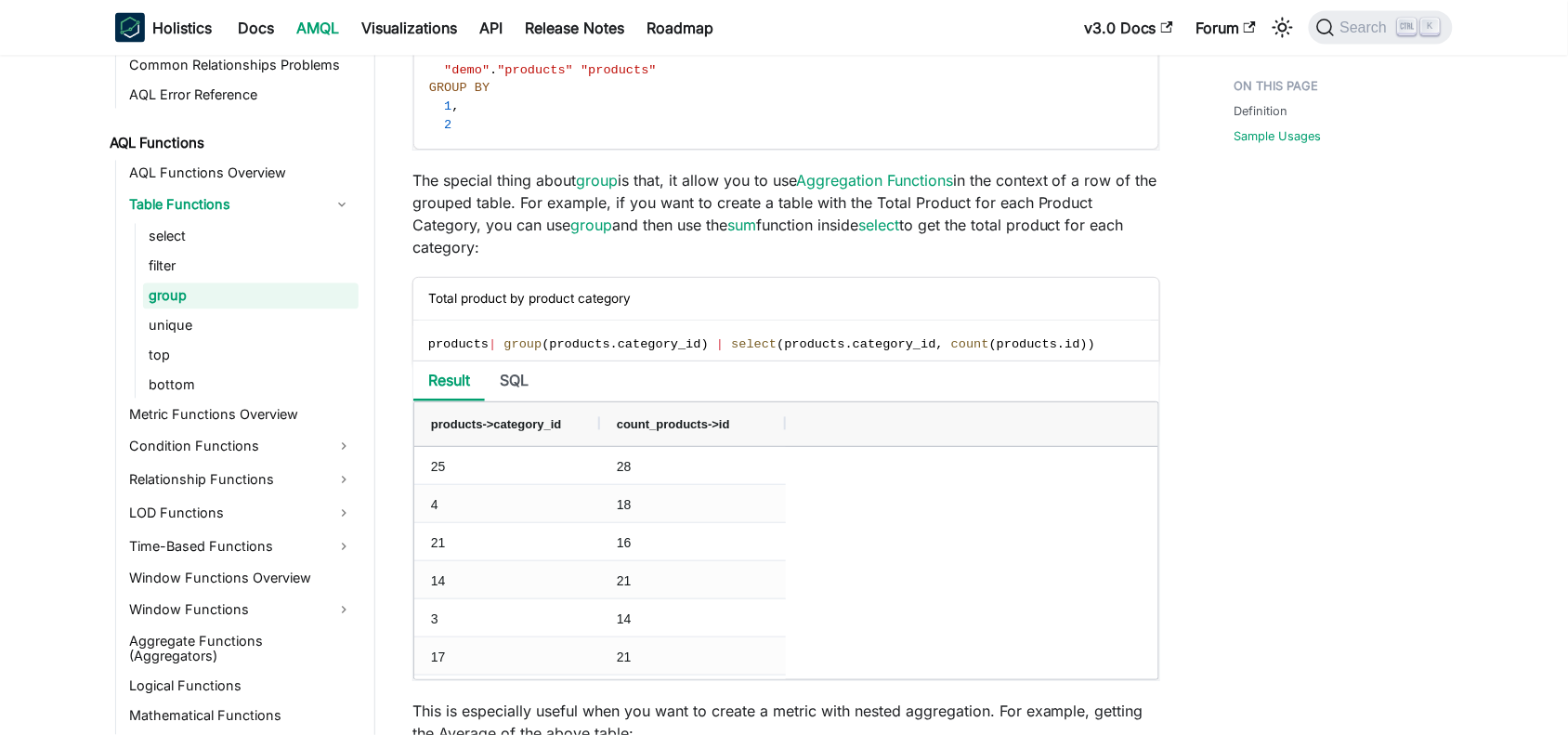
scroll to position [1014, 0]
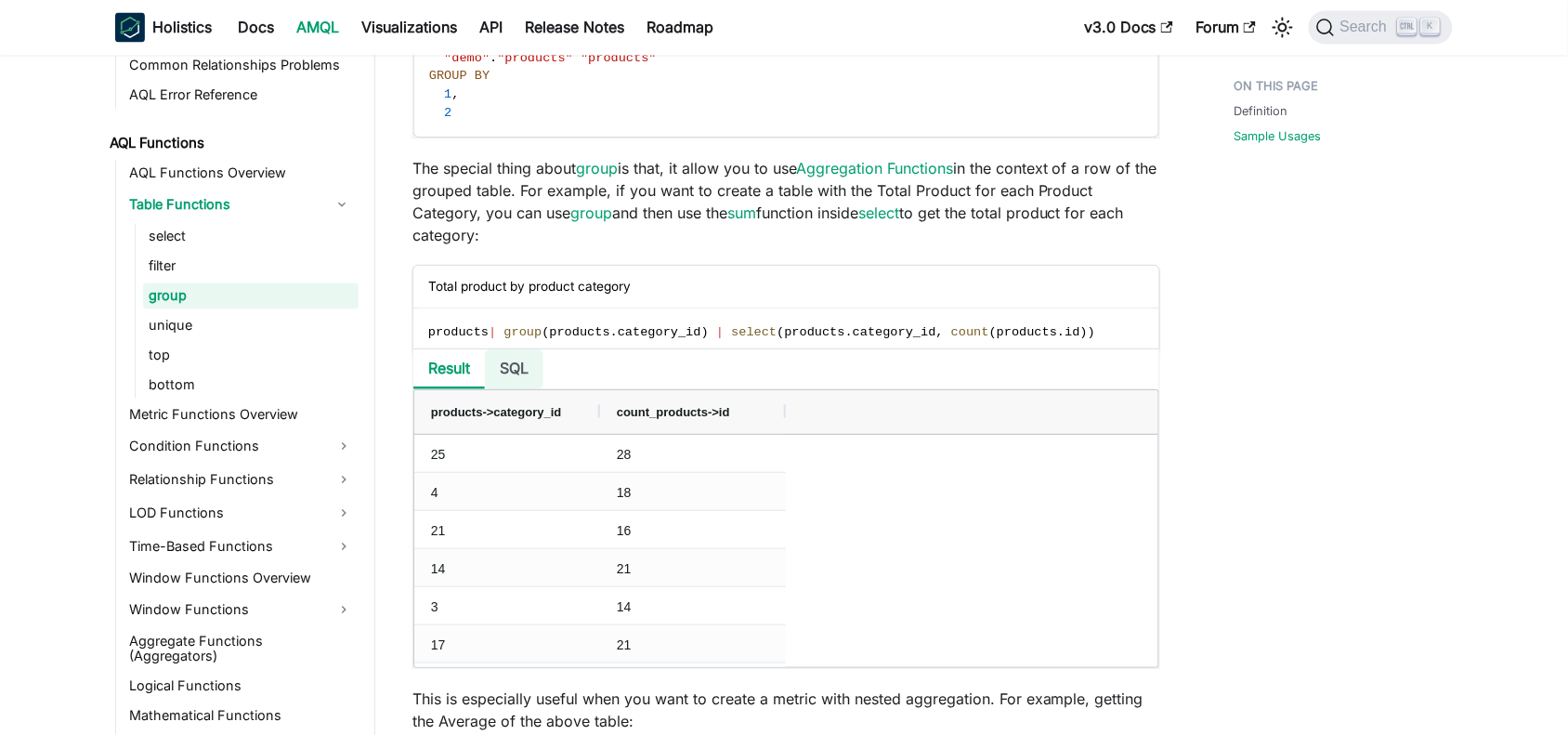
click at [512, 382] on li "SQL" at bounding box center [514, 369] width 59 height 40
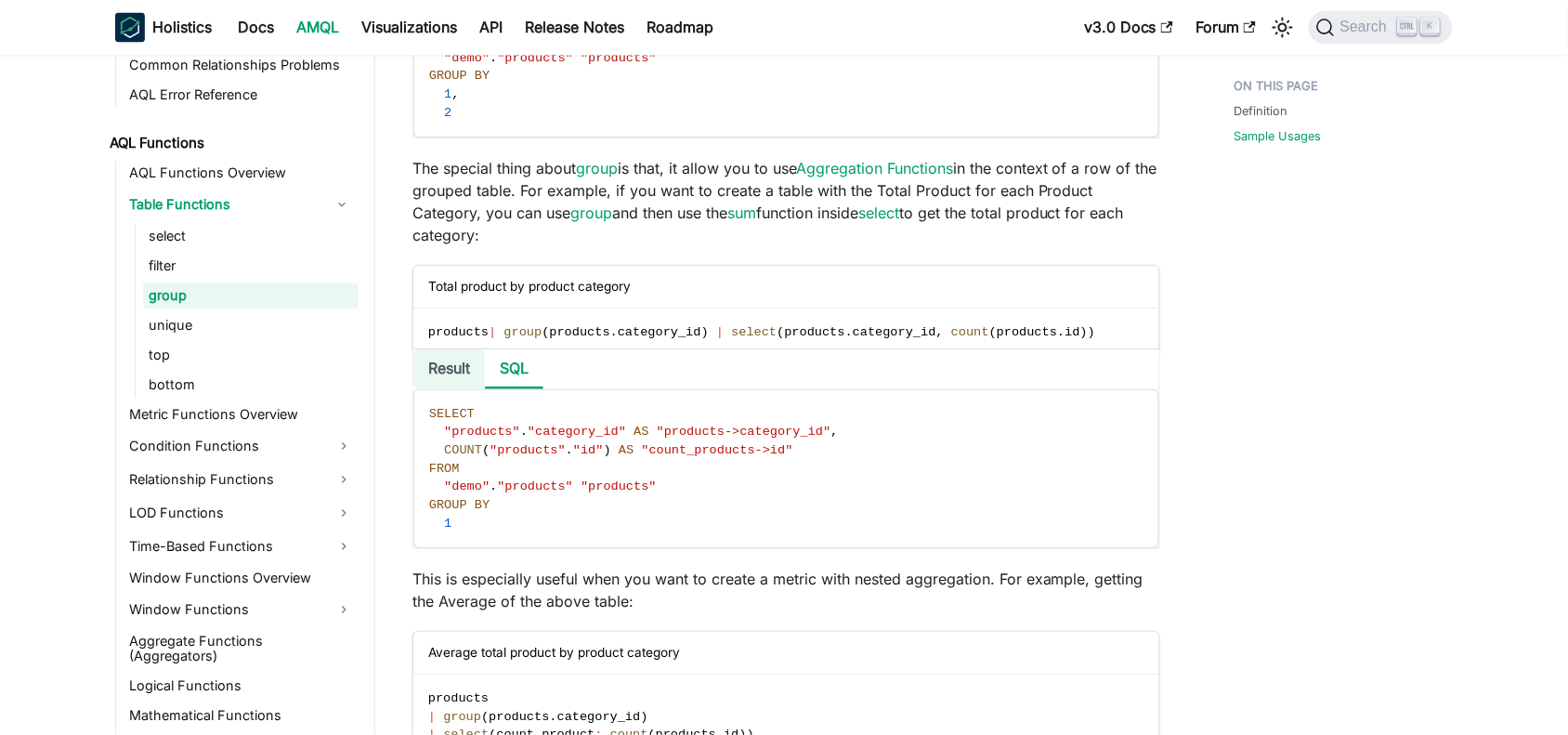
click at [451, 378] on li "Result" at bounding box center [449, 369] width 72 height 40
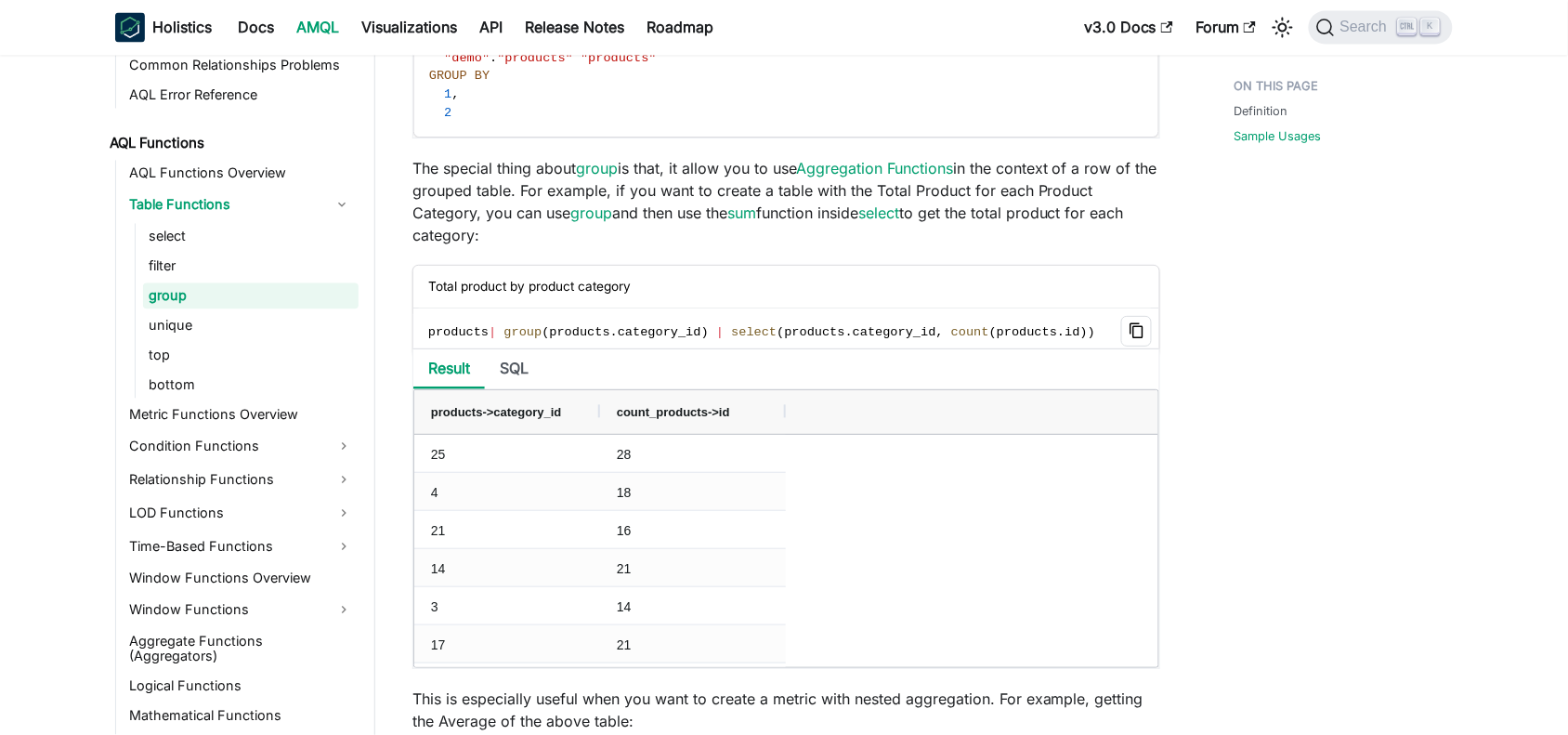
click at [1136, 330] on icon "Copy code to clipboard" at bounding box center [1137, 331] width 6 height 6
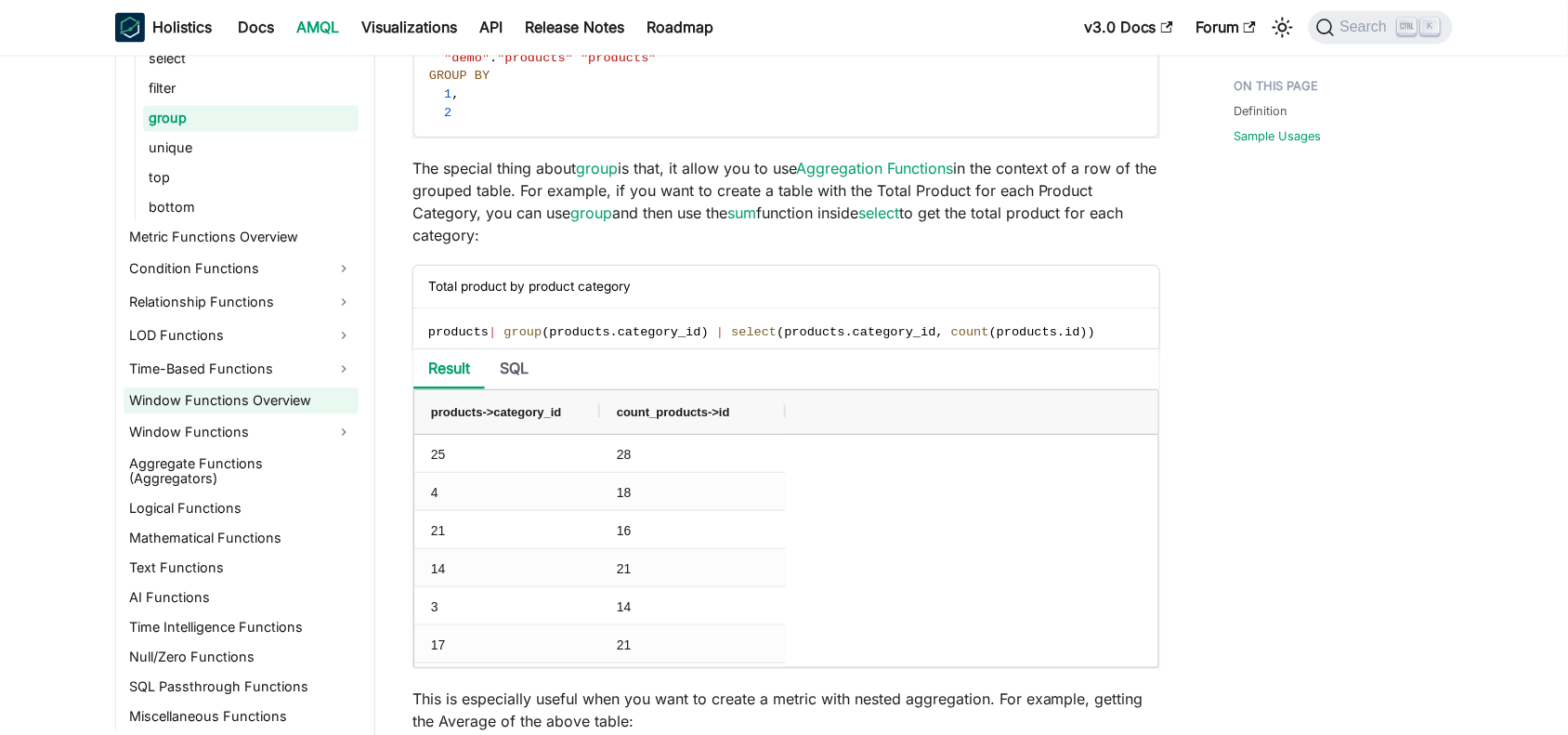
click at [193, 396] on link "Window Functions Overview" at bounding box center [241, 401] width 235 height 26
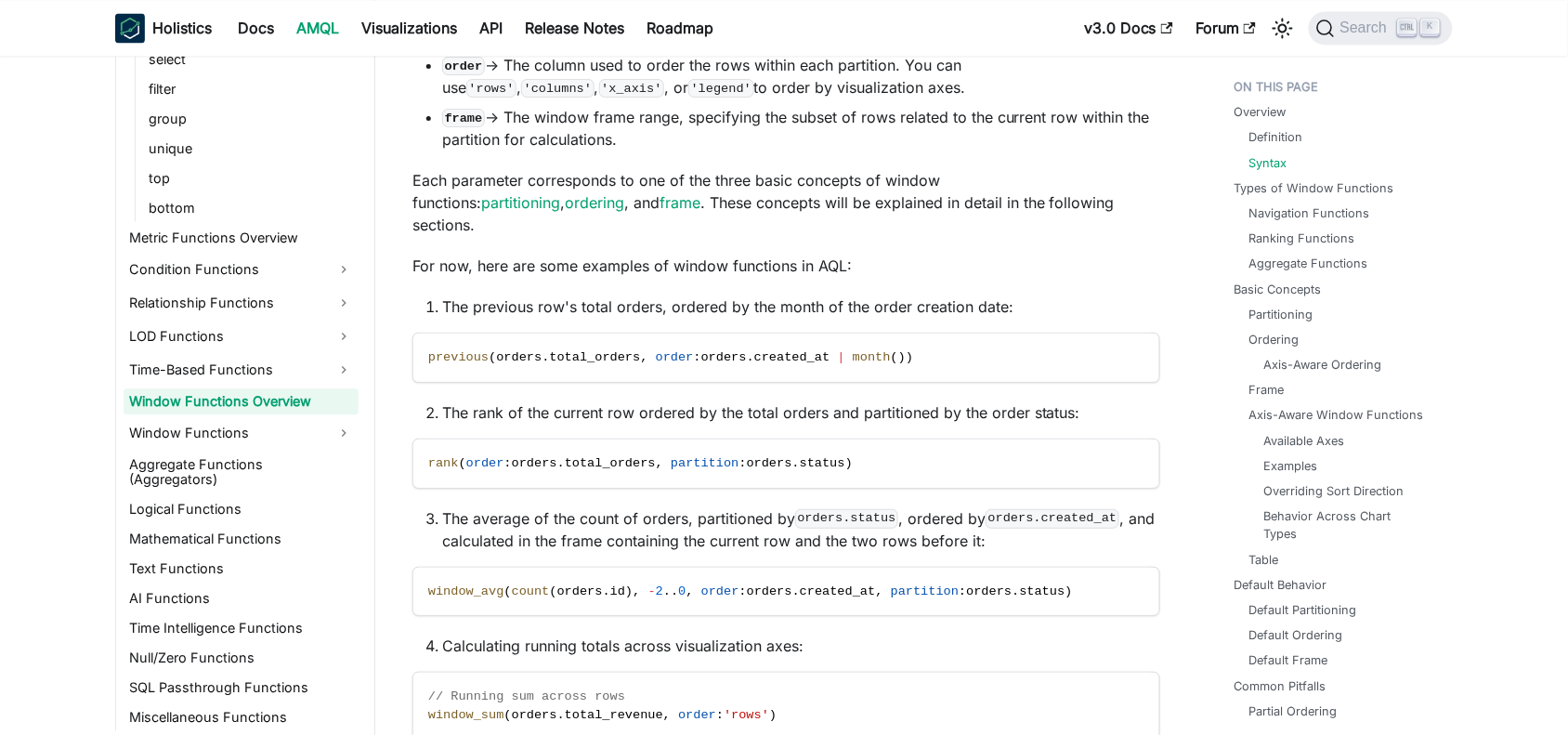
scroll to position [1076, 0]
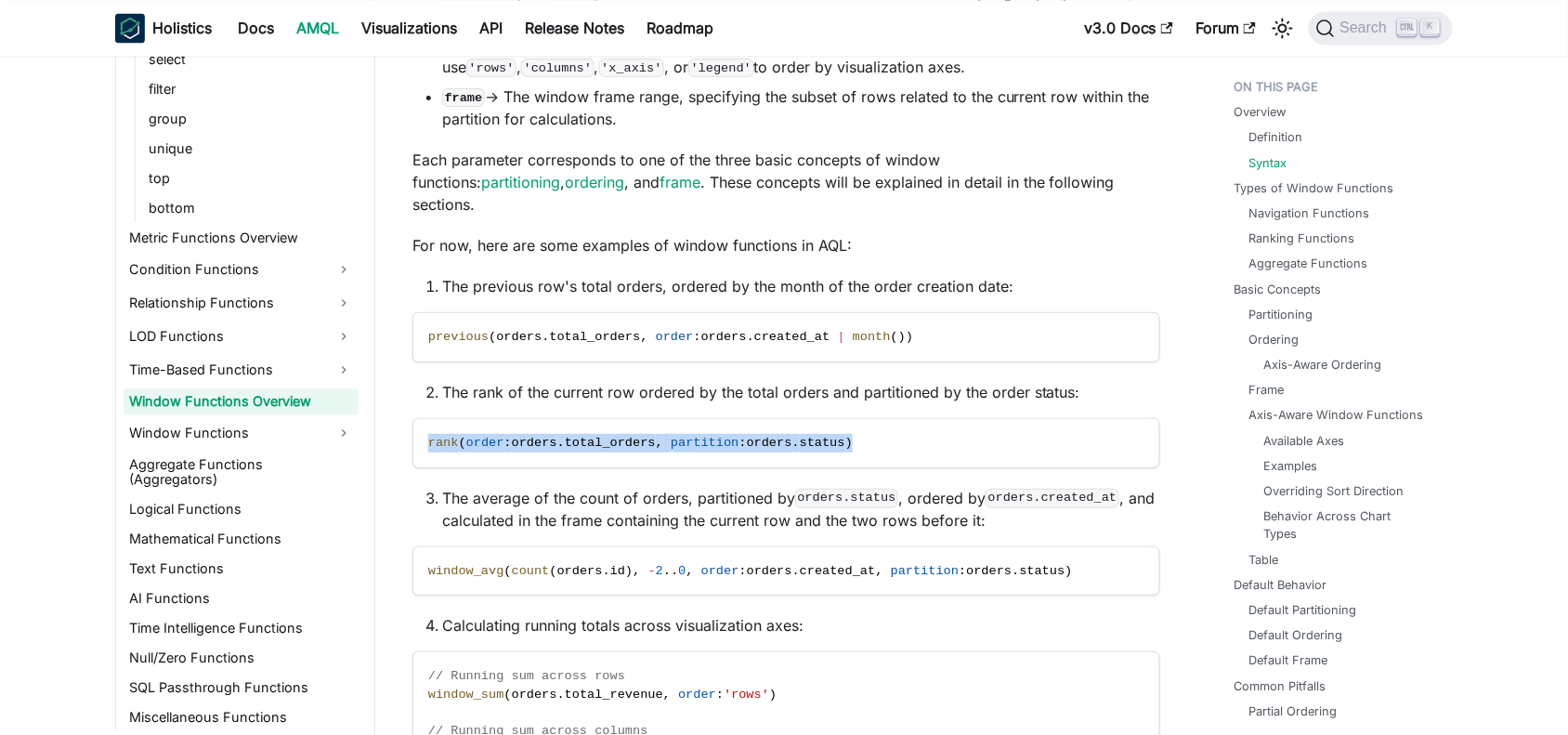
drag, startPoint x: 839, startPoint y: 418, endPoint x: 398, endPoint y: 425, distance: 441.3
copy span "rank ( order : orders . total_orders , partition : orders . status )"
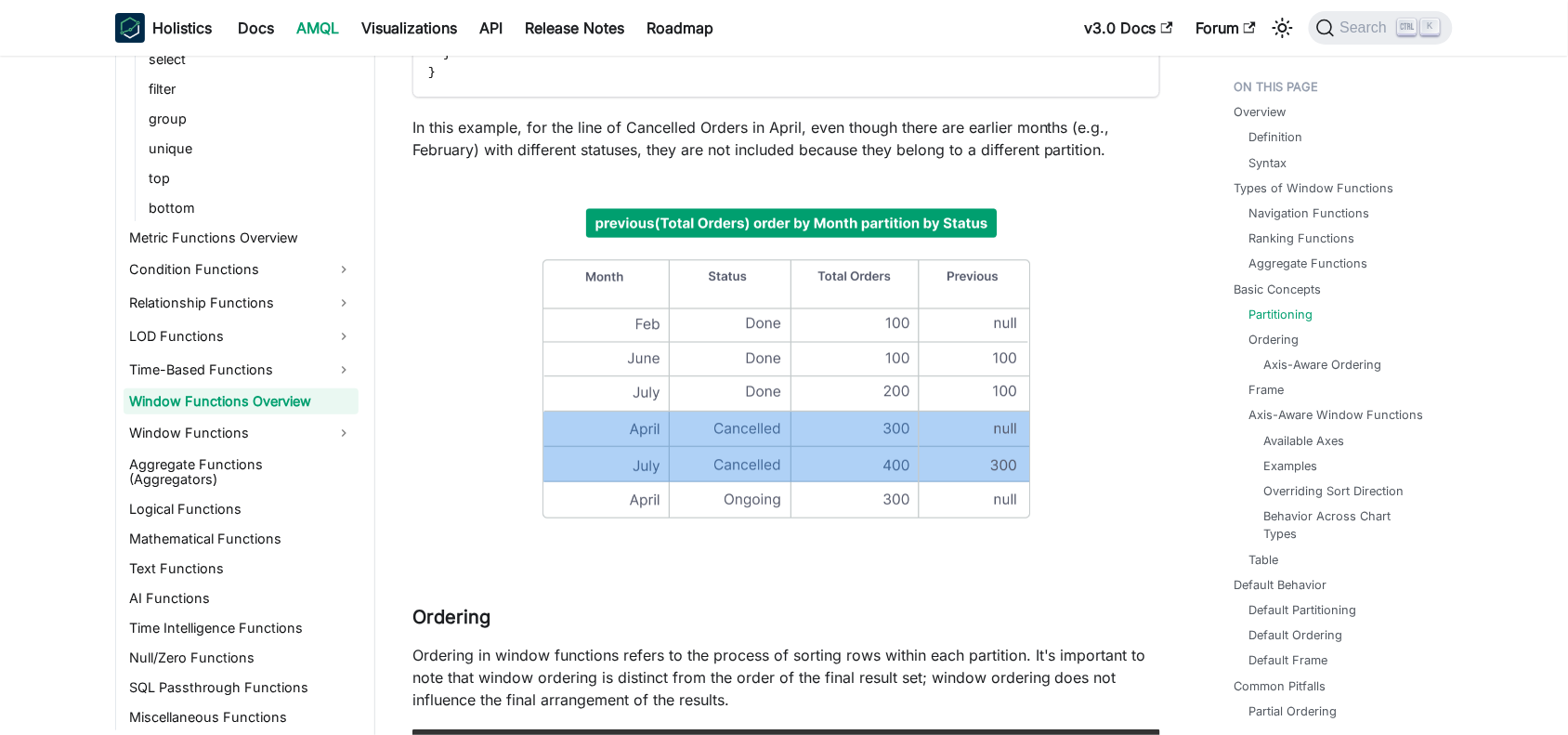
scroll to position [4264, 0]
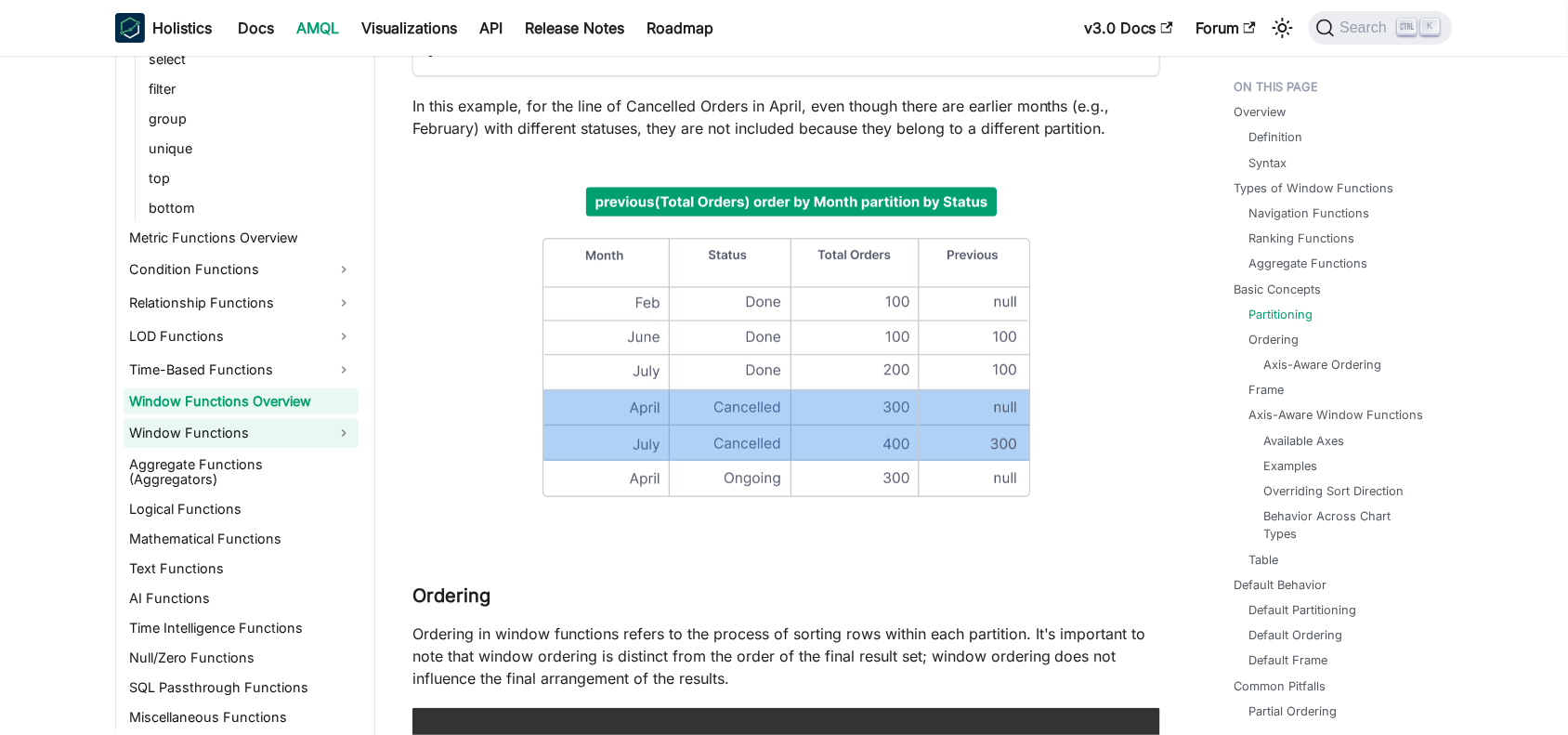
click at [230, 437] on link "Window Functions" at bounding box center [241, 433] width 235 height 30
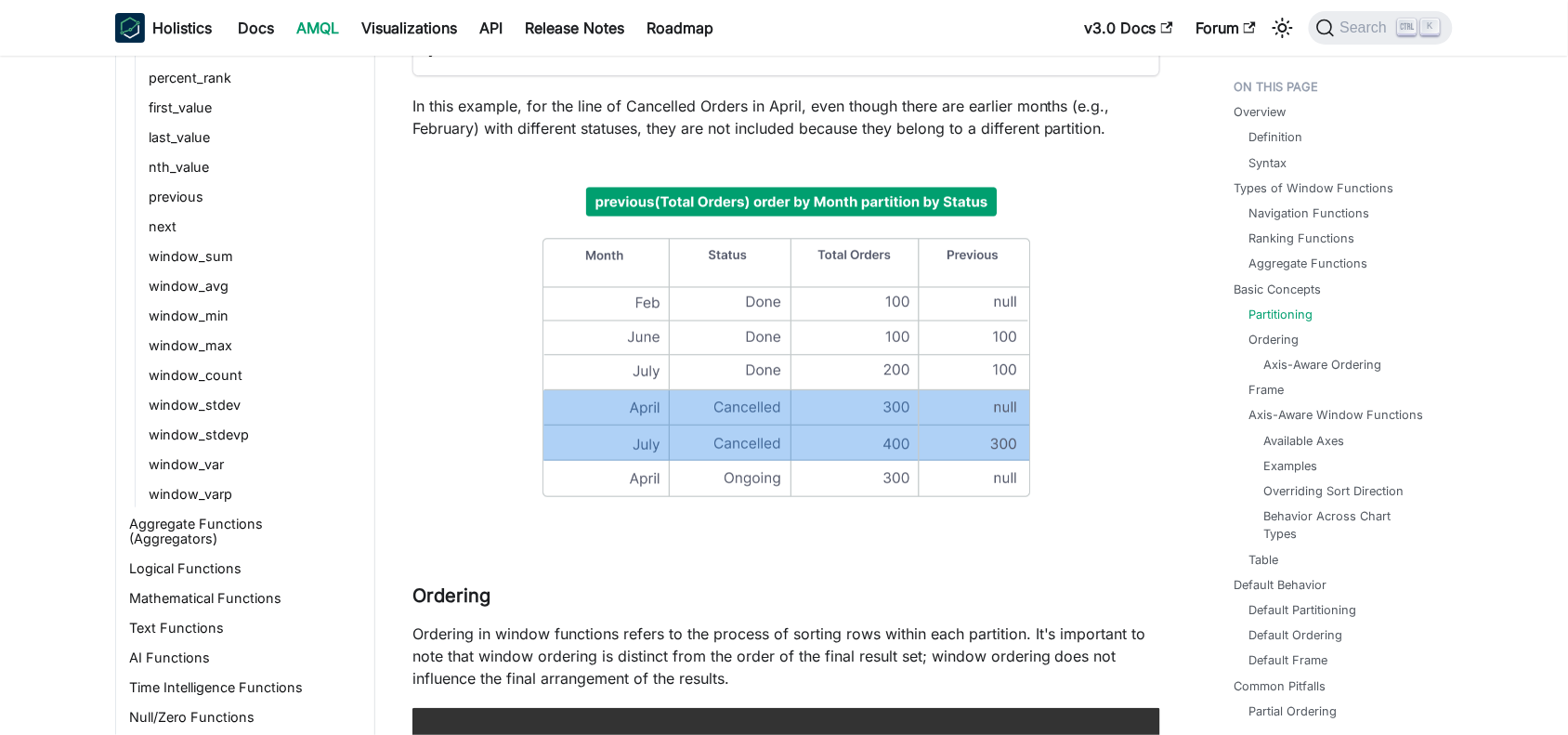
scroll to position [1983, 0]
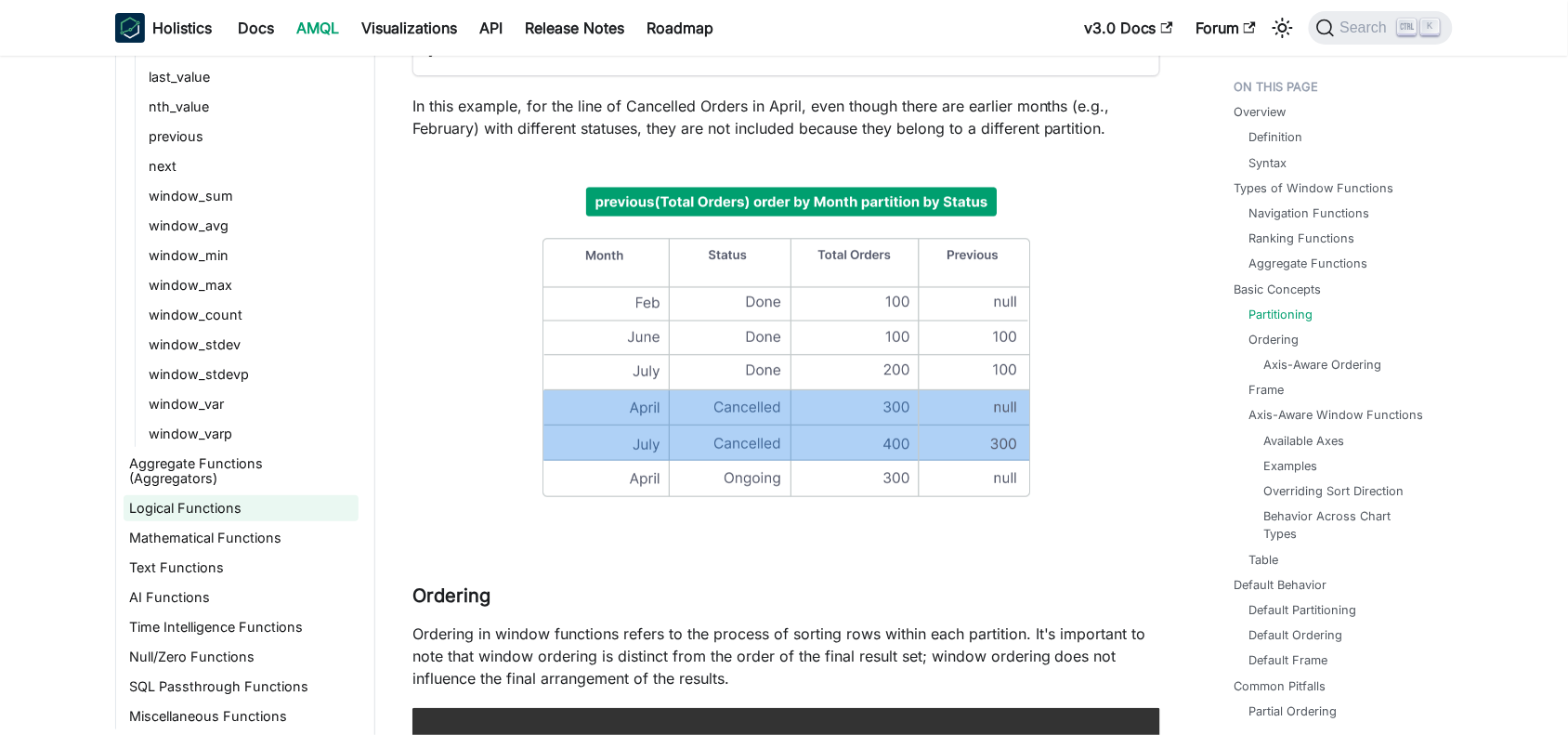
click at [190, 509] on link "Logical Functions" at bounding box center [241, 508] width 235 height 26
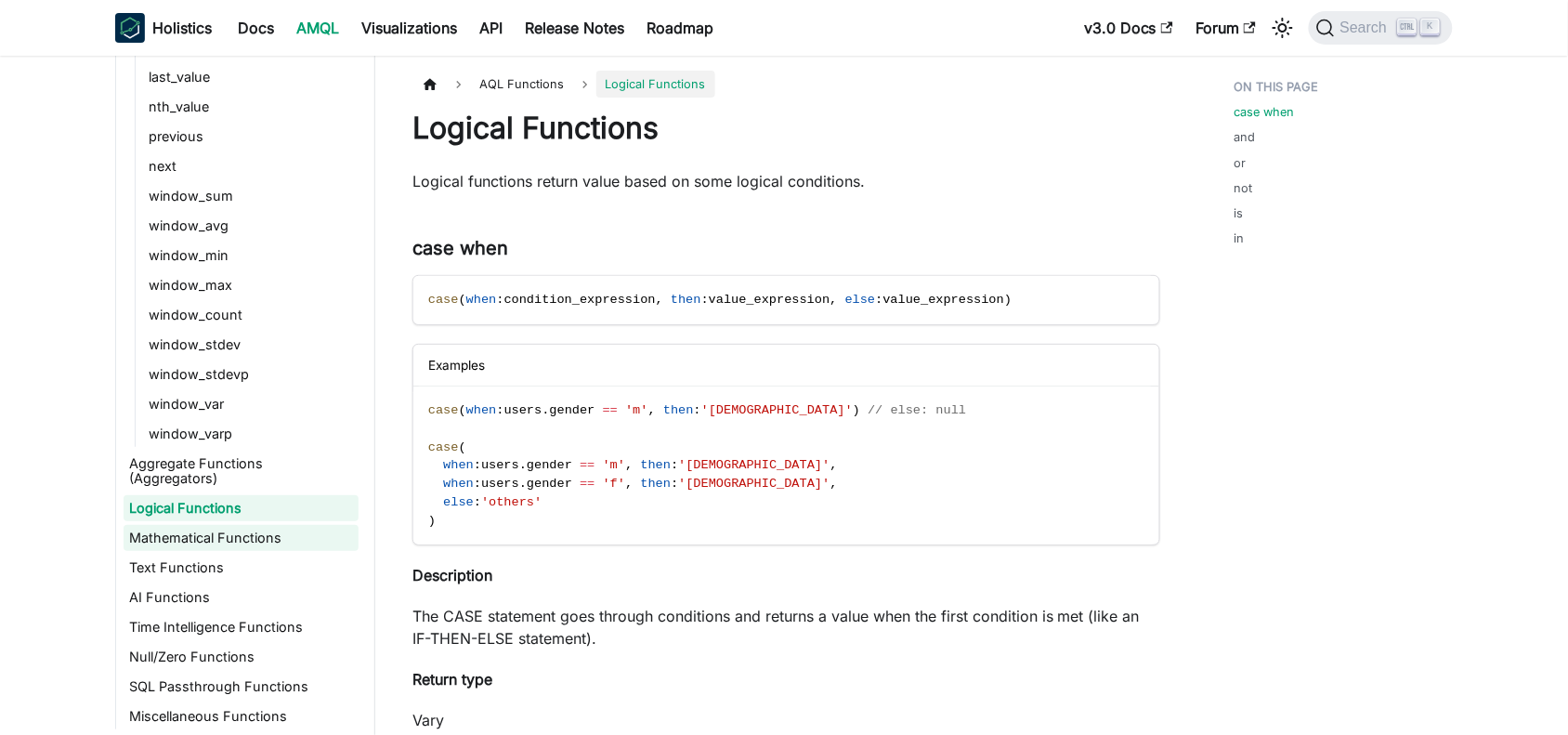
click at [182, 532] on link "Mathematical Functions" at bounding box center [241, 538] width 235 height 26
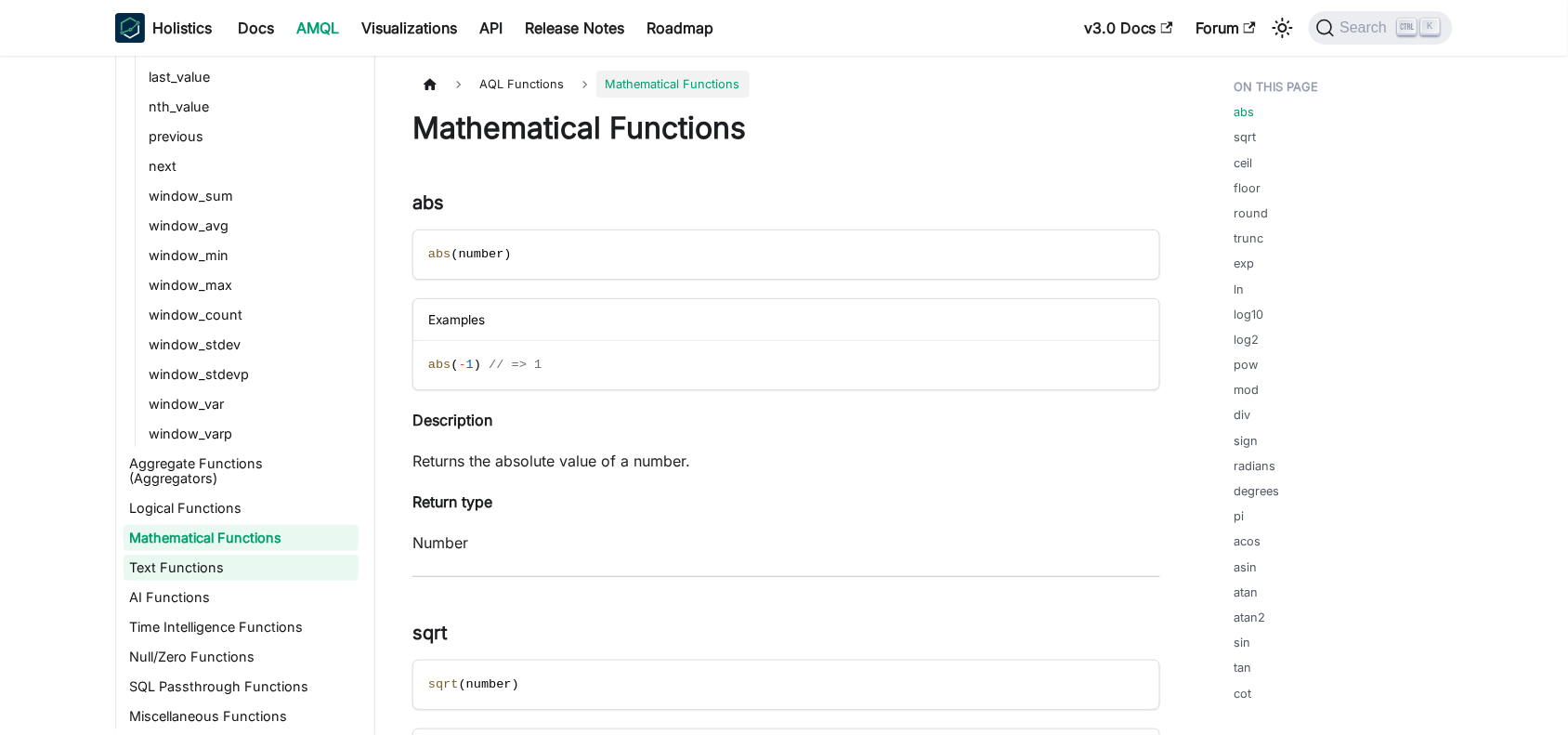
click at [188, 574] on link "Text Functions" at bounding box center [241, 568] width 235 height 26
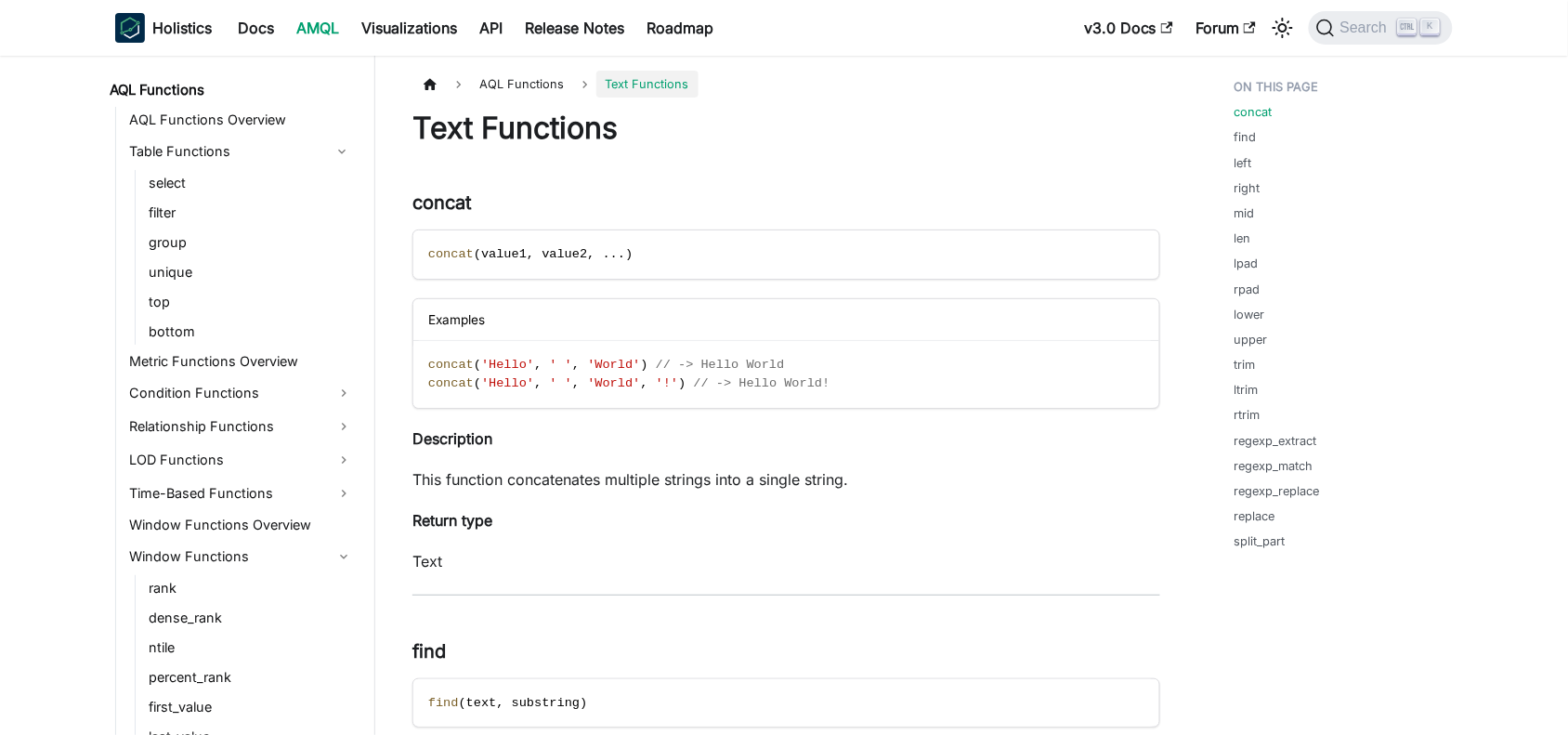
scroll to position [1328, 0]
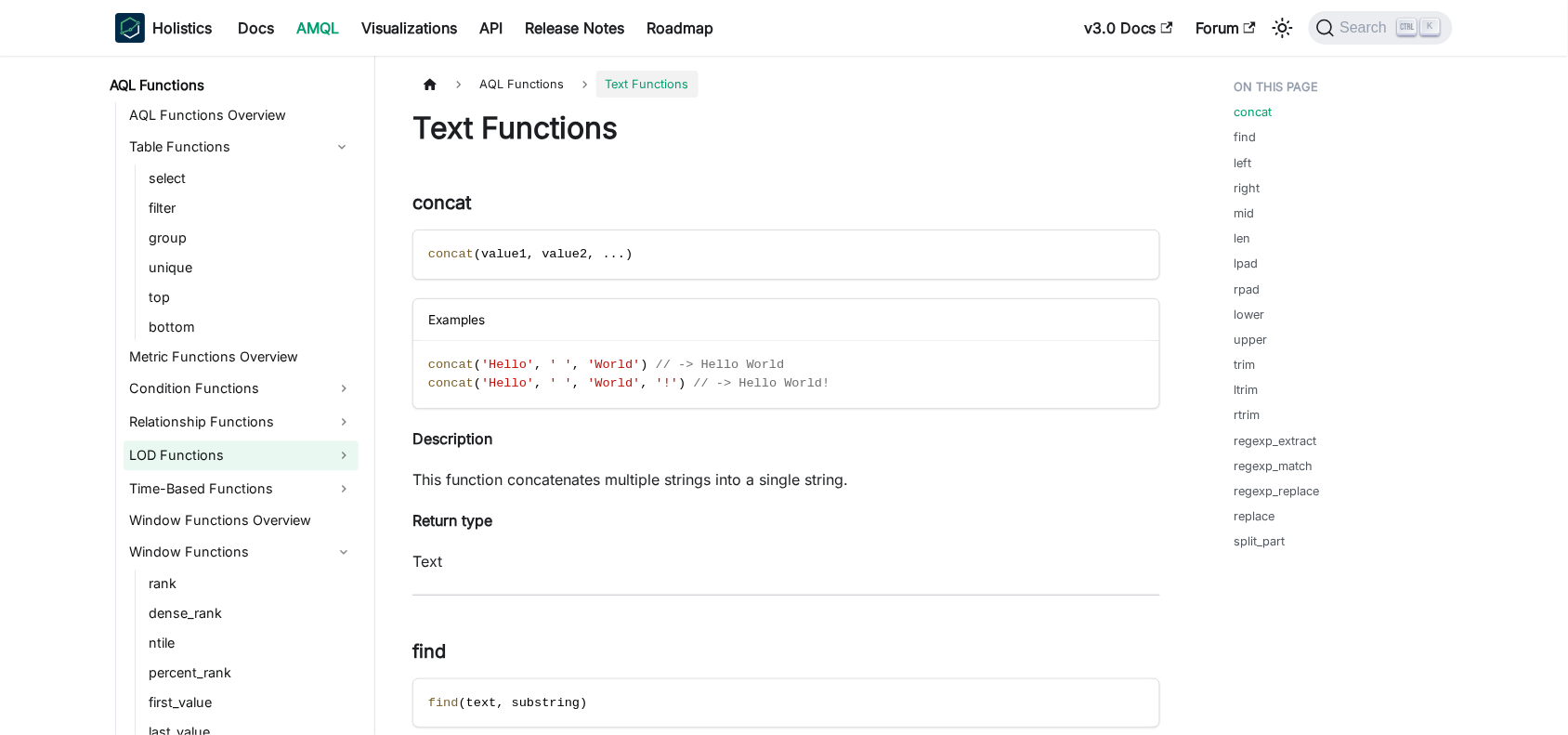
click at [178, 447] on link "LOD Functions" at bounding box center [241, 455] width 235 height 30
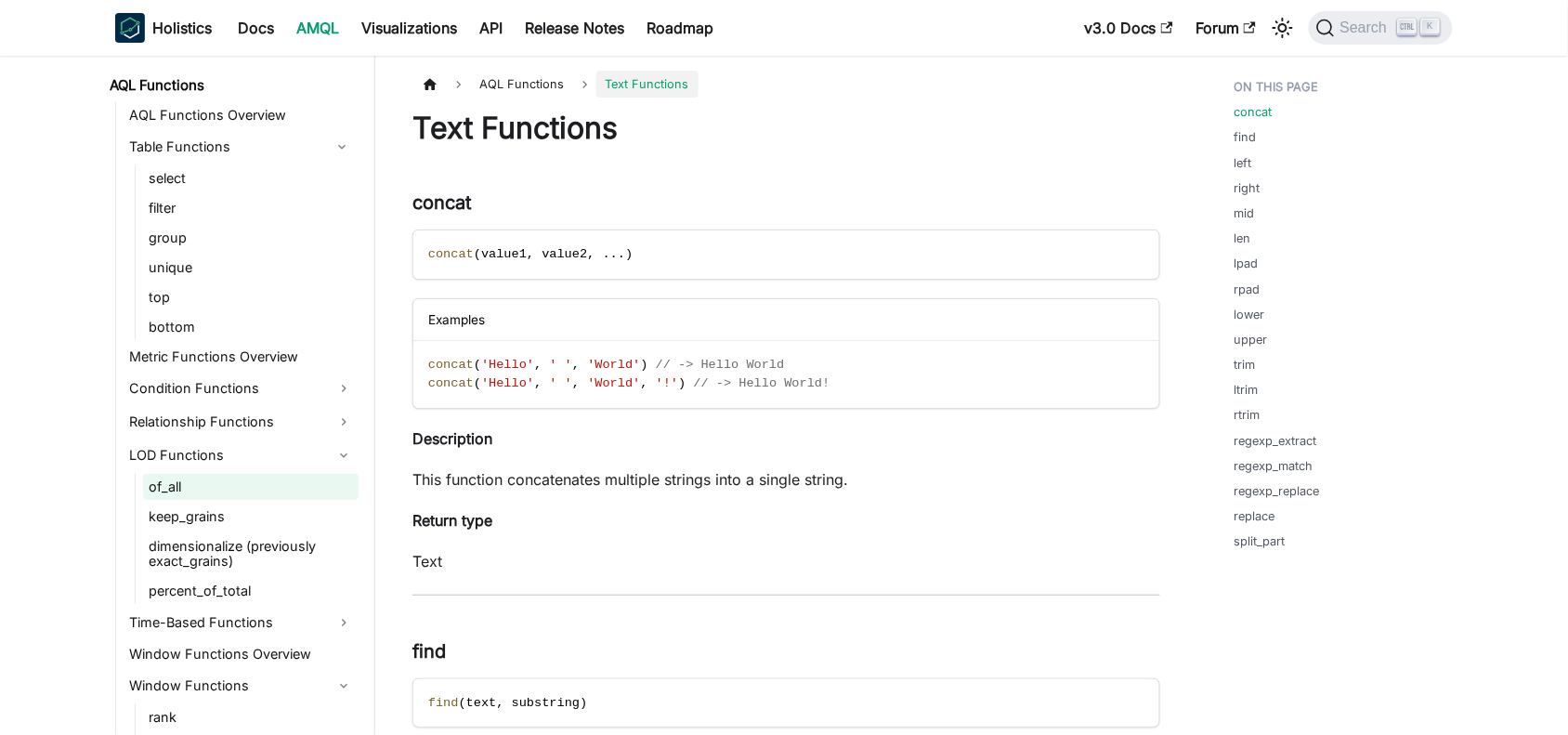
click at [169, 480] on link "of_all" at bounding box center [251, 487] width 216 height 26
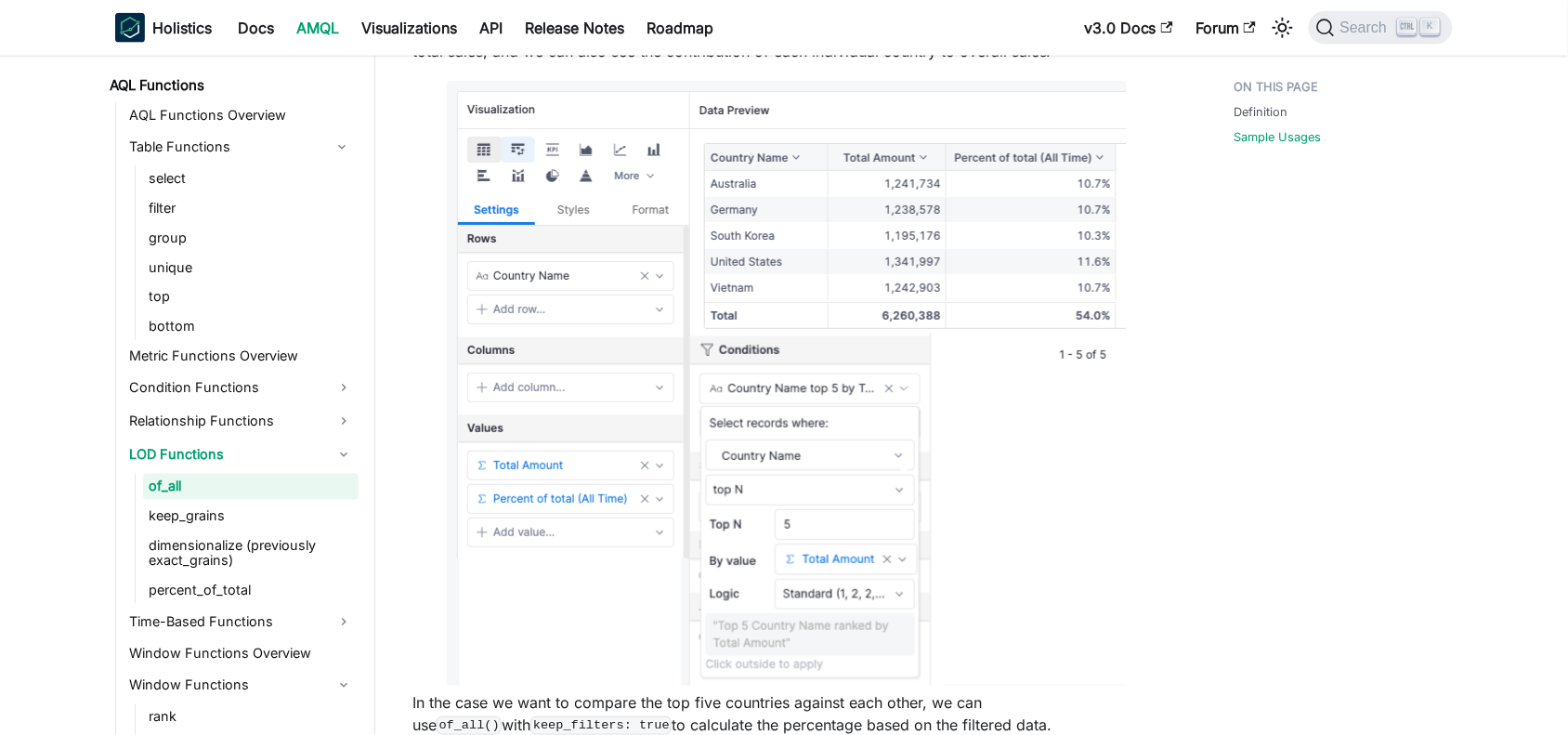
scroll to position [2852, 0]
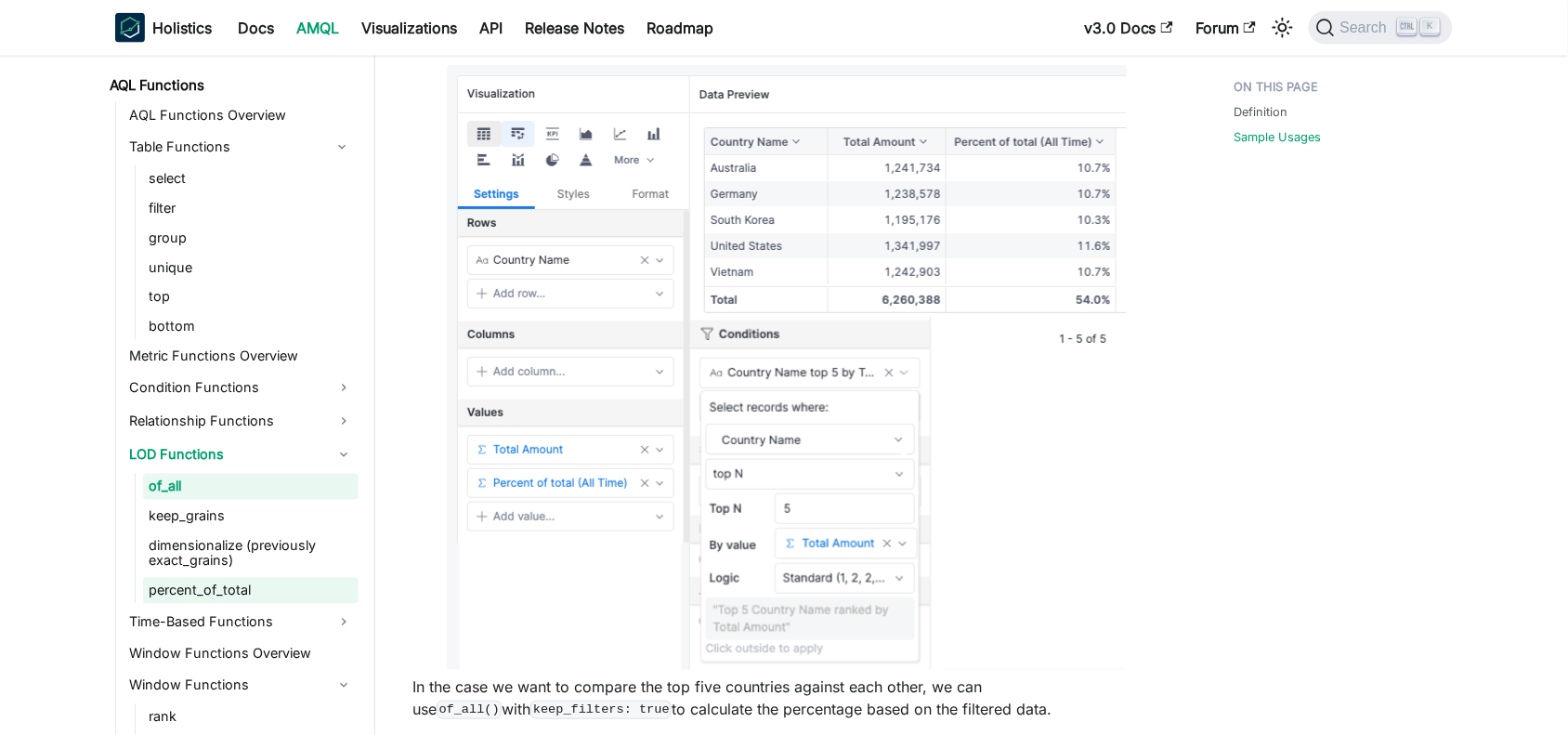
click at [256, 582] on link "percent_of_total" at bounding box center [251, 591] width 216 height 26
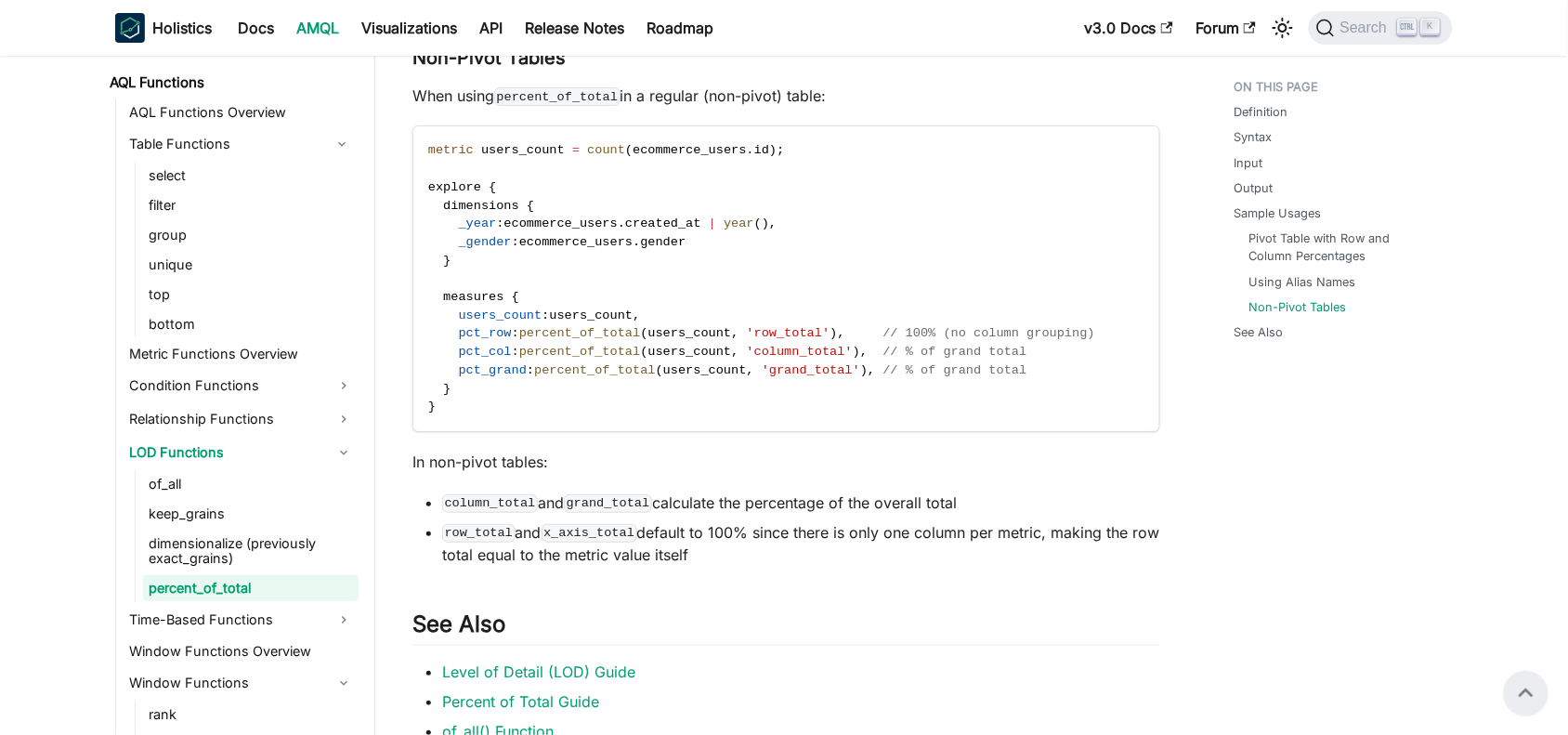
scroll to position [2050, 0]
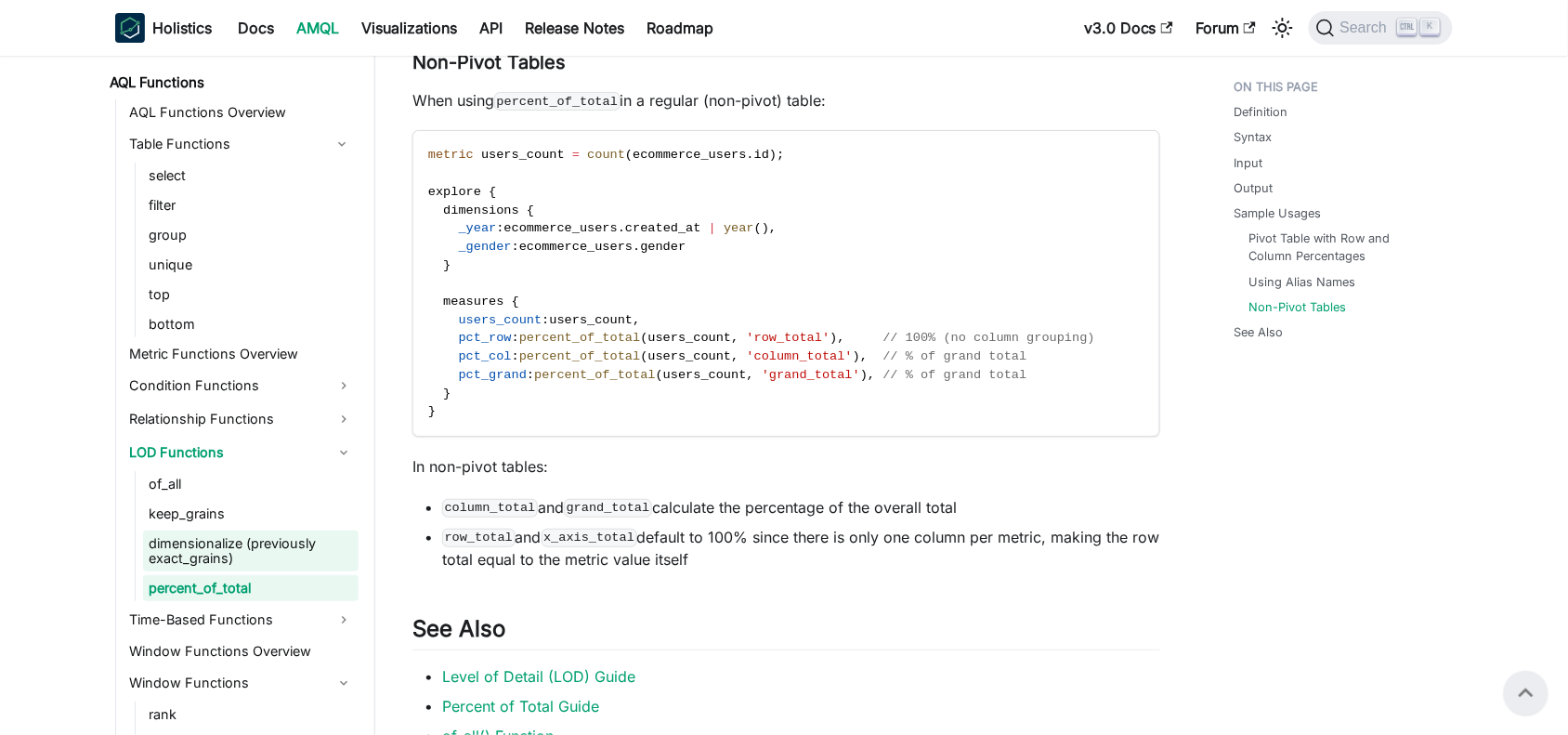
click at [196, 548] on link "dimensionalize (previously exact_grains)" at bounding box center [251, 550] width 216 height 41
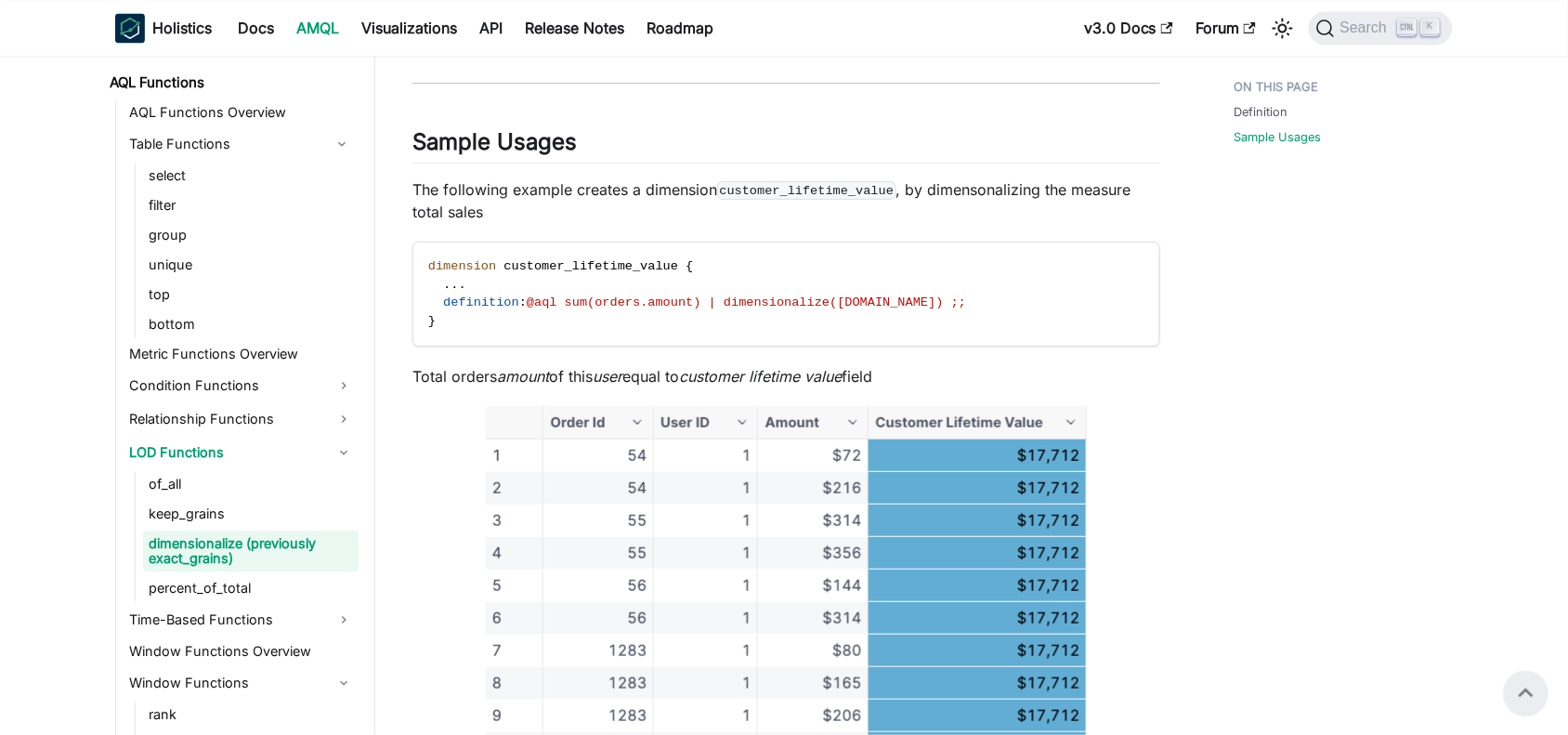
scroll to position [1039, 0]
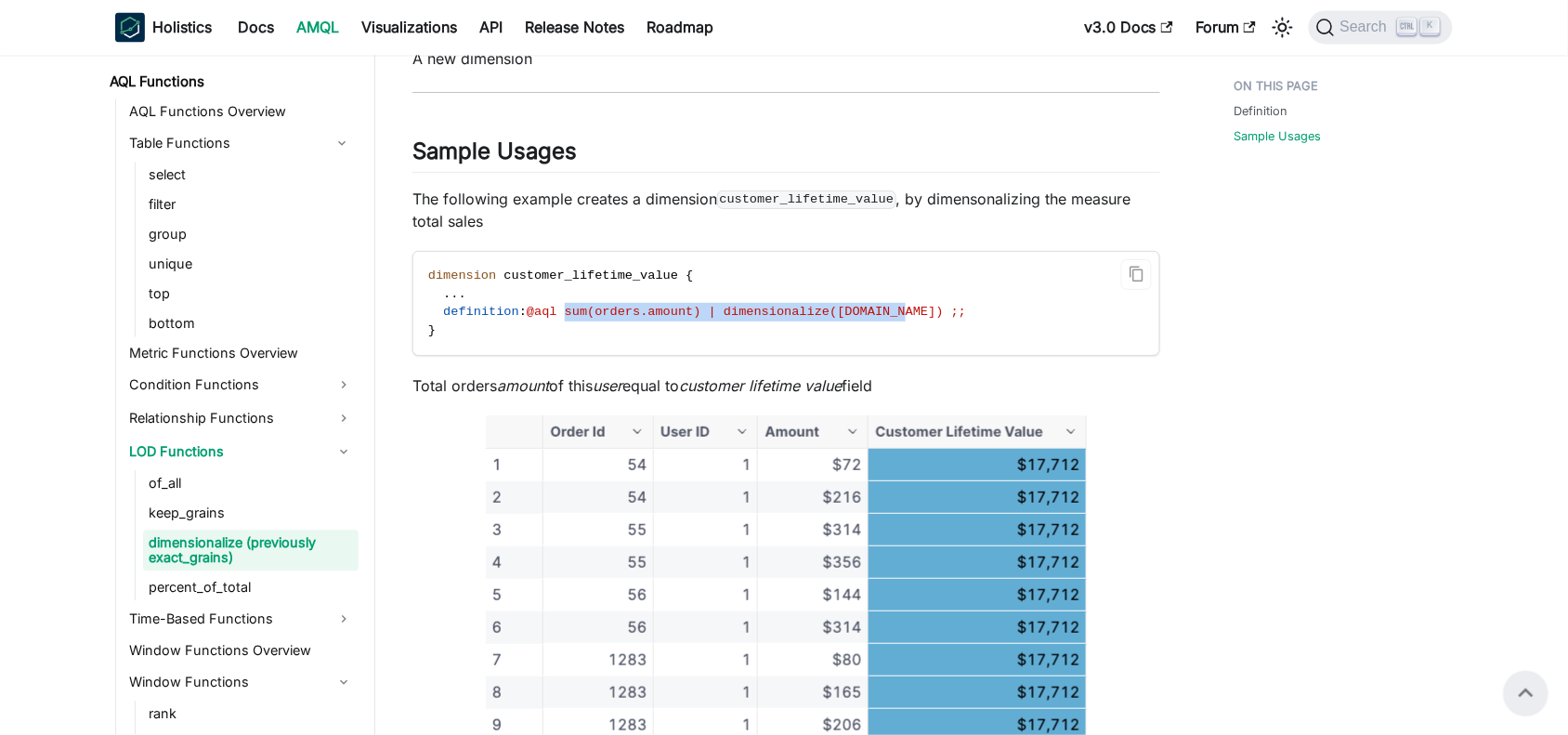
drag, startPoint x: 563, startPoint y: 314, endPoint x: 873, endPoint y: 317, distance: 310.3
click at [873, 317] on span "@aql sum(orders.amount) | dimensionalize(users.id) ;;" at bounding box center [746, 312] width 439 height 14
copy span "sum(orders.amount) | dimensionalize(users.id)"
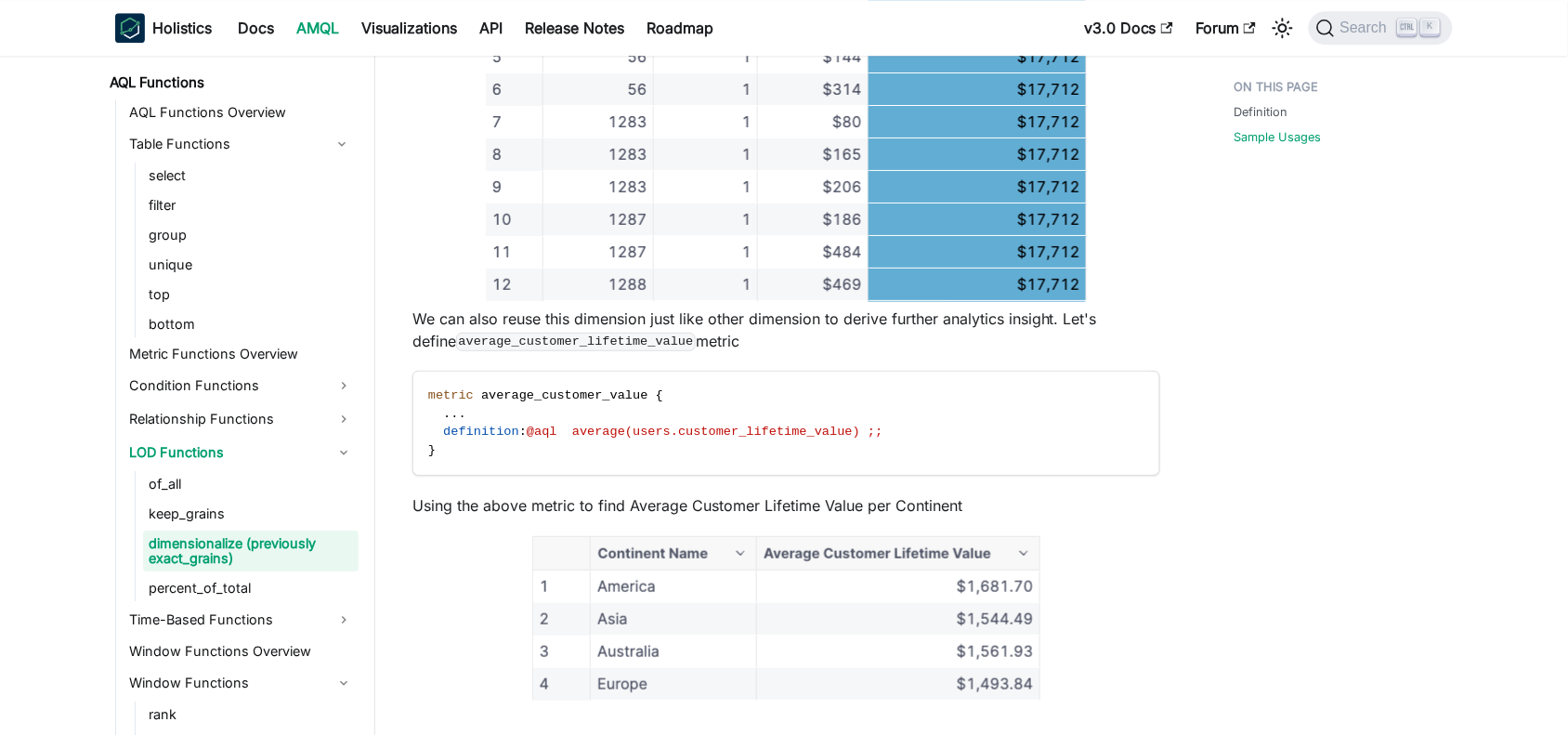
scroll to position [1603, 0]
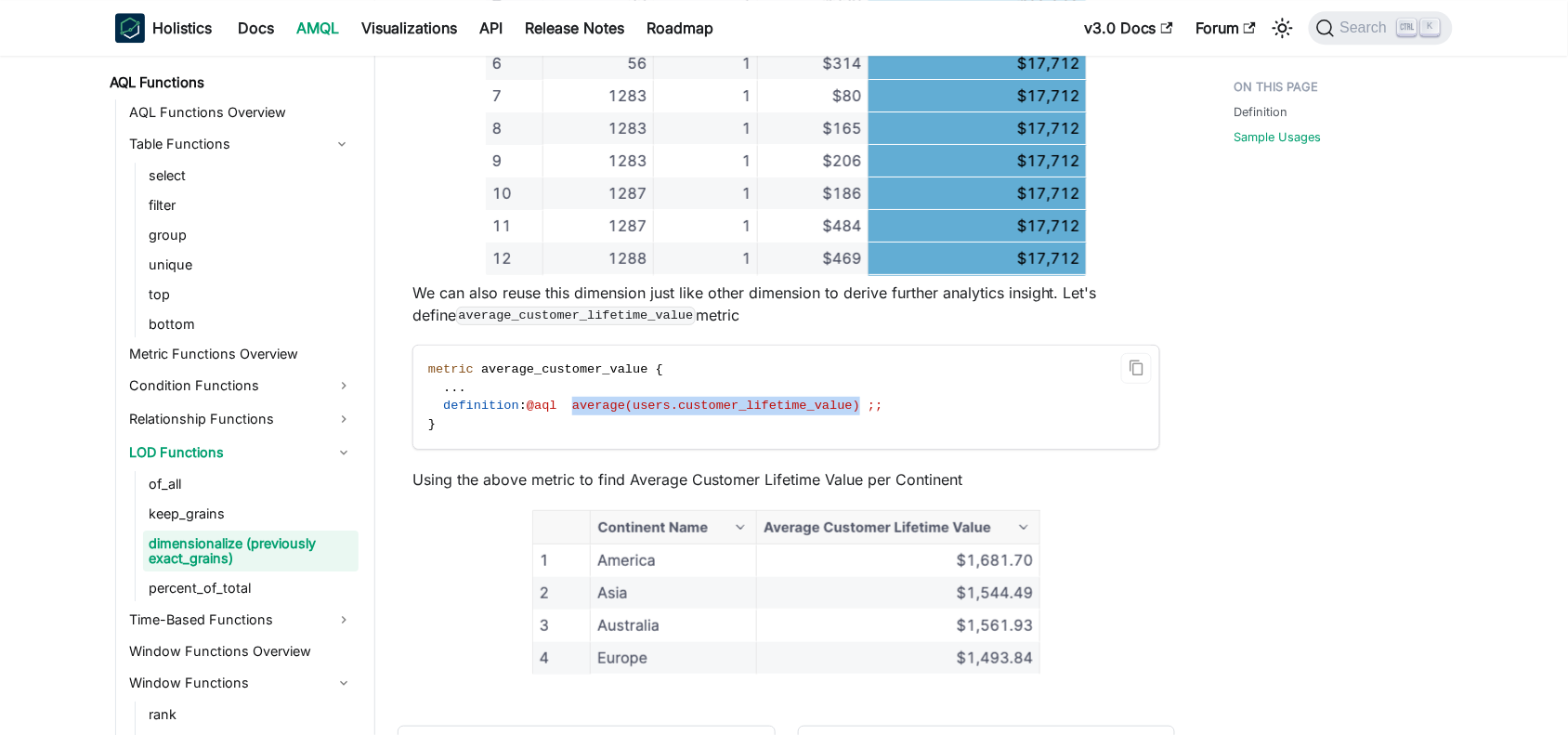
drag, startPoint x: 567, startPoint y: 411, endPoint x: 831, endPoint y: 413, distance: 264.8
click at [831, 412] on span "@aql average(users.customer_lifetime_value) ;;" at bounding box center [705, 406] width 356 height 14
copy span "average(users.customer_lifetime_value)"
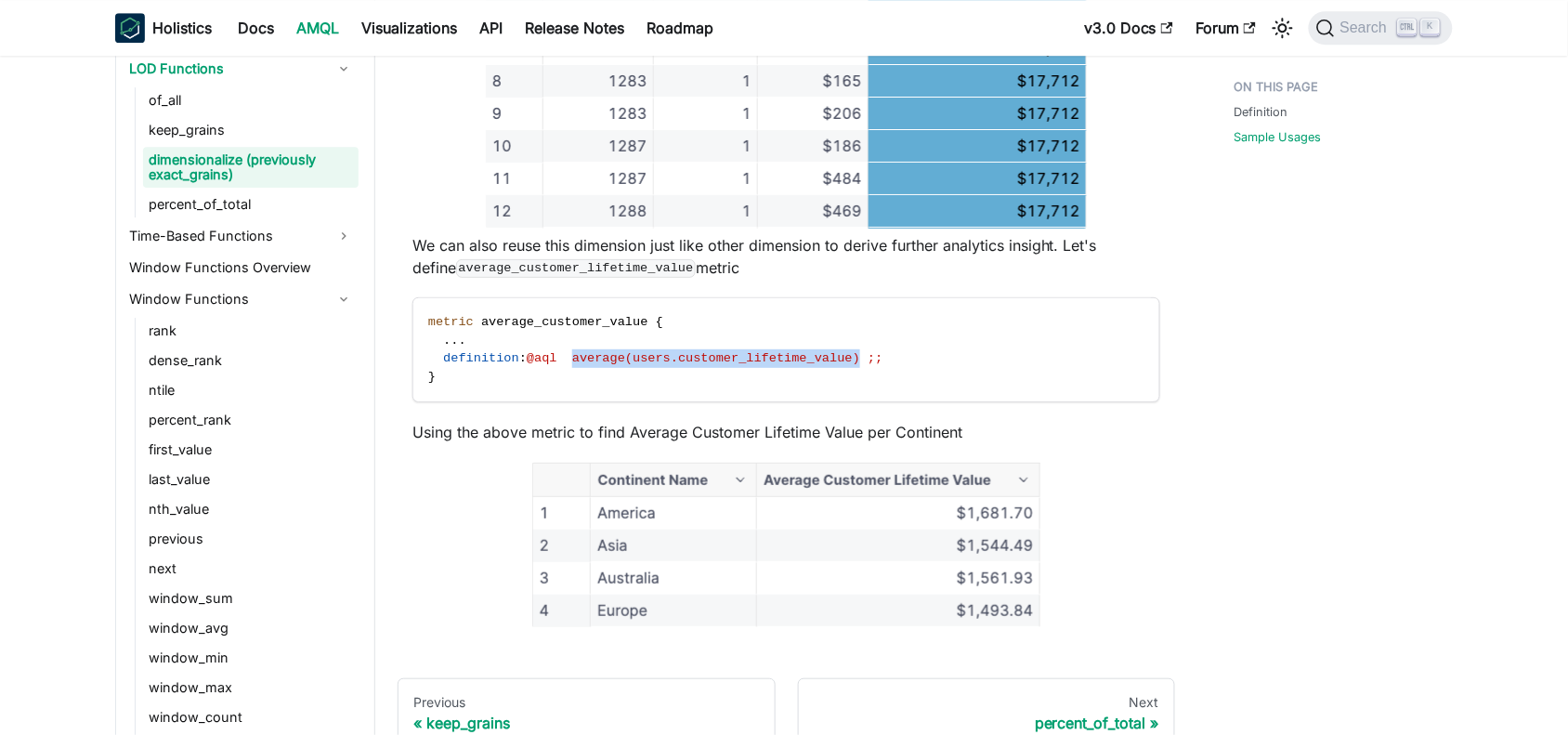
scroll to position [1654, 0]
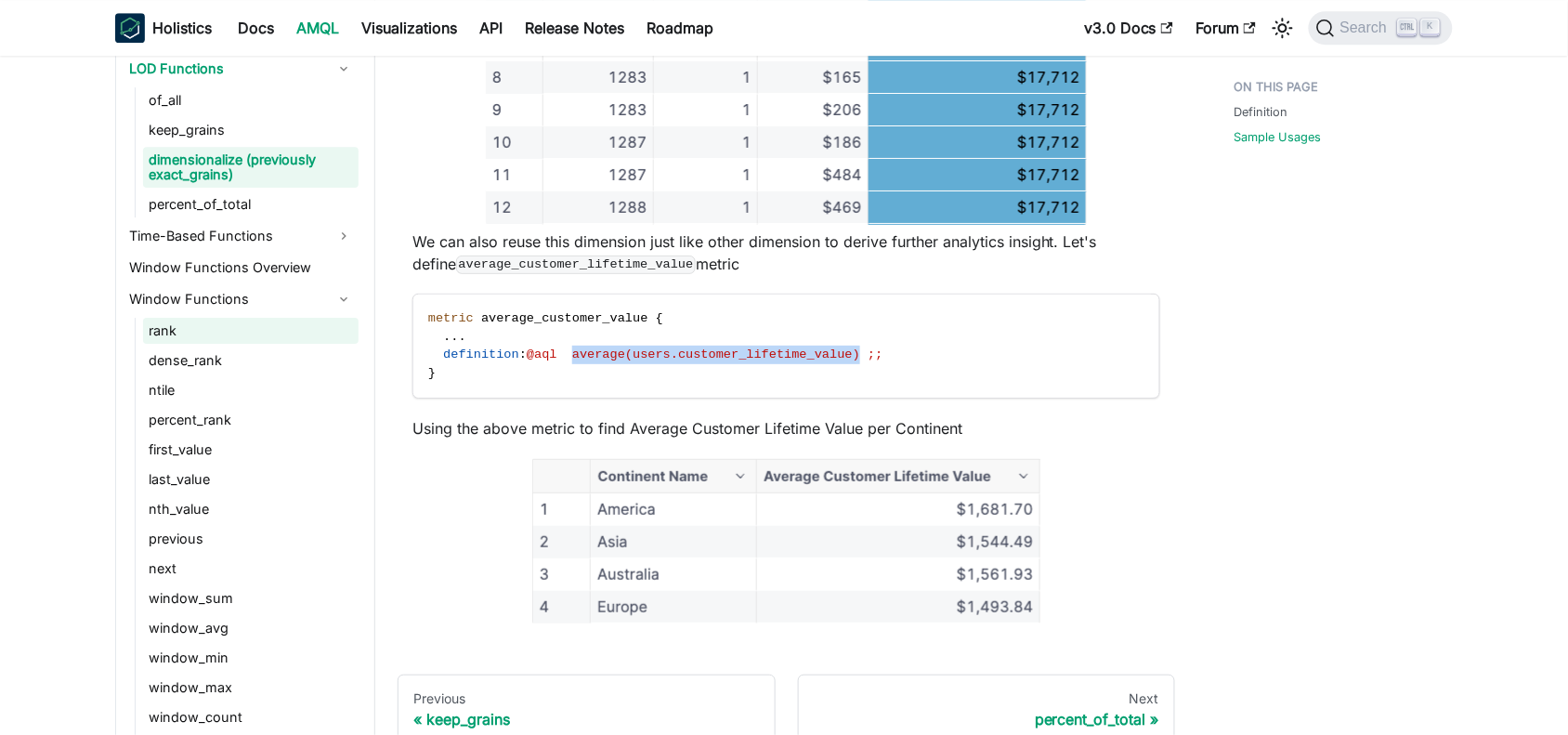
click at [191, 333] on link "rank" at bounding box center [251, 331] width 216 height 26
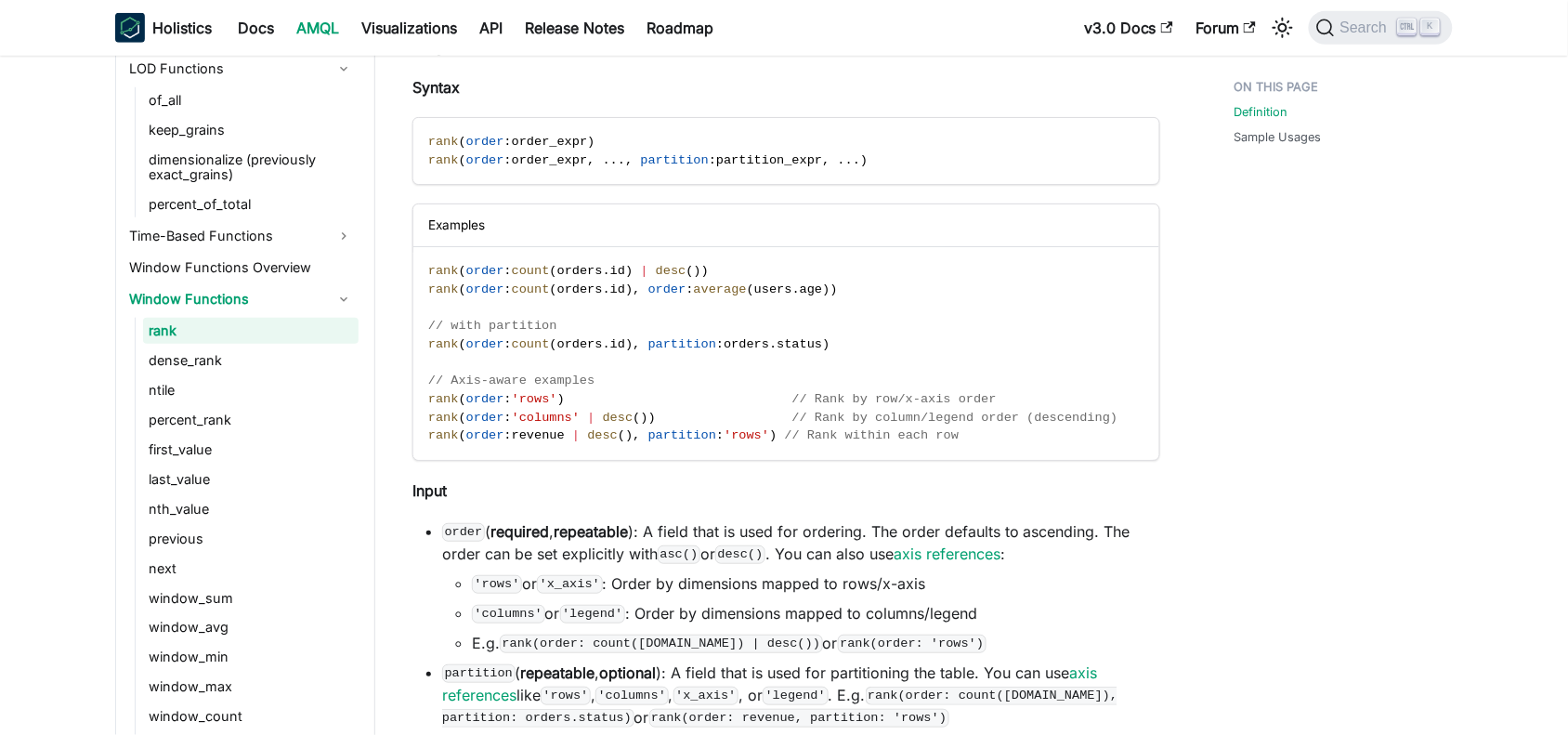
scroll to position [421, 0]
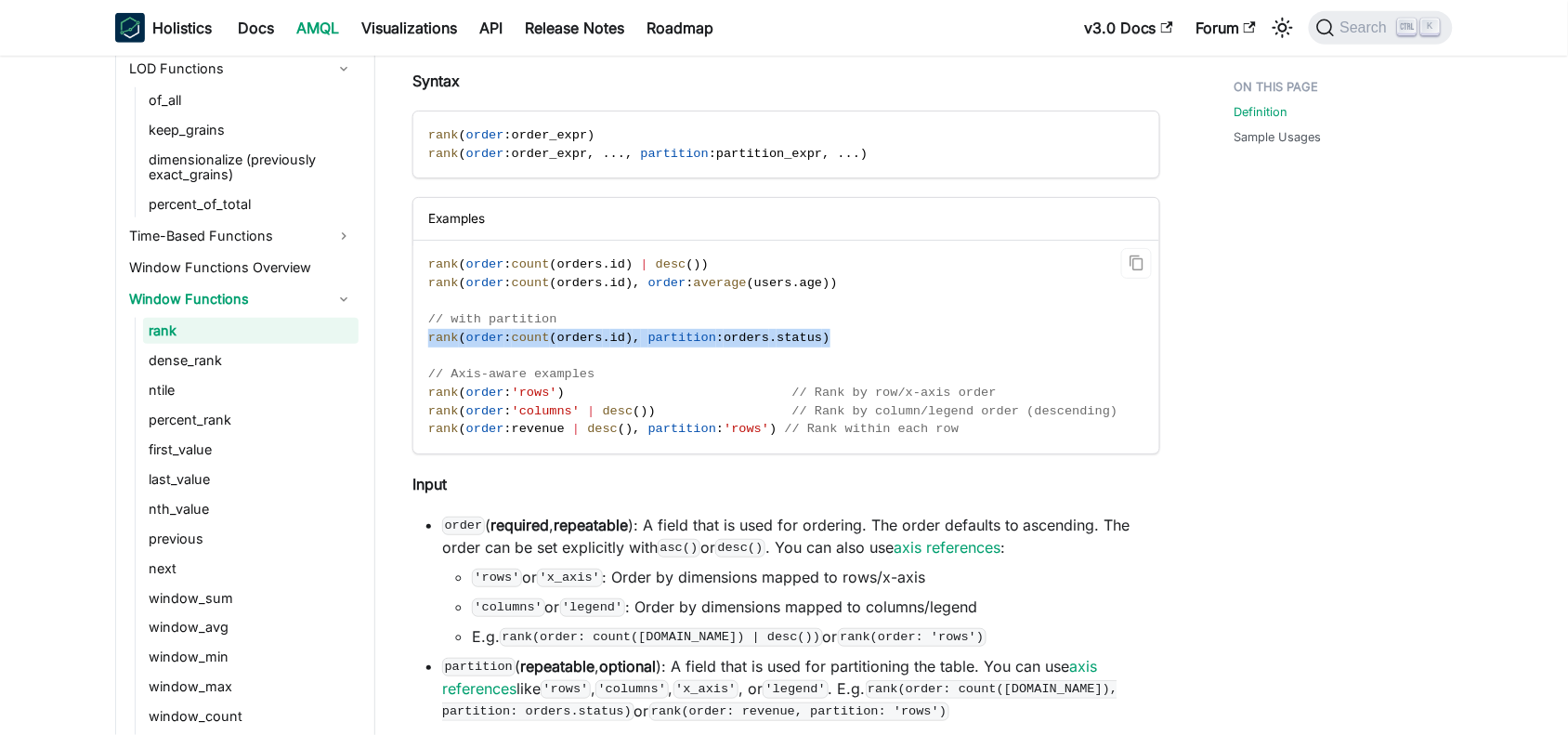
drag, startPoint x: 819, startPoint y: 336, endPoint x: 424, endPoint y: 340, distance: 395.8
click at [424, 340] on code "rank ( order : count ( orders . id ) | desc ( ) ) rank ( order : count ( orders…" at bounding box center [784, 347] width 743 height 213
copy span "rank ( order : count ( orders . id ) , partition : orders . status )"
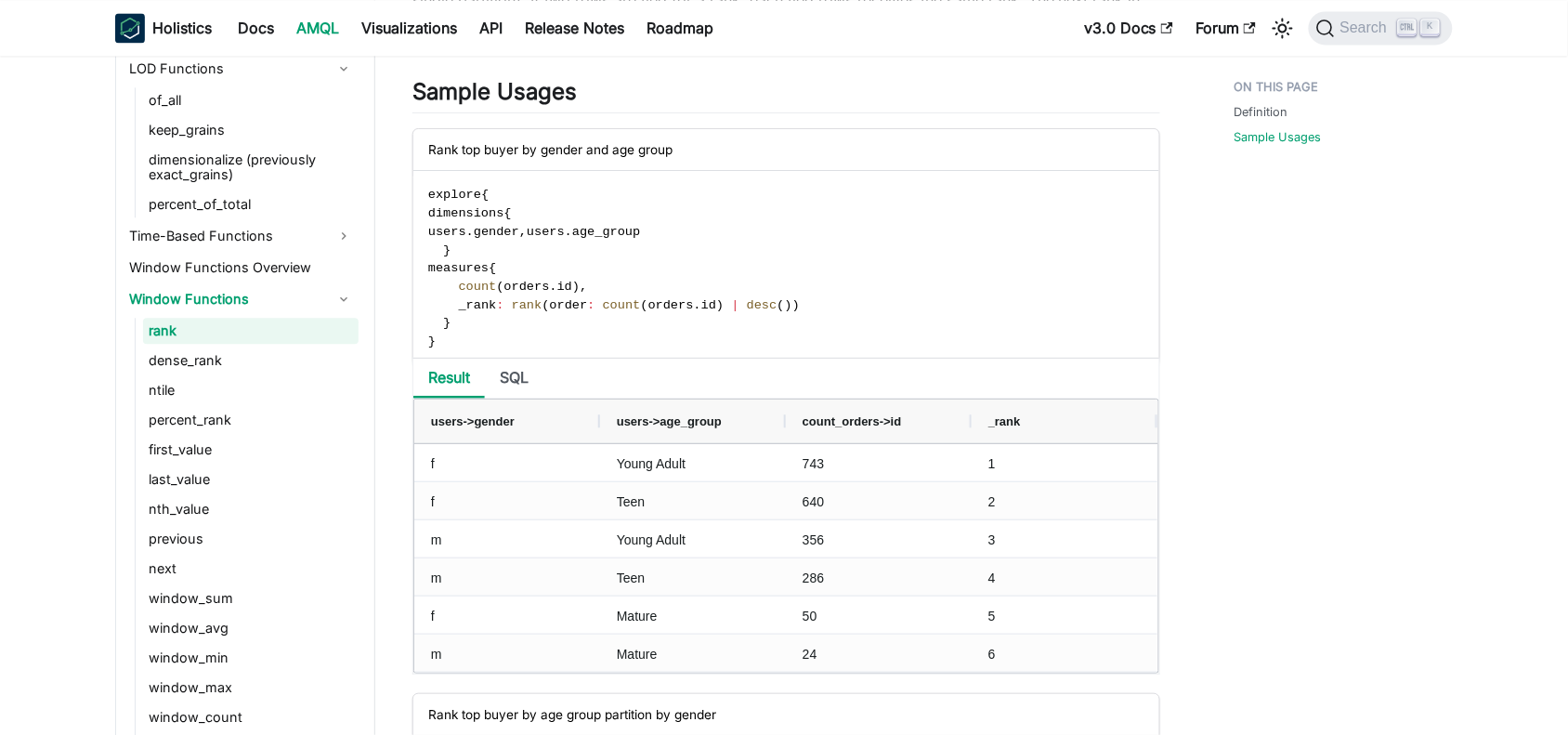
scroll to position [1242, 0]
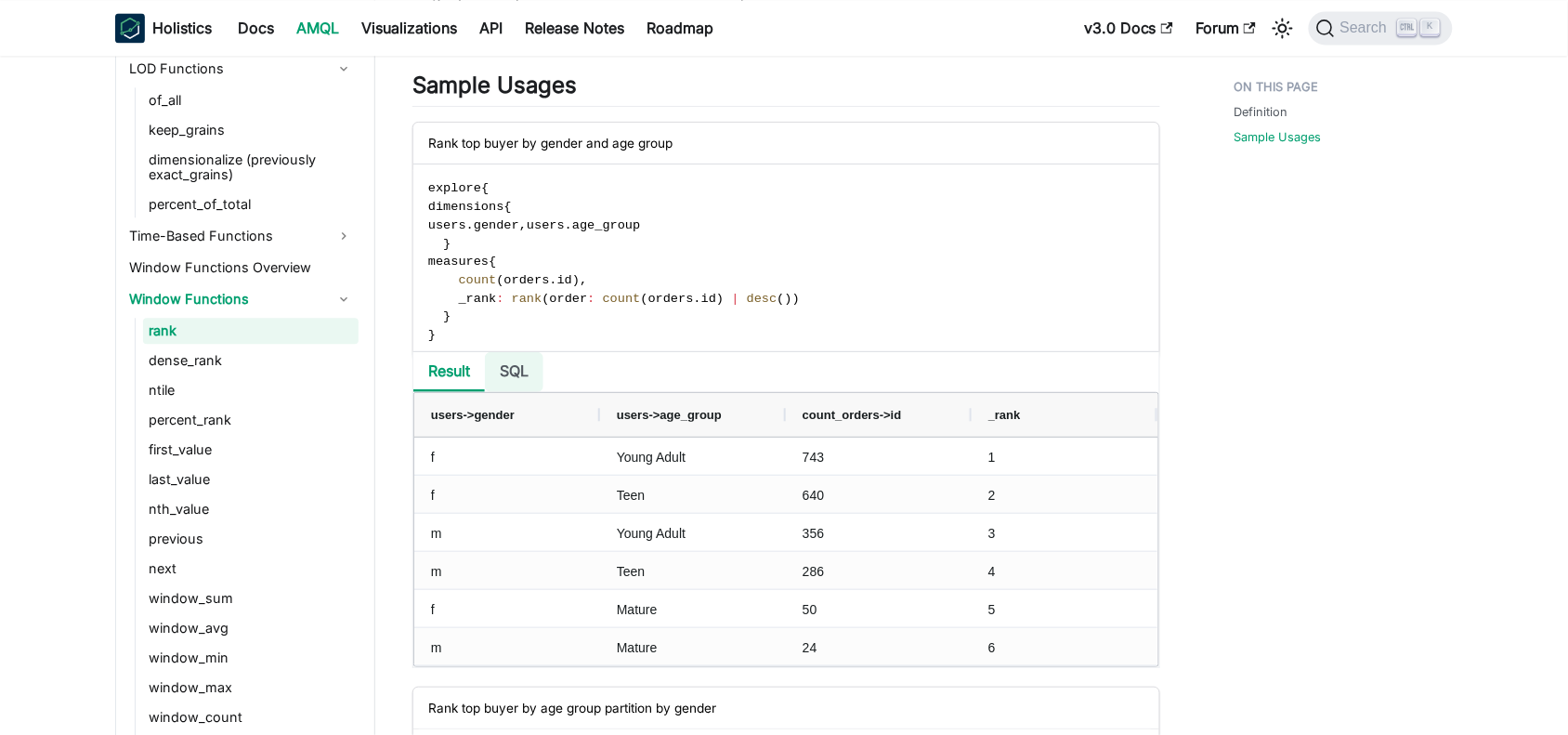
click at [511, 373] on li "SQL" at bounding box center [514, 372] width 59 height 40
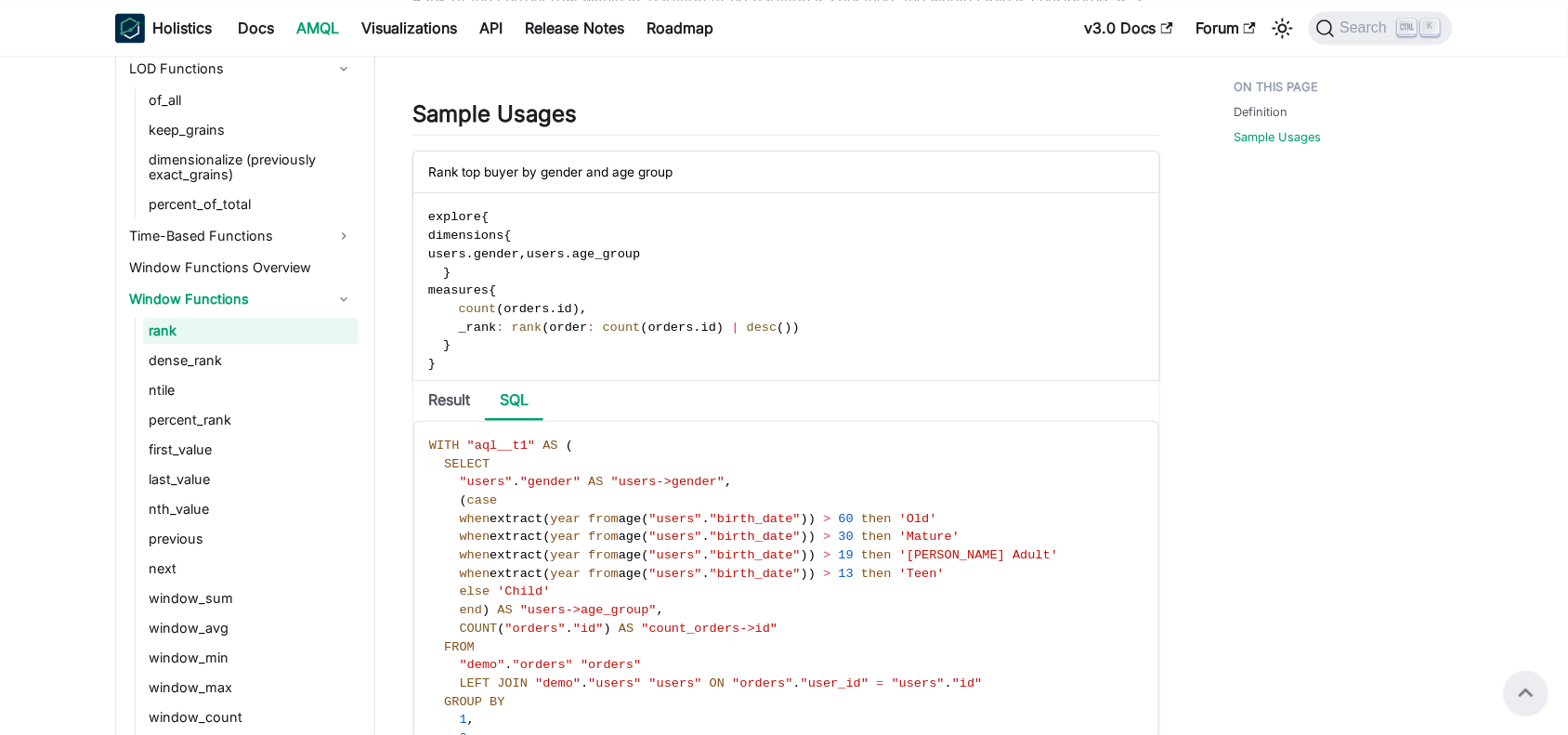
scroll to position [1171, 0]
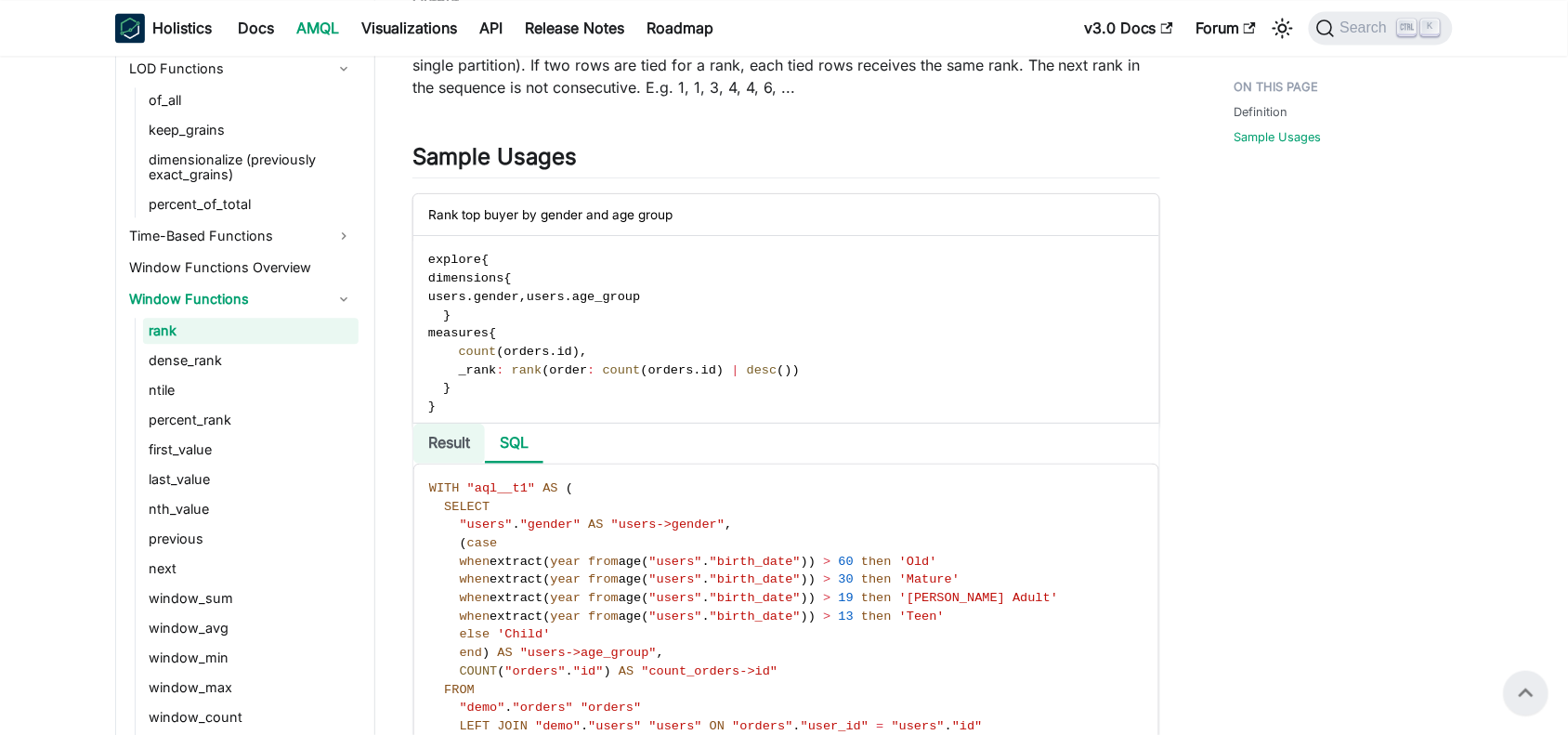
click at [462, 451] on li "Result" at bounding box center [449, 444] width 72 height 40
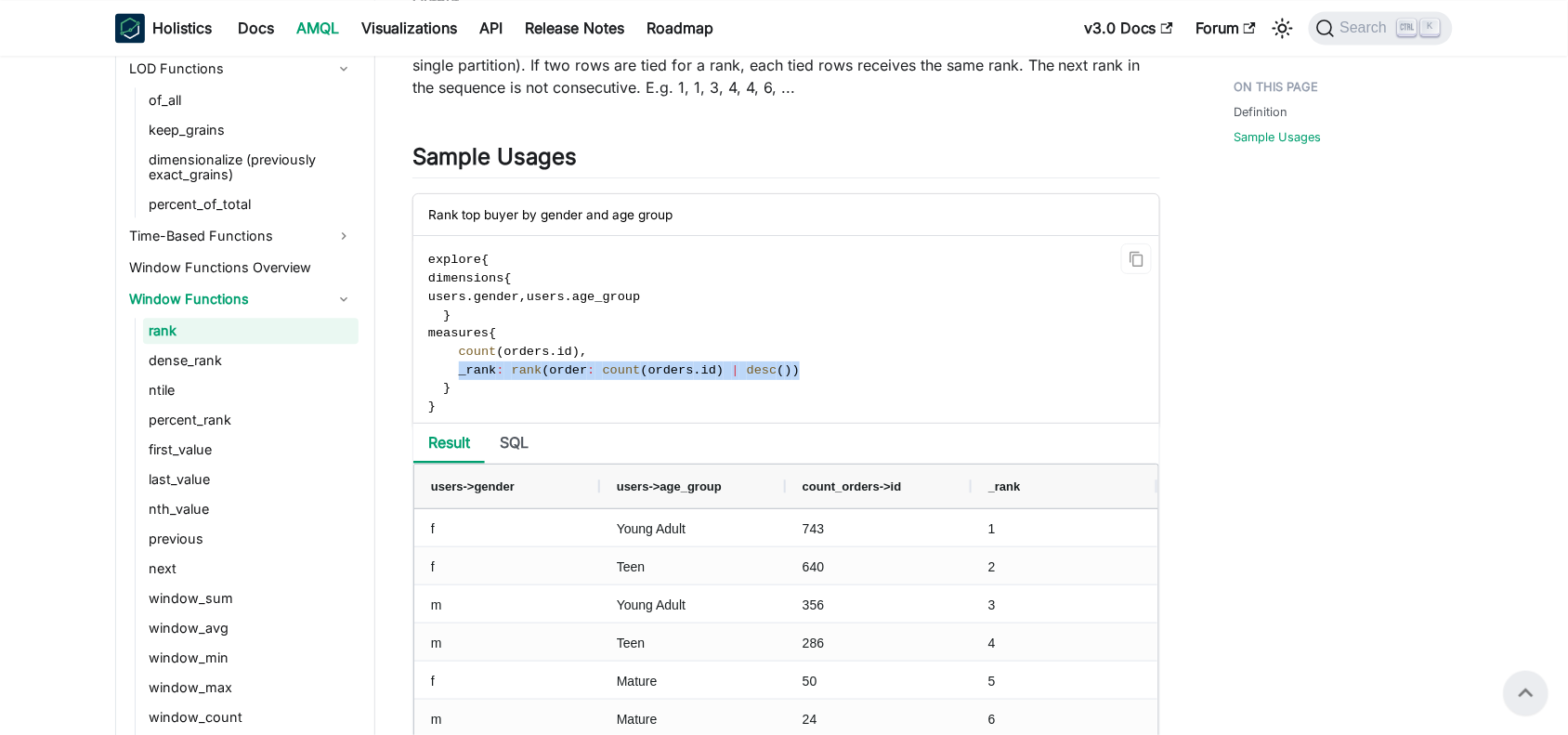
drag, startPoint x: 771, startPoint y: 369, endPoint x: 457, endPoint y: 372, distance: 314.0
click at [457, 372] on code "explore { dimensions { users . gender , users . age_group } measures { count ( …" at bounding box center [784, 333] width 743 height 194
copy span "_rank : rank ( order : count ( orders . id ) | desc ( ) )"
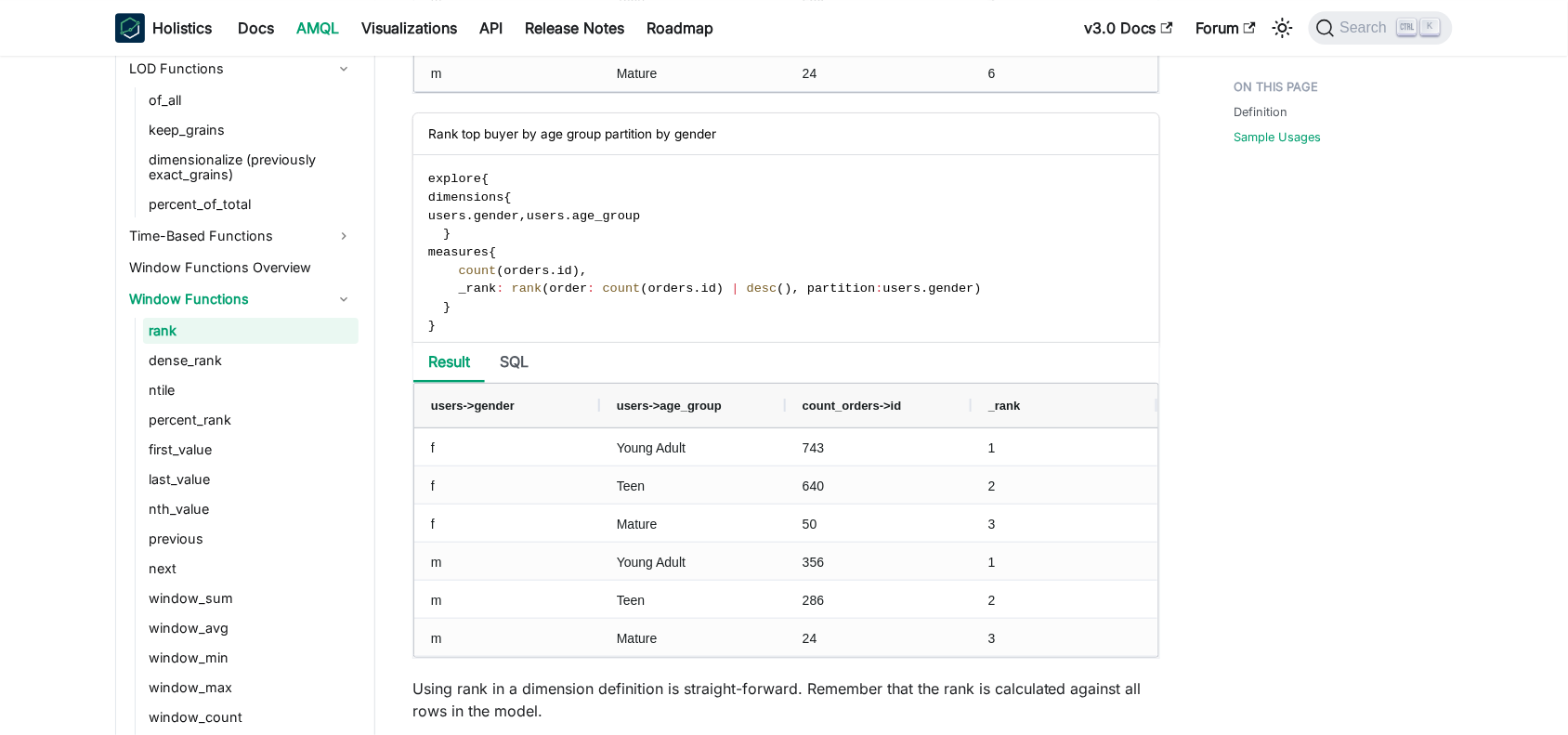
scroll to position [1809, 0]
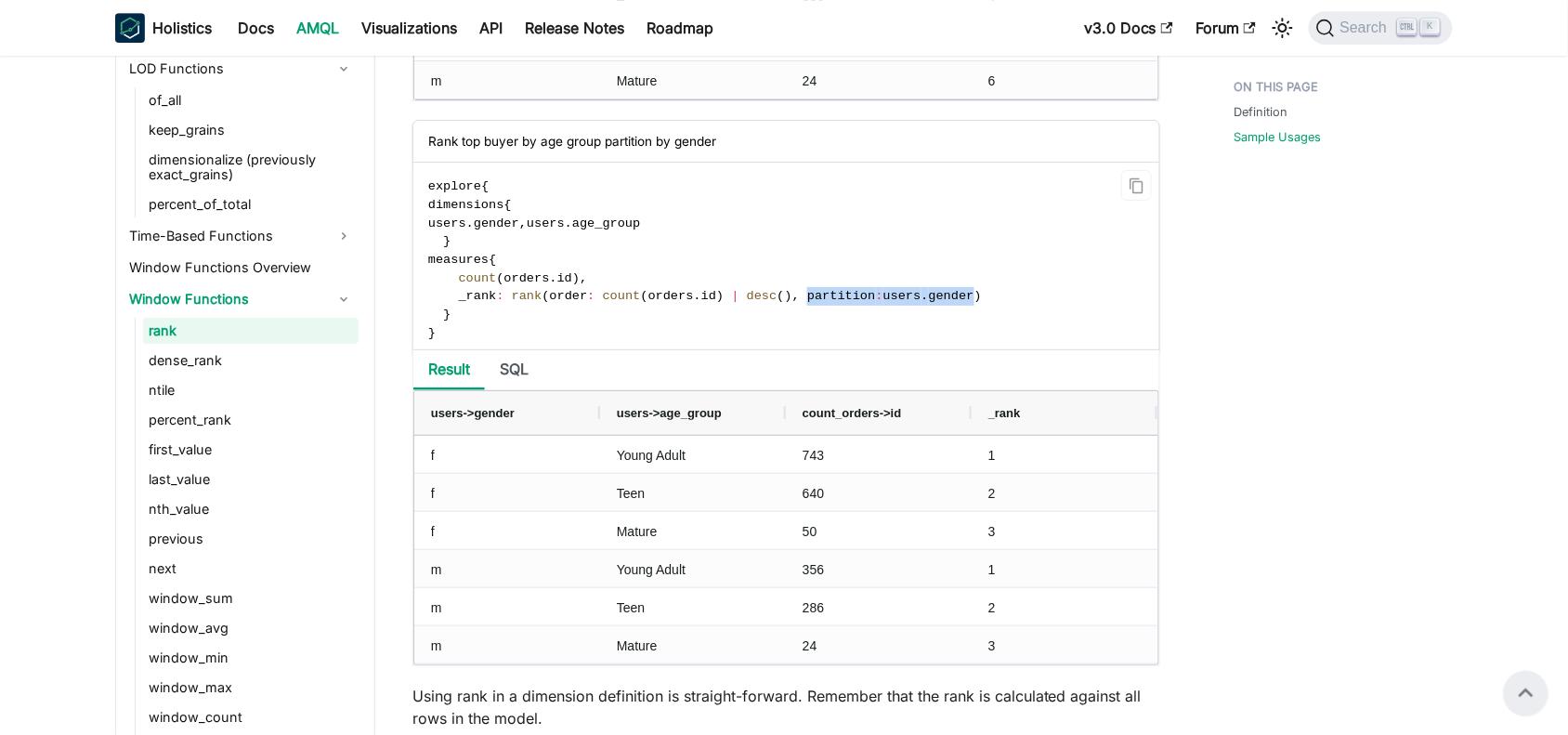
drag, startPoint x: 935, startPoint y: 299, endPoint x: 773, endPoint y: 298, distance: 161.6
click at [773, 298] on span "_rank : rank ( order : count ( orders . id ) | desc ( ) , partition : users . g…" at bounding box center [705, 296] width 554 height 14
copy span "partition : users . gender"
click at [929, 294] on span "gender" at bounding box center [952, 296] width 46 height 14
click at [934, 297] on span "gender" at bounding box center [952, 296] width 46 height 14
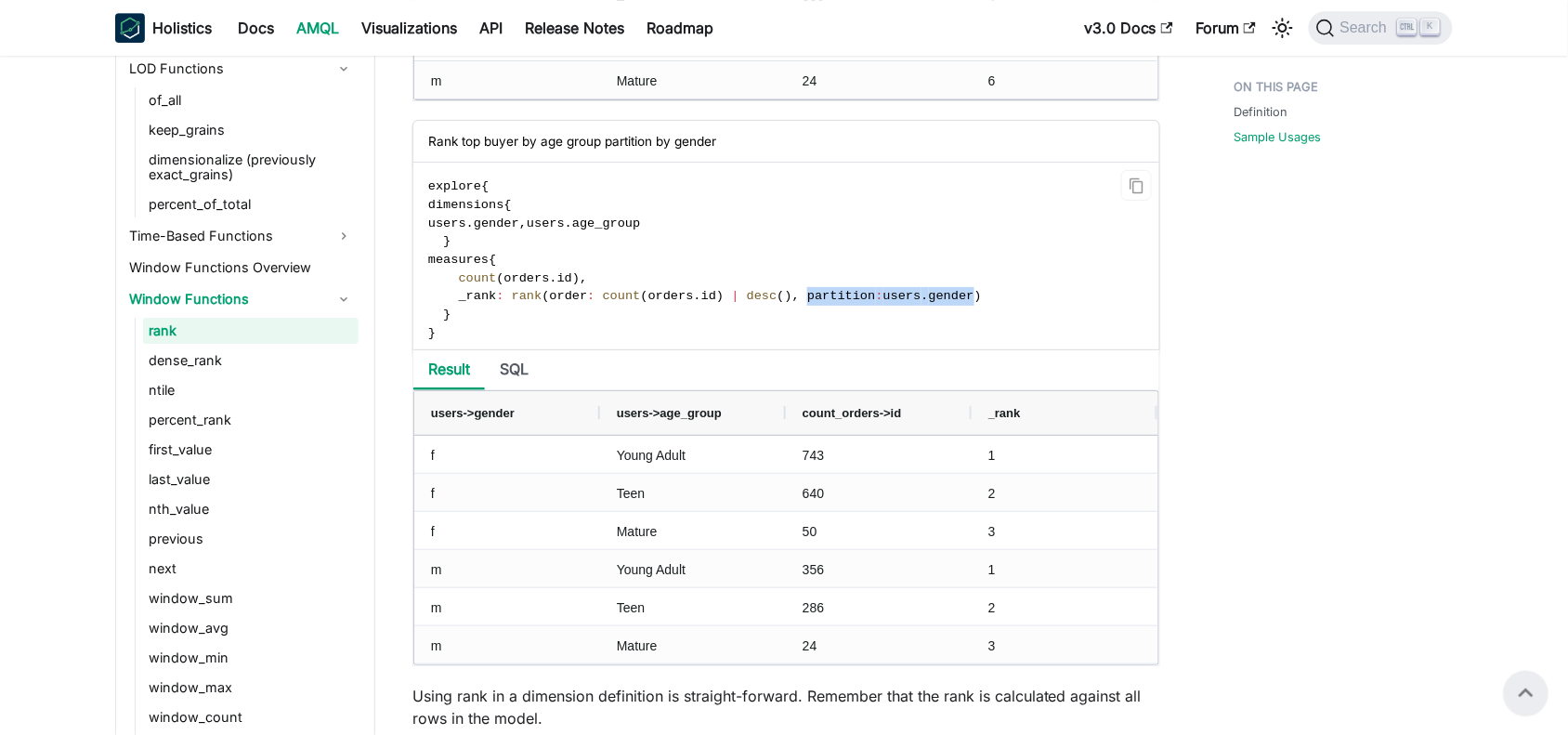
drag, startPoint x: 774, startPoint y: 300, endPoint x: 938, endPoint y: 293, distance: 164.6
click at [938, 293] on span "_rank : rank ( order : count ( orders . id ) | desc ( ) , partition : users . g…" at bounding box center [705, 296] width 554 height 14
copy span "partition : users . gender"
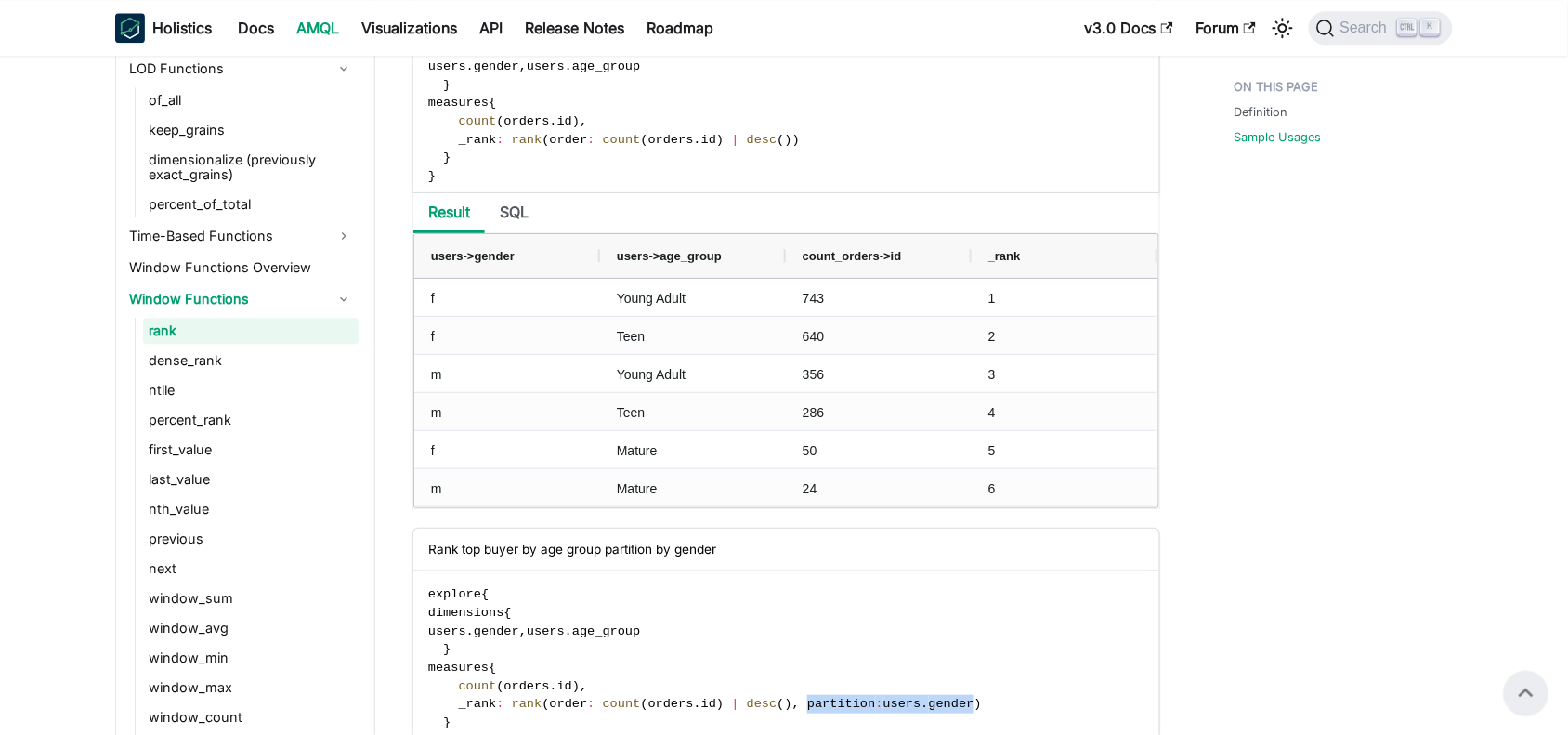
scroll to position [1394, 0]
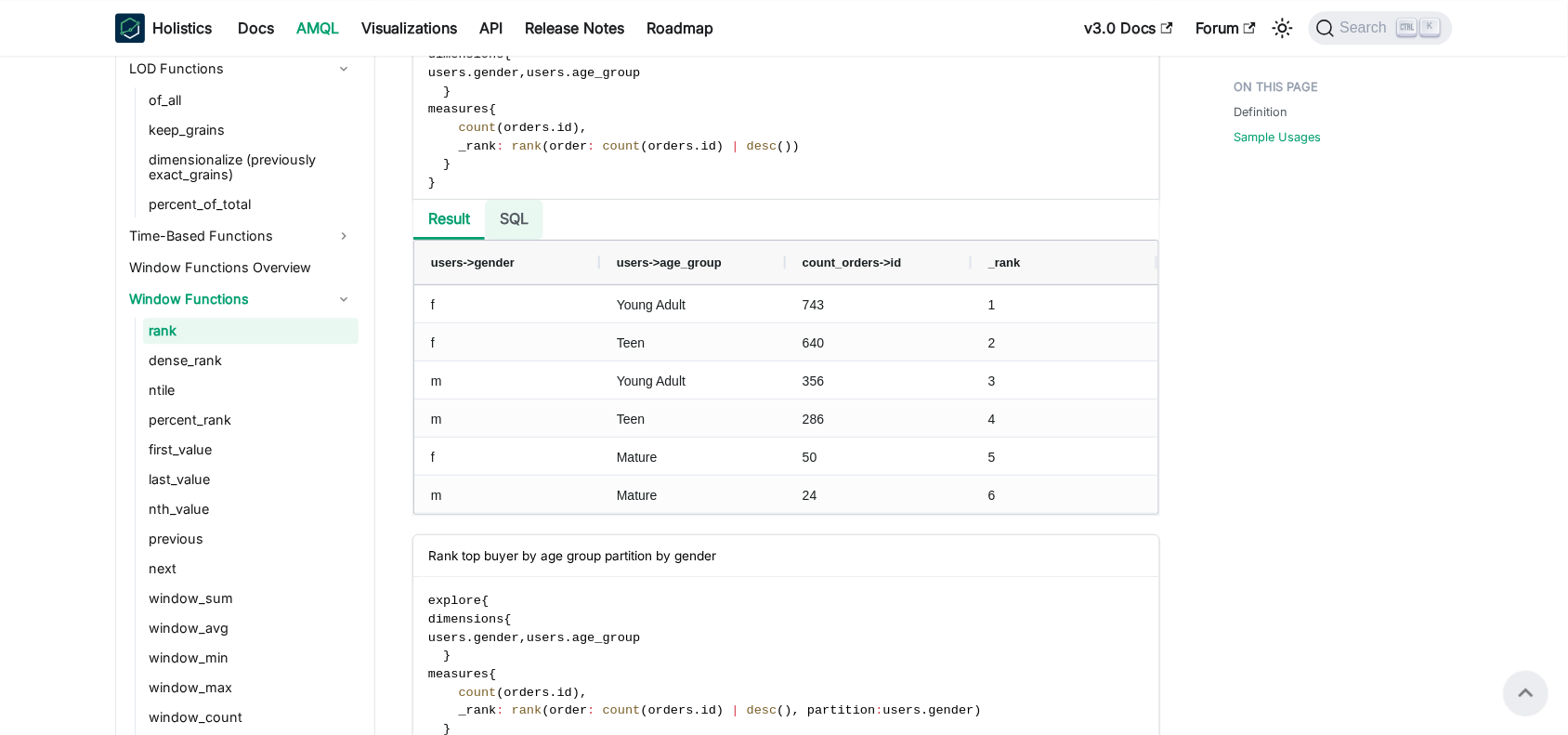
click at [517, 215] on li "SQL" at bounding box center [514, 220] width 59 height 40
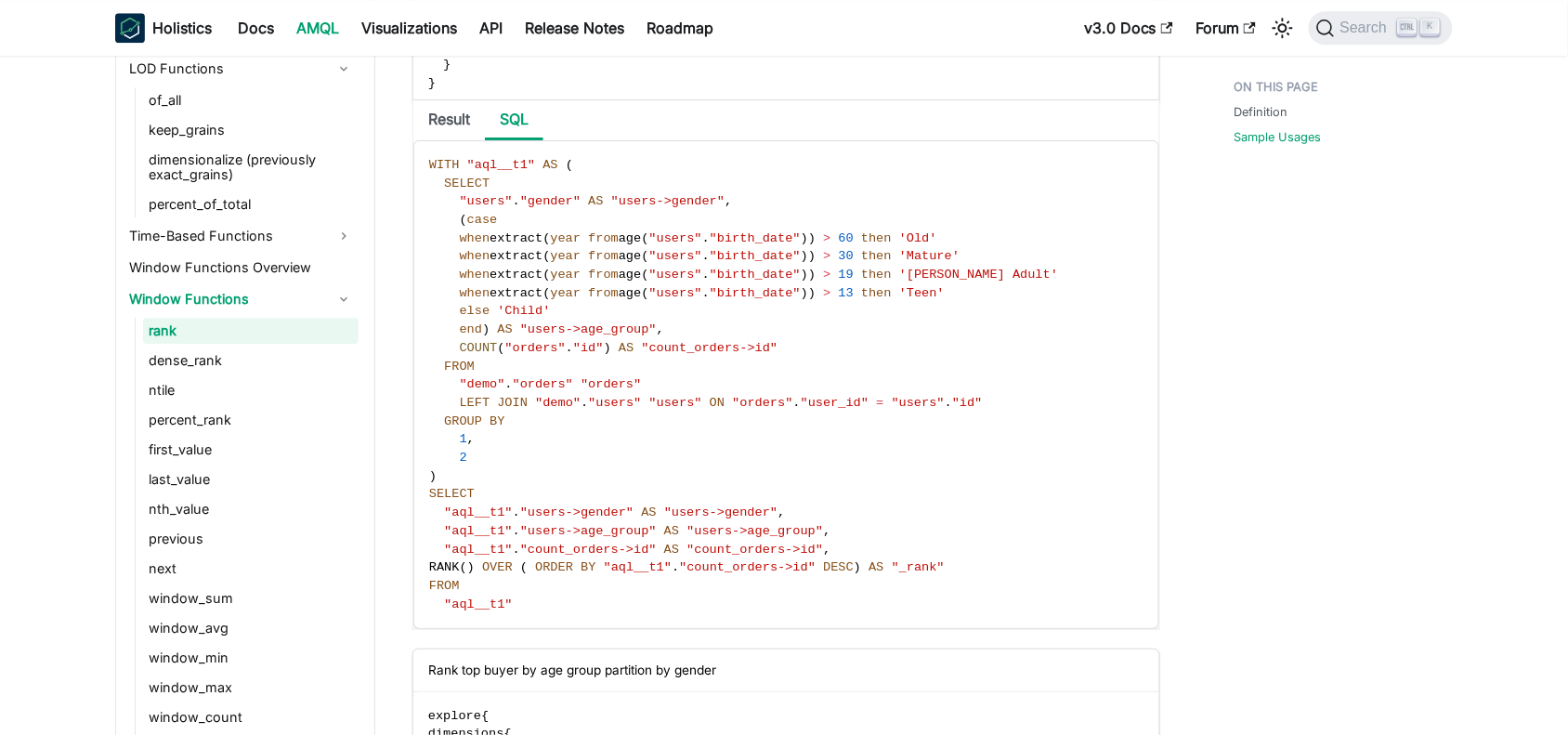
scroll to position [1502, 0]
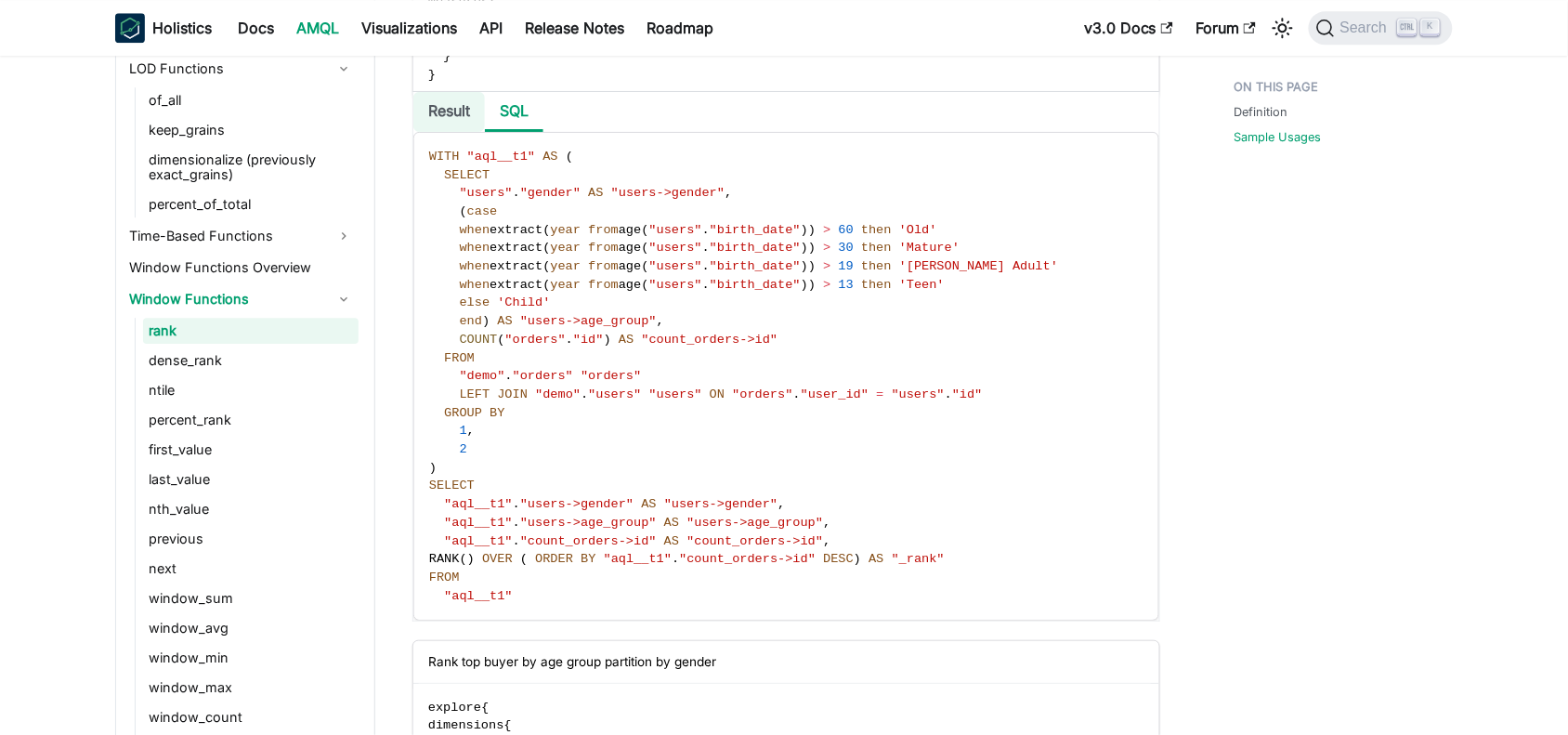
click at [451, 108] on li "Result" at bounding box center [449, 112] width 72 height 40
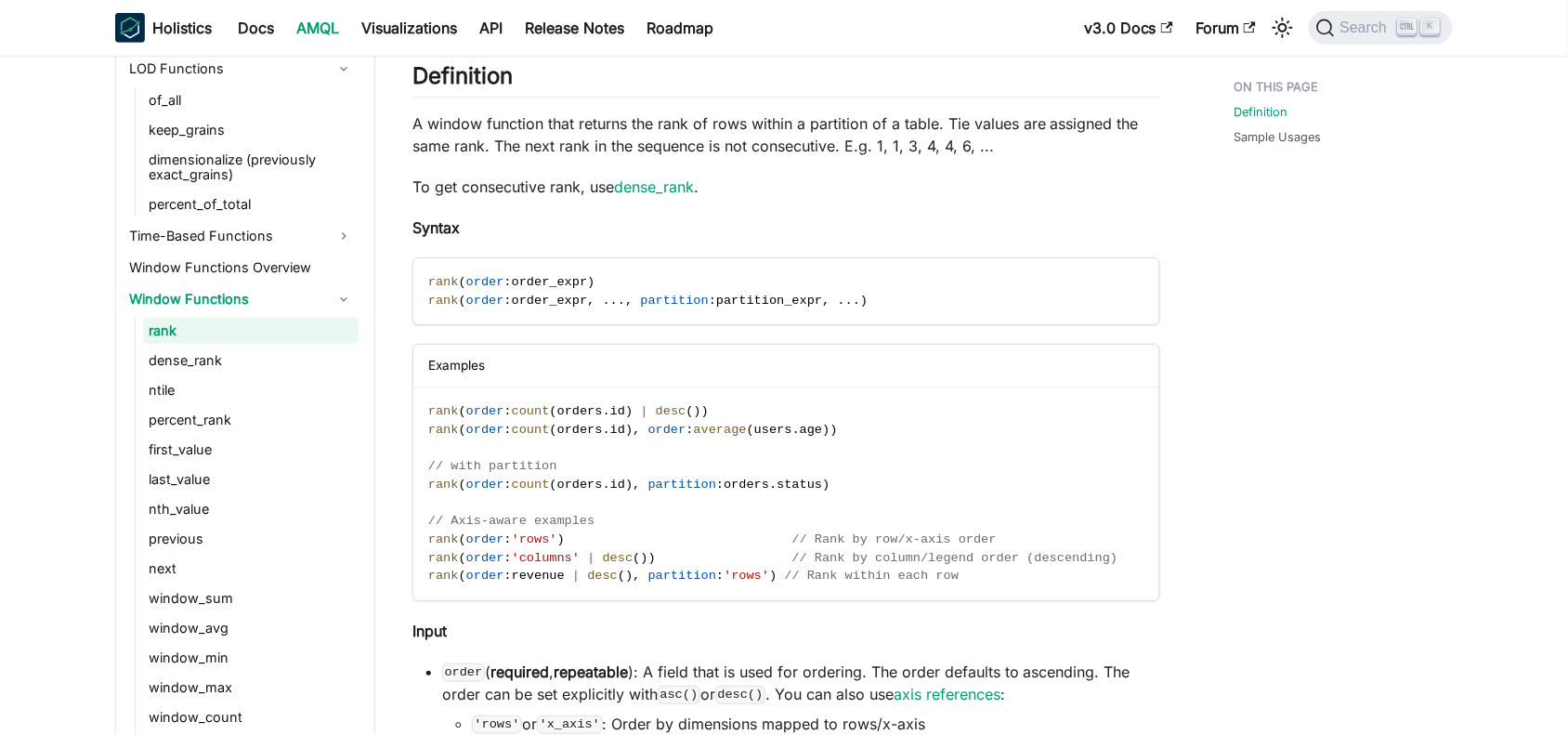
scroll to position [267, 0]
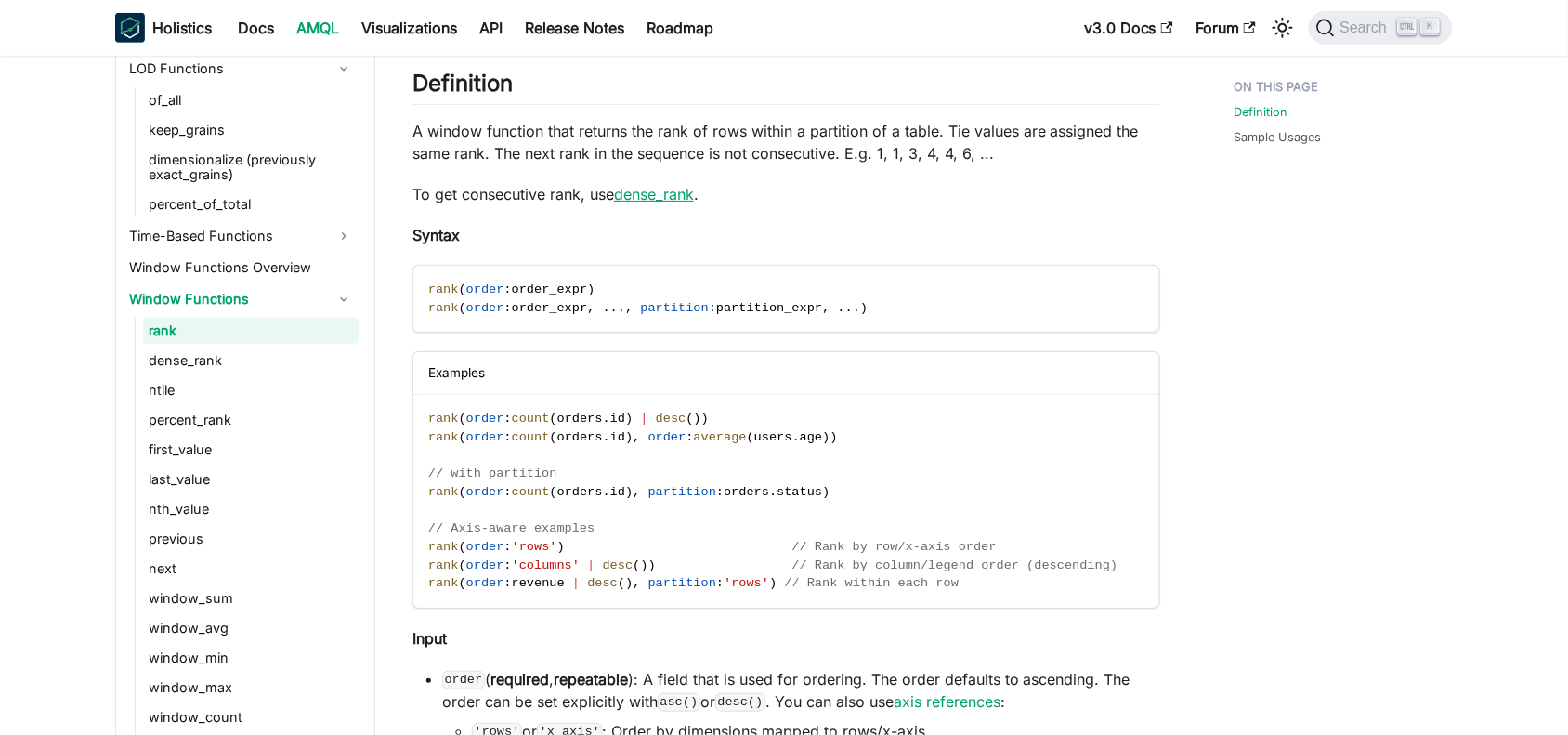
click at [652, 195] on link "dense_rank" at bounding box center [654, 194] width 80 height 19
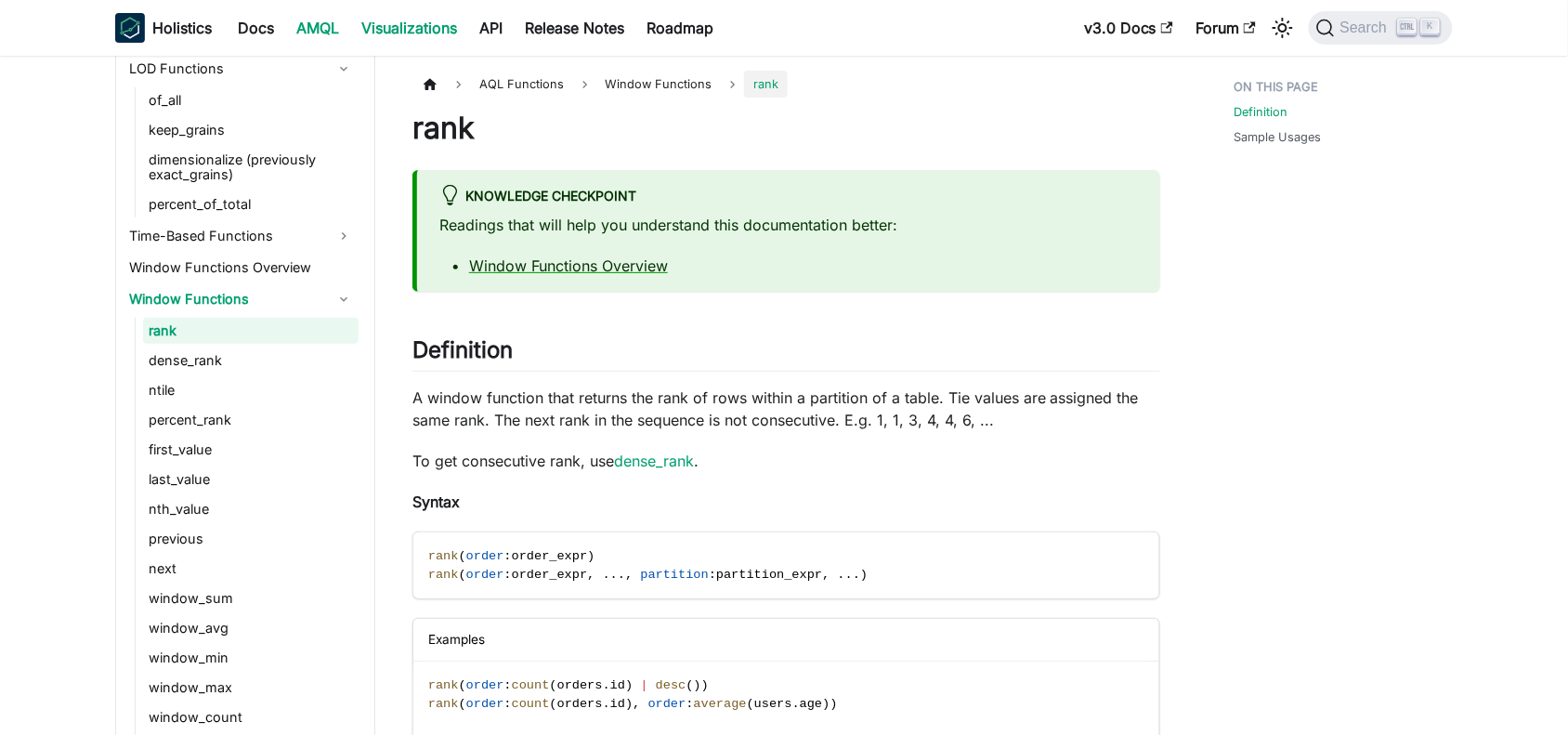
scroll to position [267, 0]
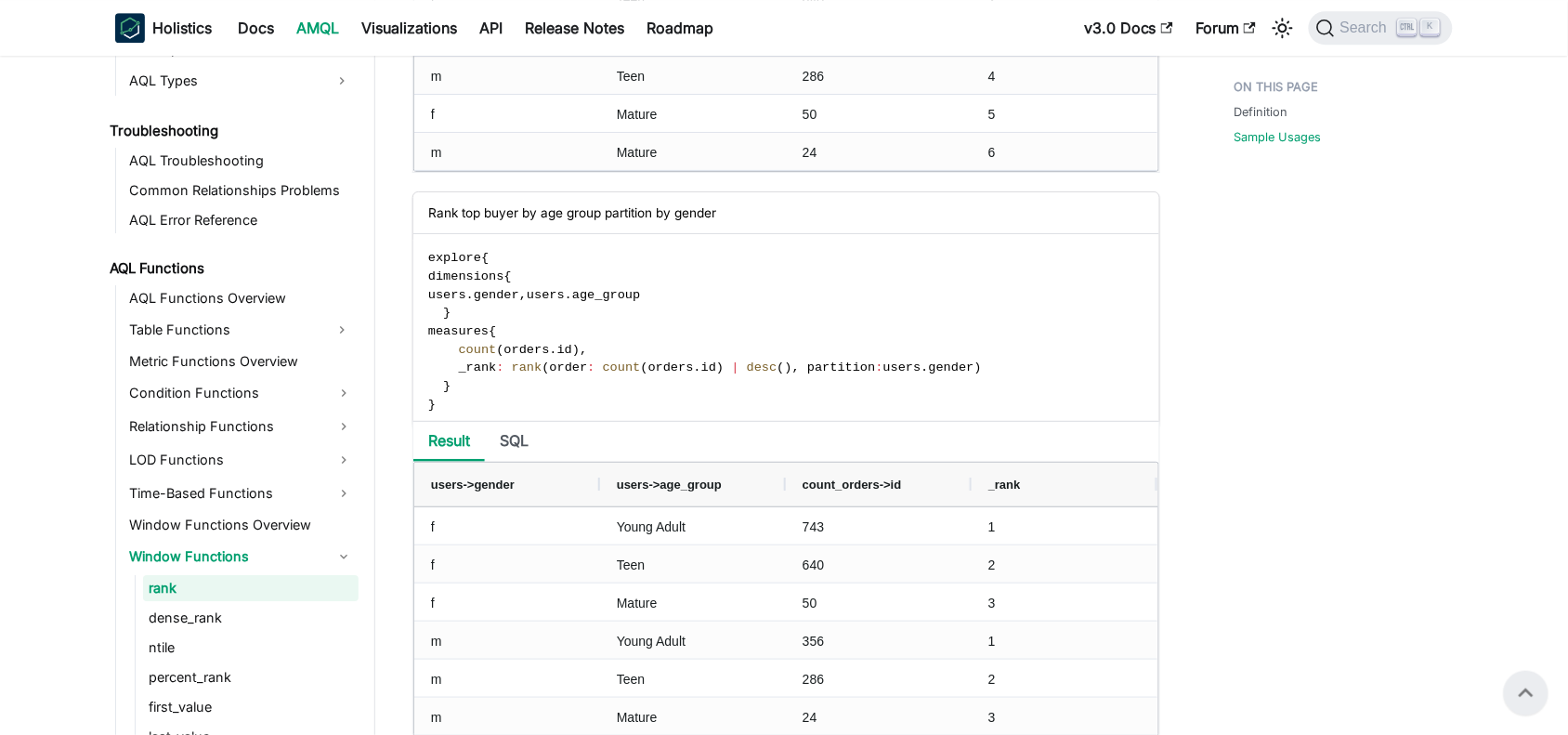
scroll to position [1730, 0]
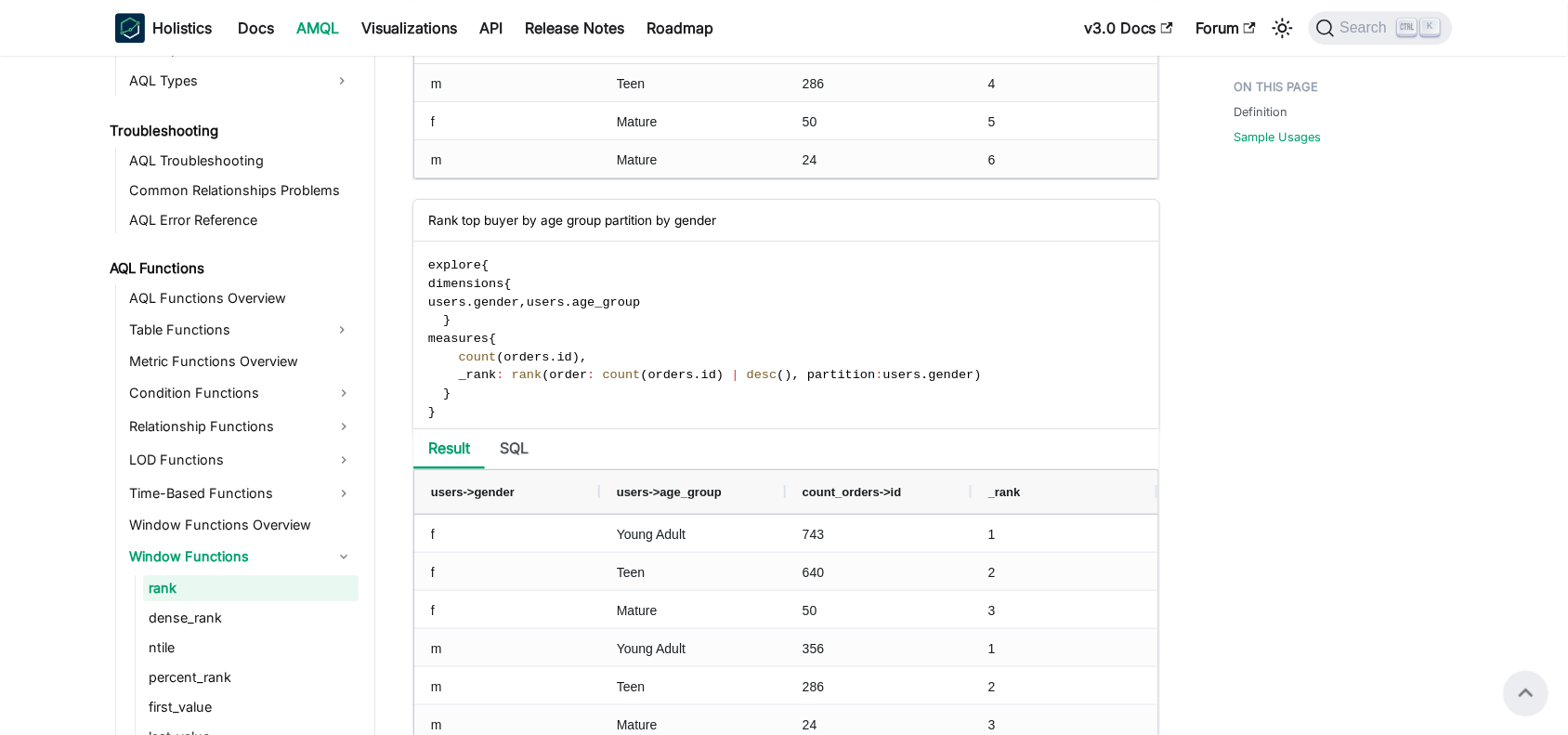
drag, startPoint x: 0, startPoint y: 0, endPoint x: 1576, endPoint y: 382, distance: 1621.2
click at [514, 446] on li "SQL" at bounding box center [514, 449] width 59 height 40
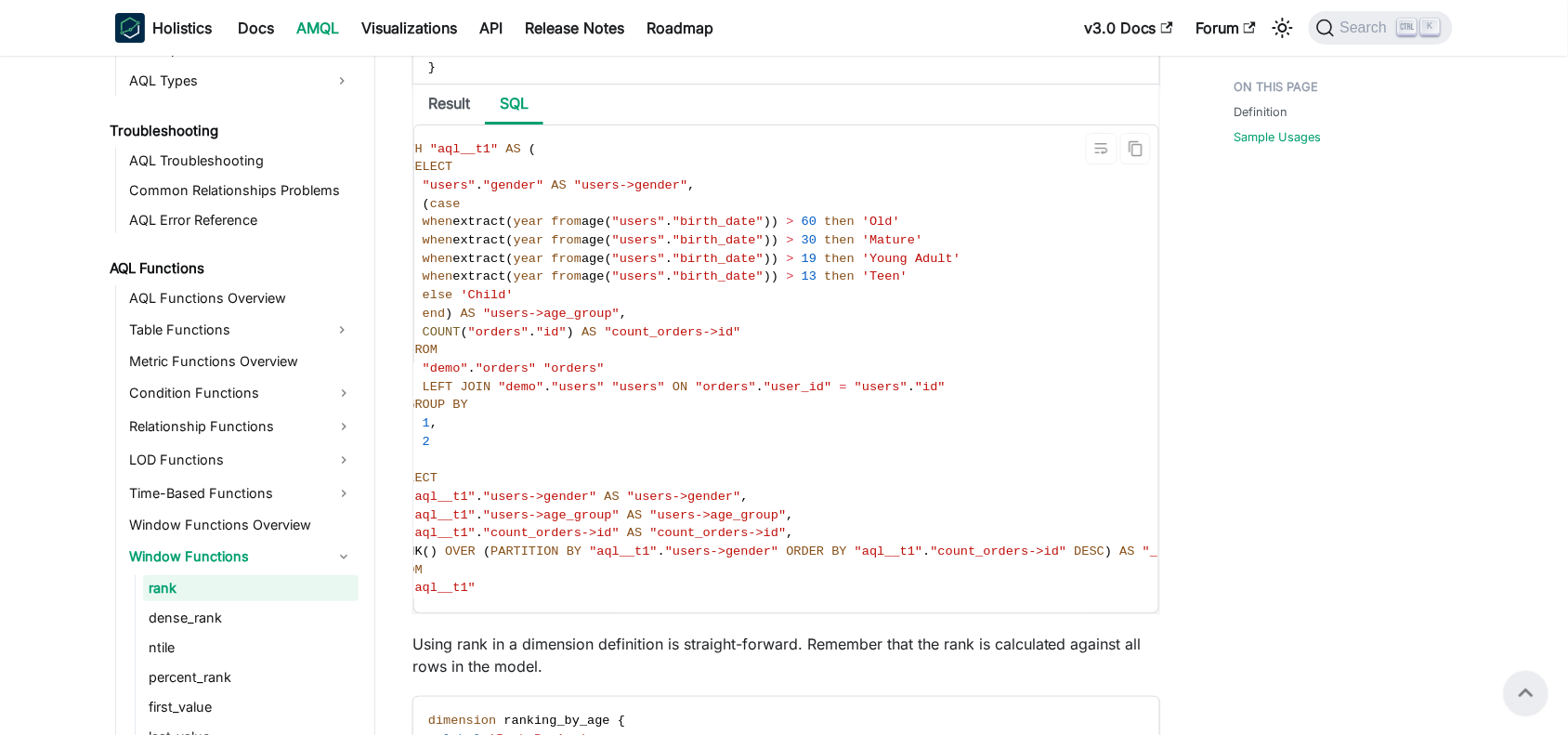
scroll to position [0, 0]
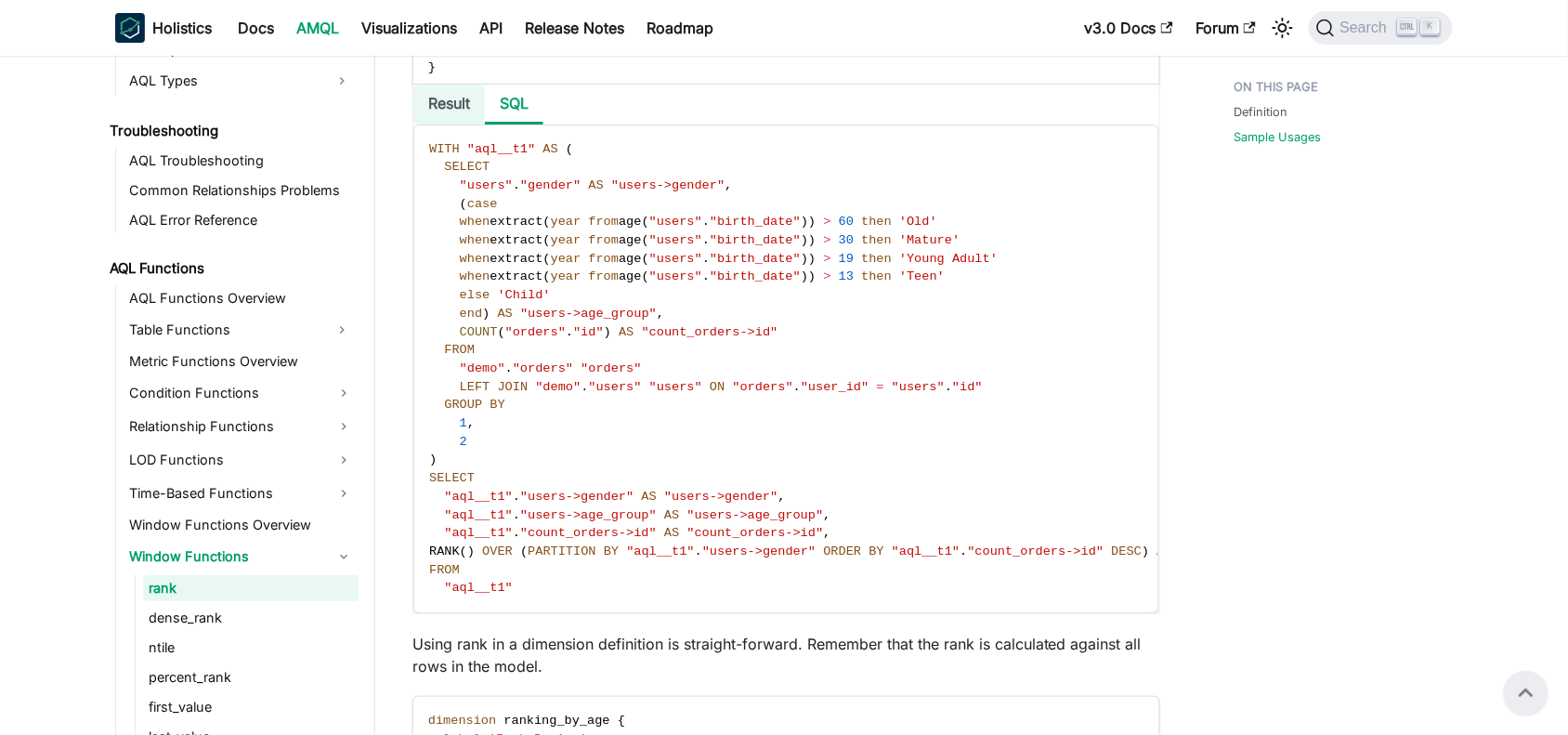
click at [447, 114] on li "Result" at bounding box center [449, 105] width 72 height 40
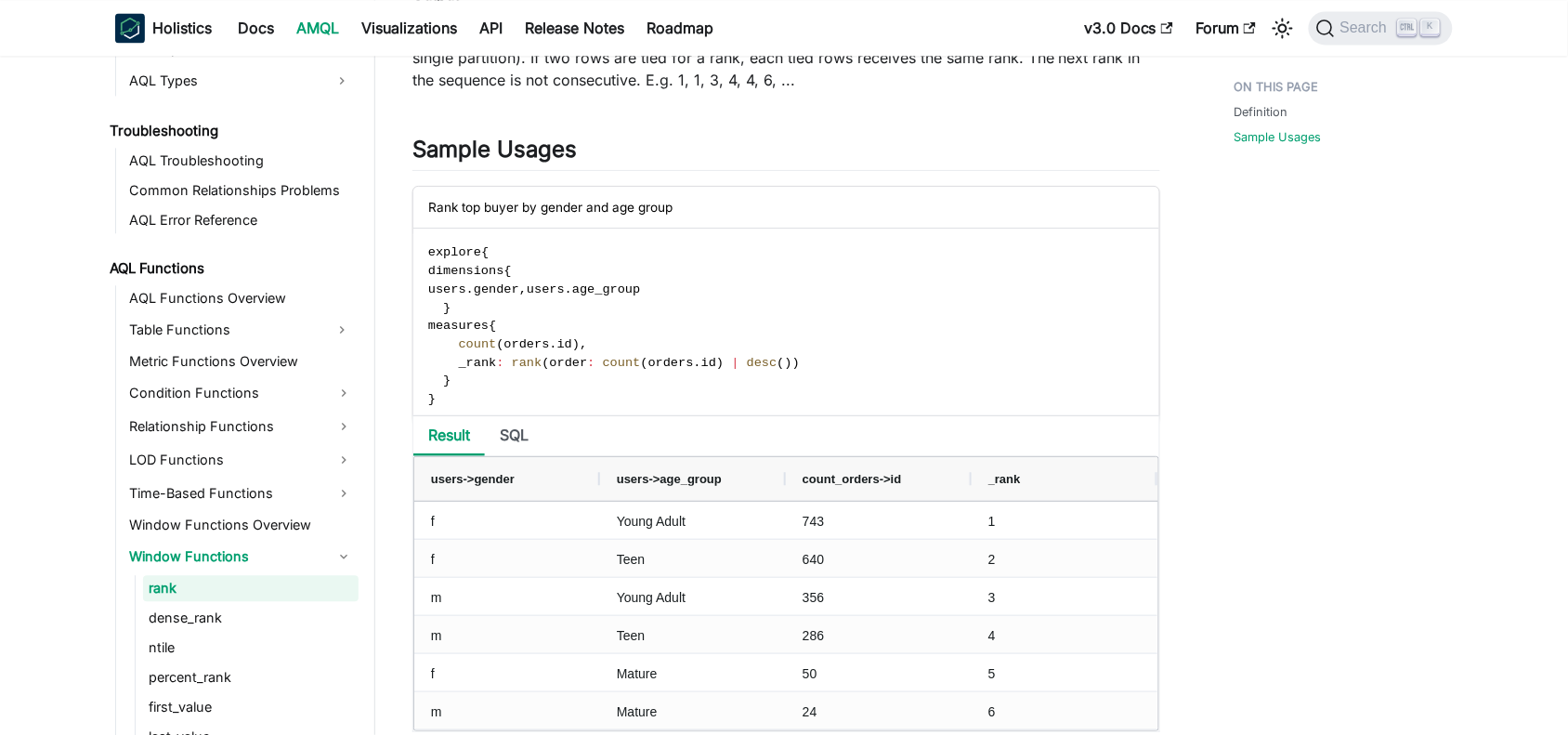
scroll to position [1185, 0]
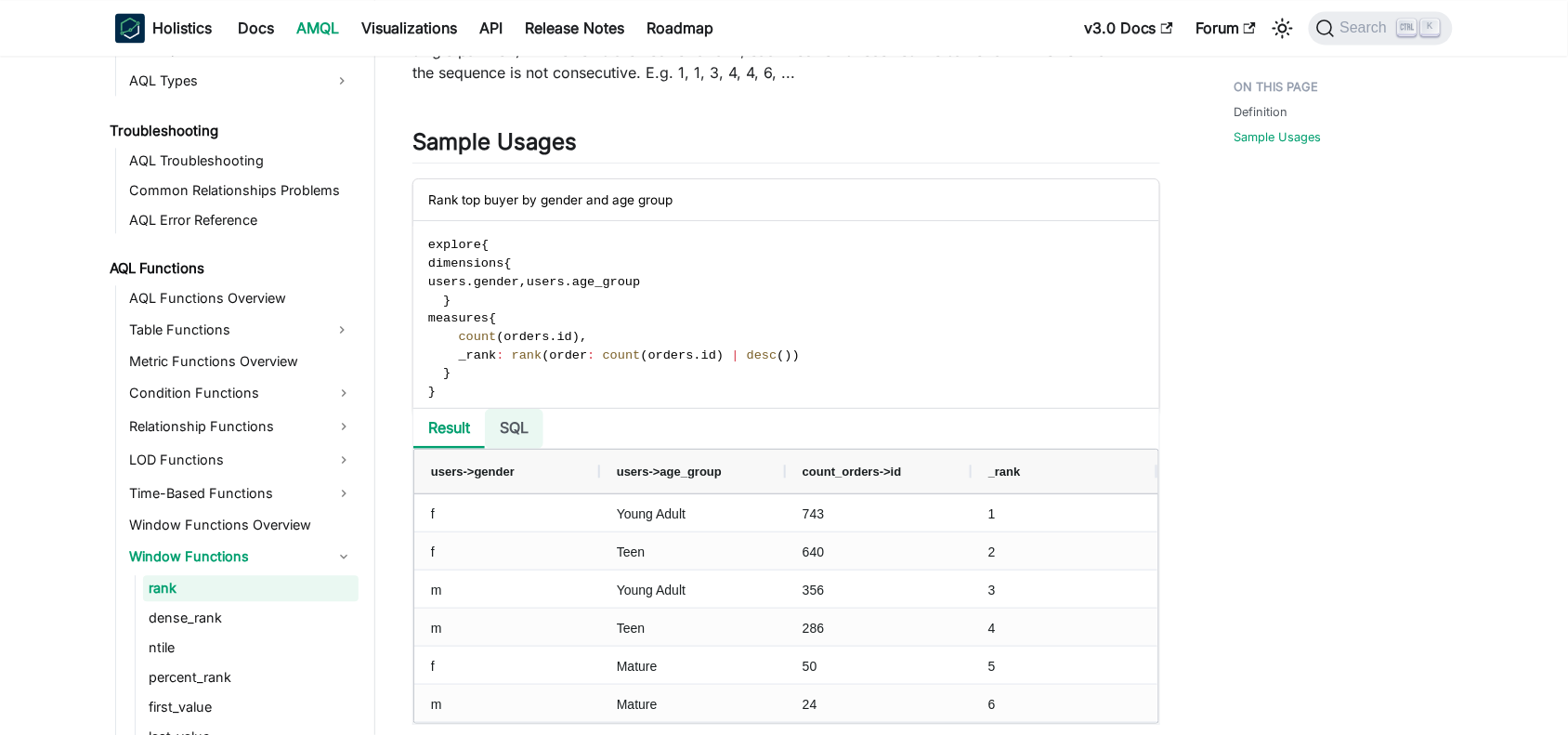
click at [508, 428] on li "SQL" at bounding box center [514, 429] width 59 height 40
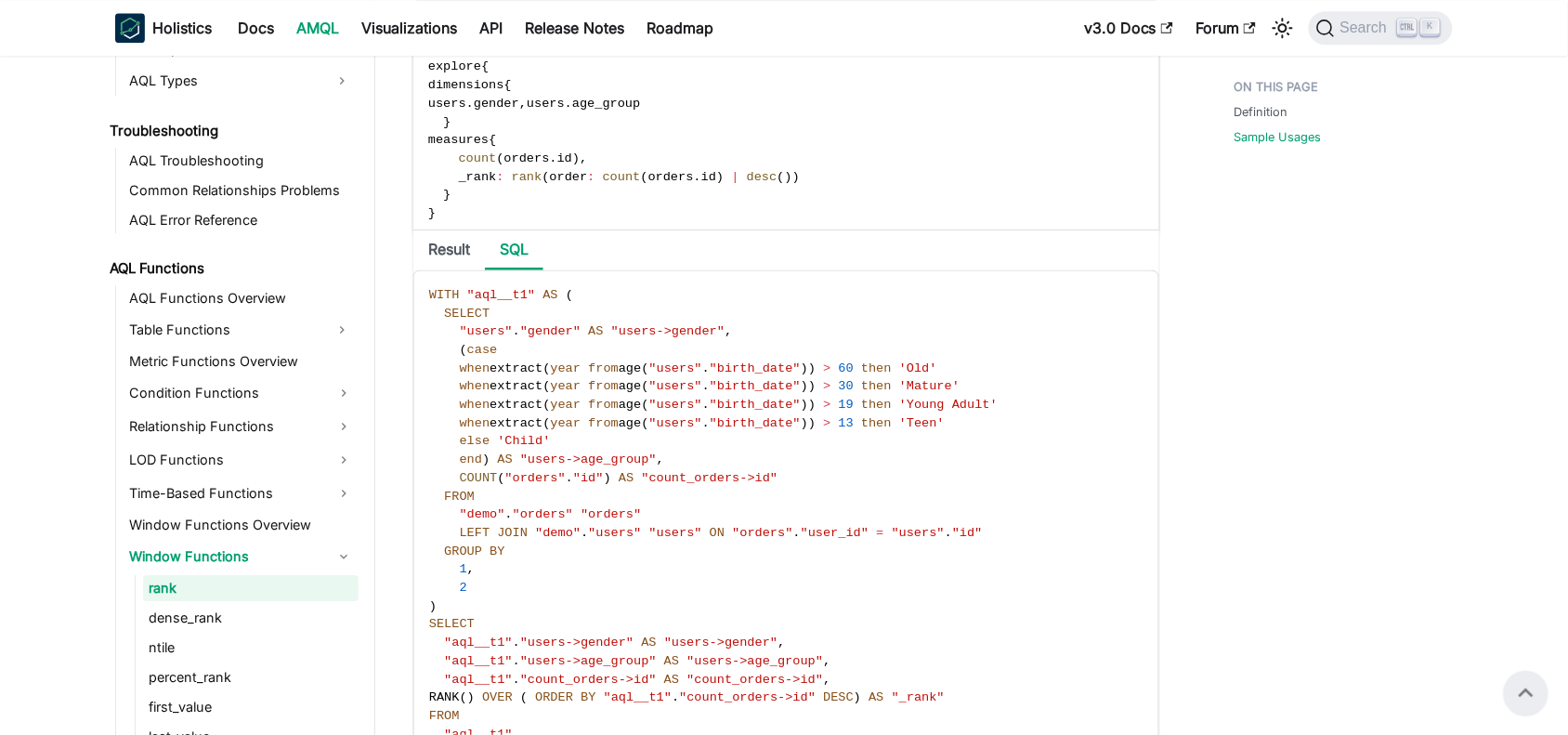
scroll to position [1357, 0]
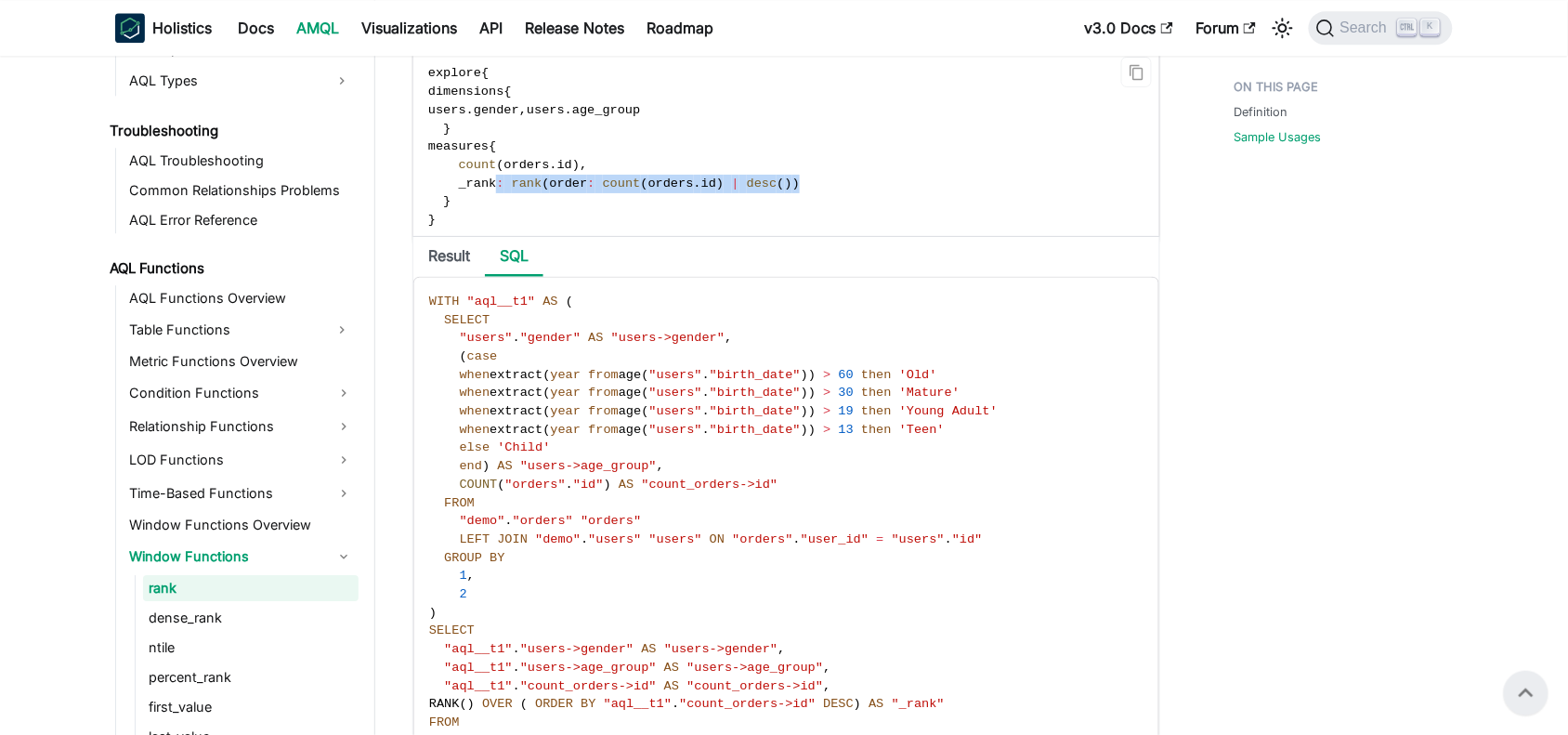
drag, startPoint x: 774, startPoint y: 179, endPoint x: 489, endPoint y: 191, distance: 285.5
click at [489, 191] on code "explore { dimensions { users . gender , users . age_group } measures { count ( …" at bounding box center [784, 146] width 743 height 194
click at [489, 190] on span "_rank" at bounding box center [478, 184] width 38 height 14
click at [496, 186] on span ":" at bounding box center [499, 184] width 7 height 14
drag, startPoint x: 495, startPoint y: 186, endPoint x: 432, endPoint y: 191, distance: 63.4
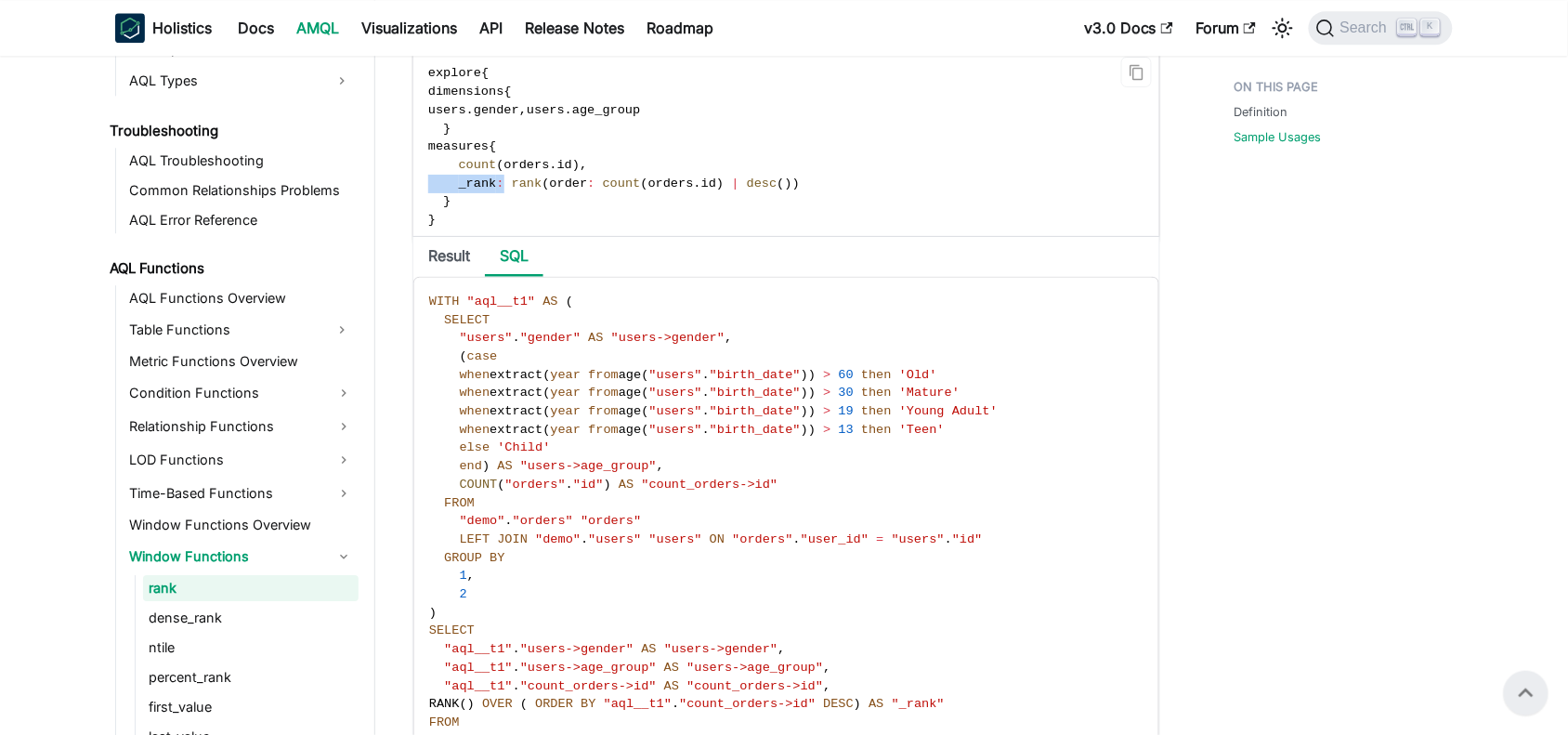
click at [432, 190] on span "_rank : rank ( order : count ( orders . id ) | desc ( ) )" at bounding box center [614, 184] width 372 height 14
copy span "_rank :"
